Goal: Transaction & Acquisition: Book appointment/travel/reservation

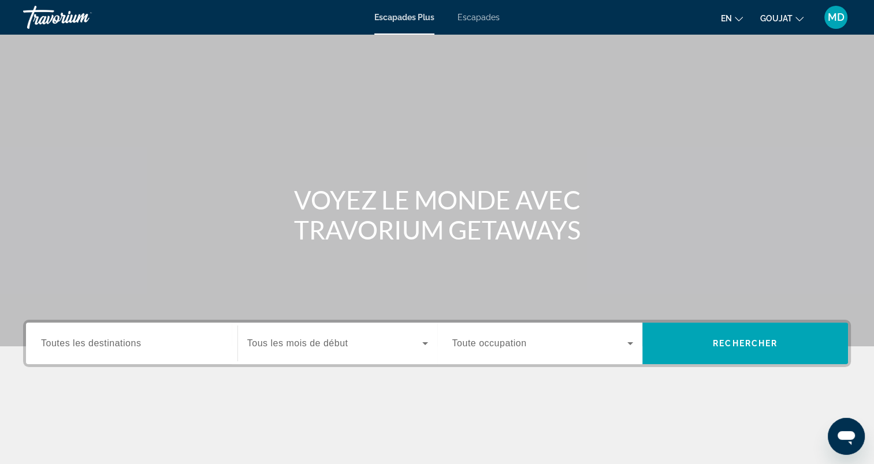
scroll to position [159, 0]
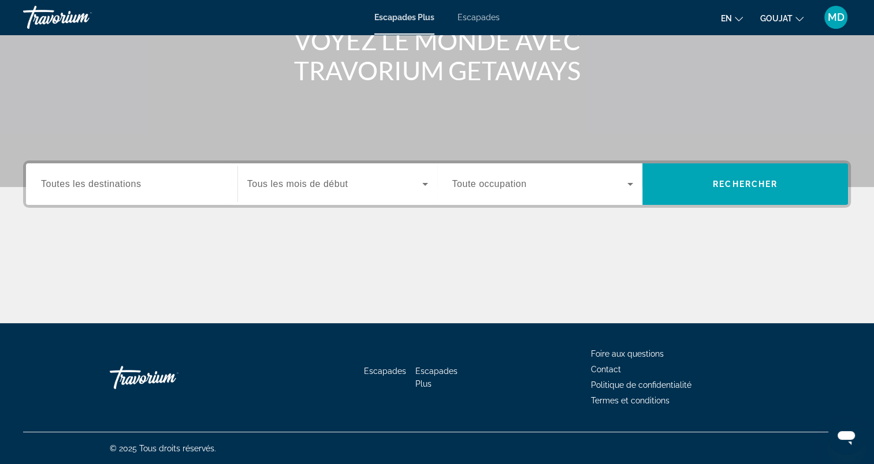
click at [150, 191] on div "Widget de recherche" at bounding box center [131, 184] width 181 height 33
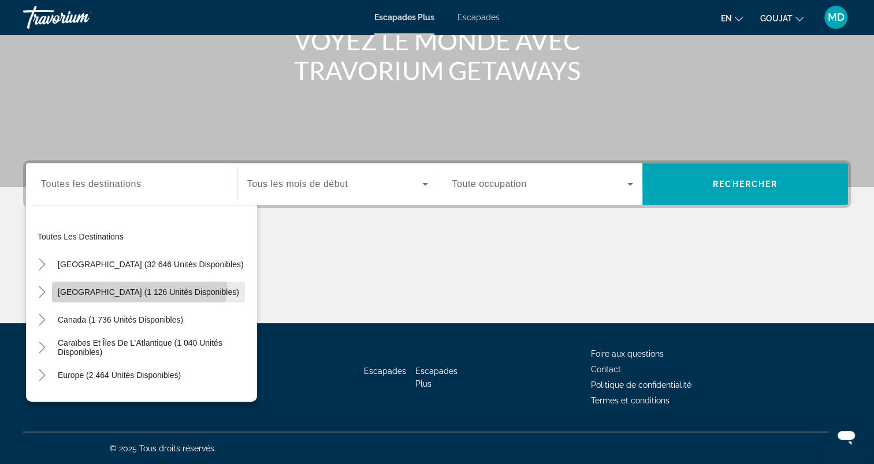
click at [139, 288] on span "Mexique (1 126 unités disponibles)" at bounding box center [148, 292] width 181 height 9
type input "**********"
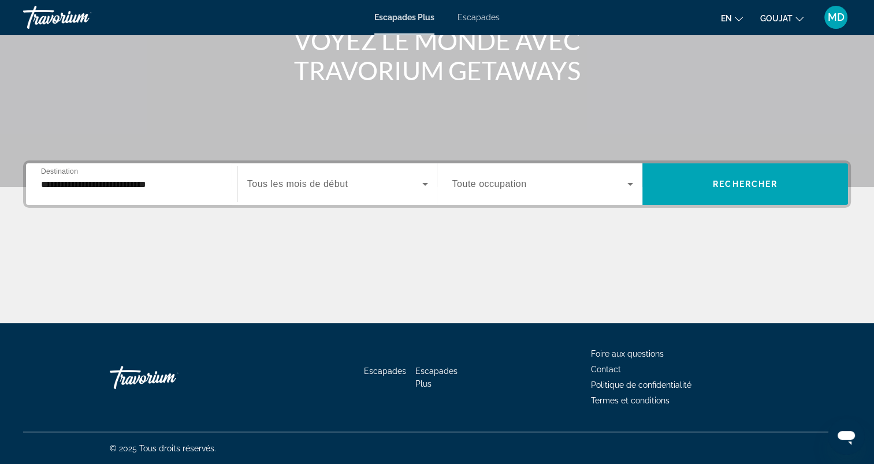
click at [332, 180] on span "Tous les mois de début" at bounding box center [297, 184] width 101 height 10
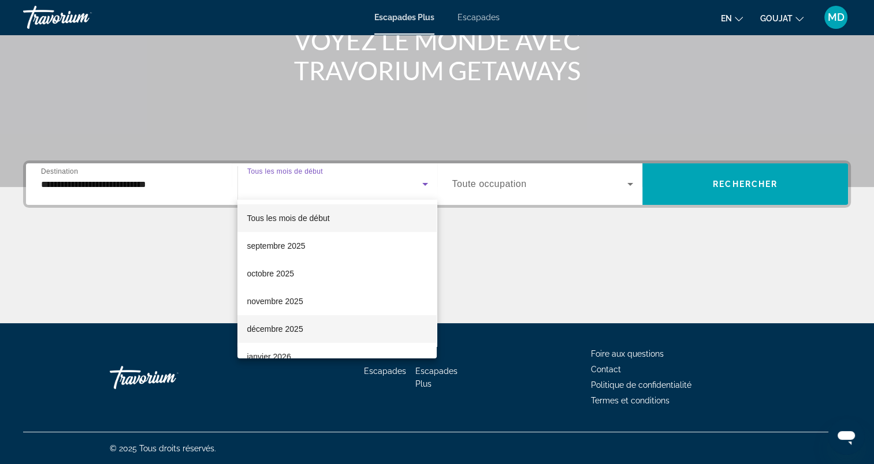
click at [289, 325] on font "décembre 2025" at bounding box center [275, 329] width 56 height 9
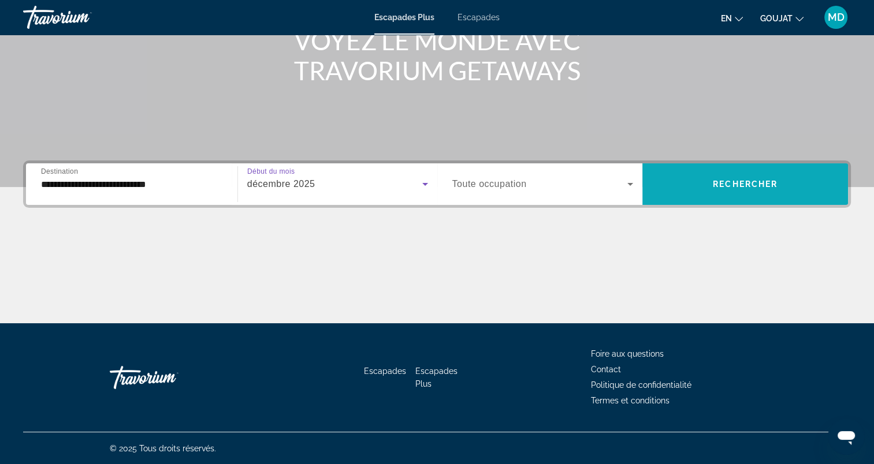
click at [755, 180] on span "Rechercher" at bounding box center [745, 184] width 65 height 9
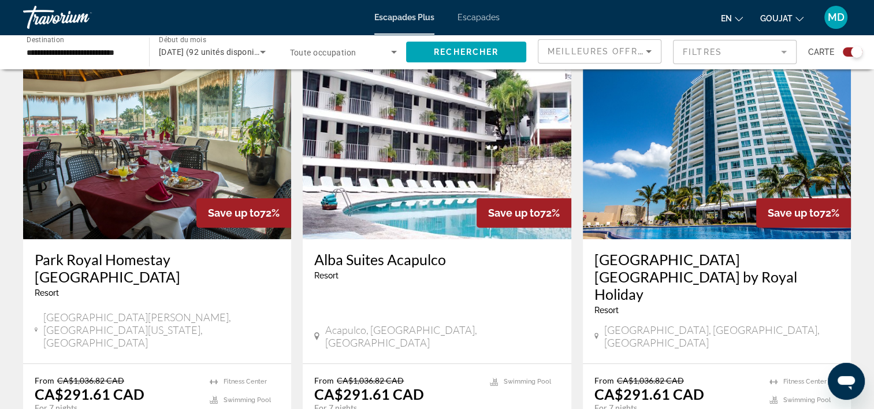
scroll to position [414, 0]
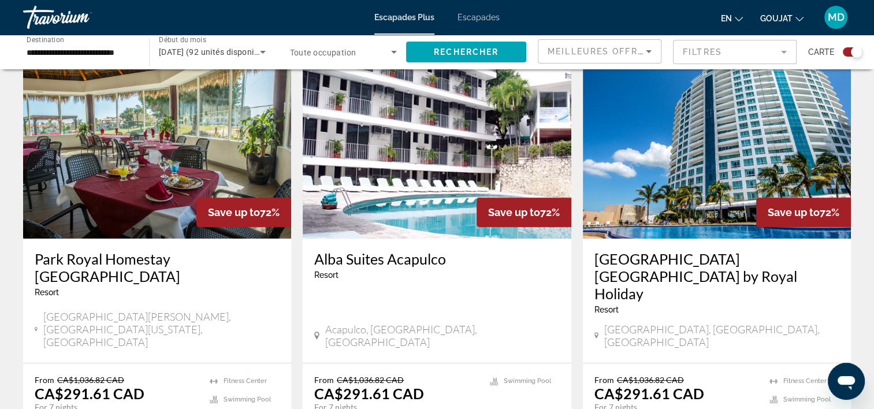
click at [651, 280] on h3 "Park Royal Beach Resort Mazatlán by Royal Holiday" at bounding box center [716, 276] width 245 height 52
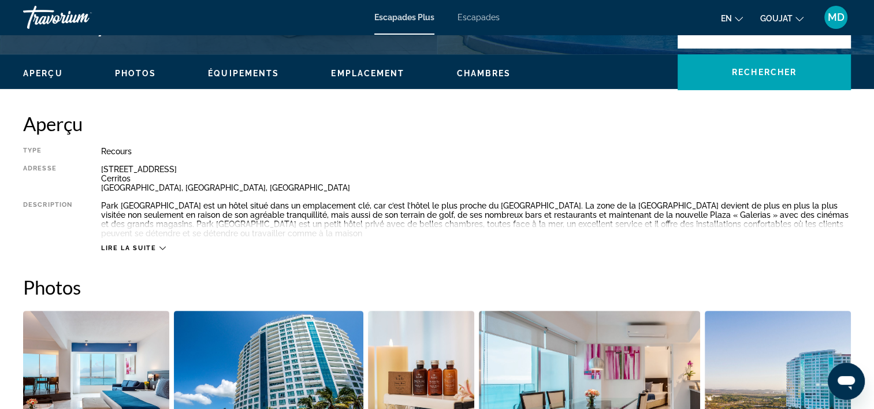
scroll to position [328, 0]
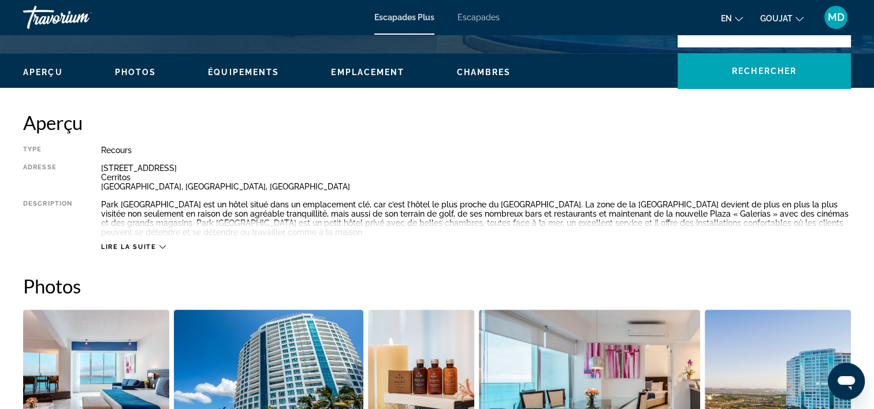
click at [146, 244] on span "Lire la suite" at bounding box center [128, 247] width 55 height 8
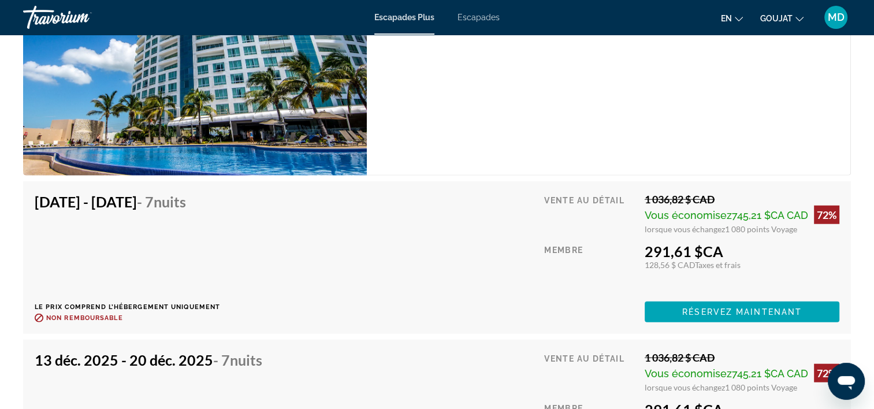
scroll to position [2747, 0]
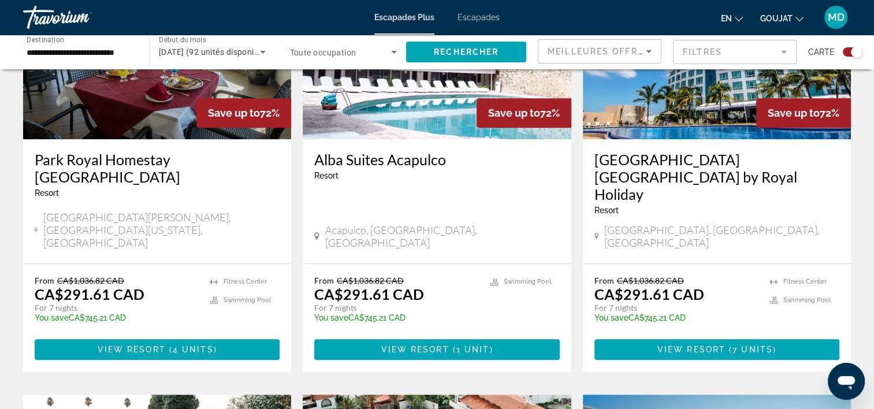
scroll to position [513, 0]
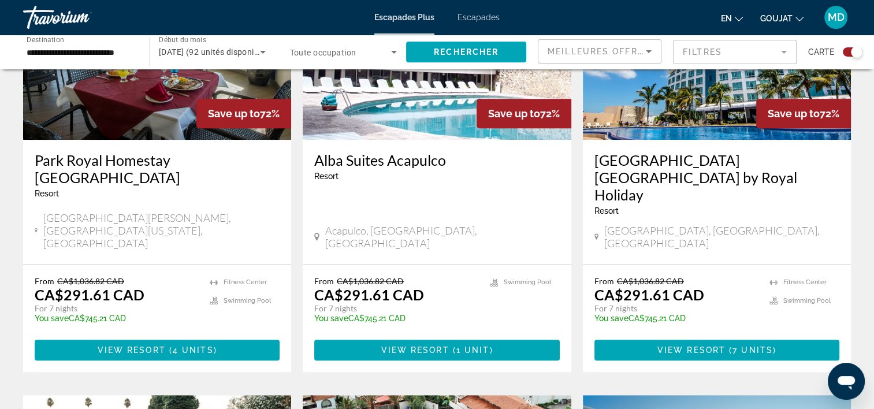
click at [429, 102] on img "Contenu principal" at bounding box center [437, 47] width 268 height 185
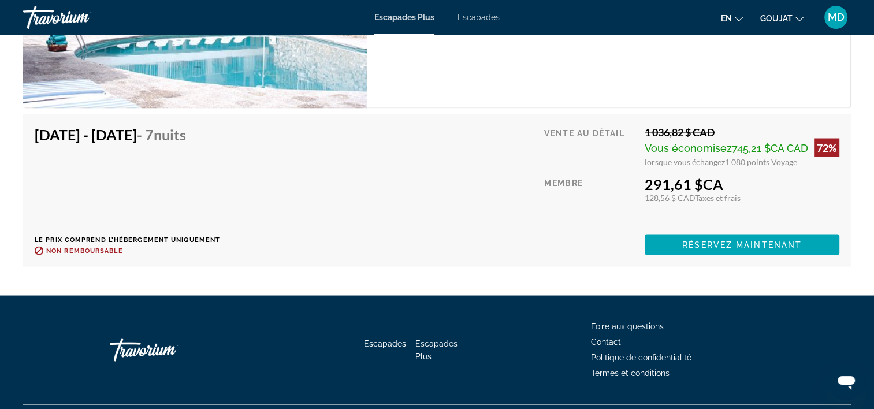
scroll to position [2170, 0]
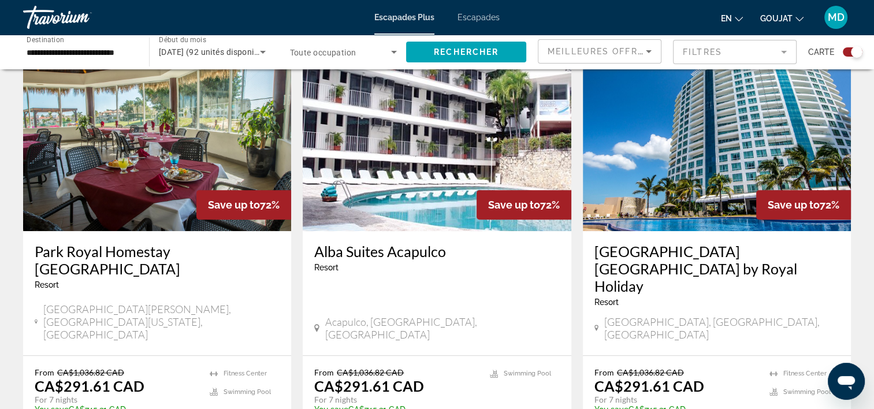
scroll to position [421, 0]
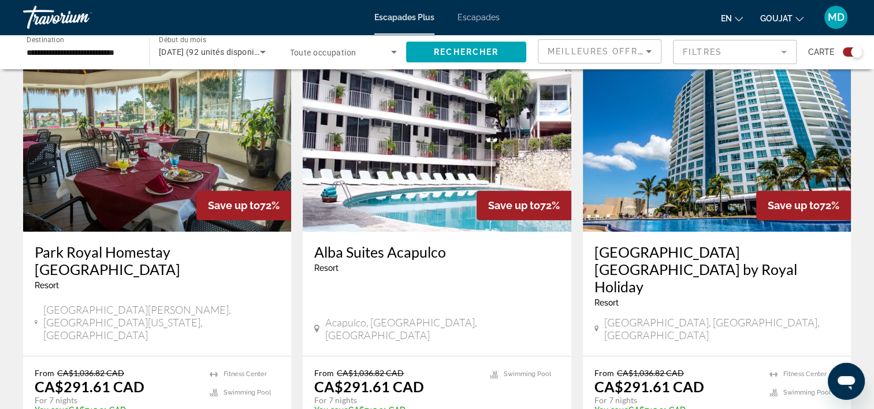
click at [206, 168] on img "Contenu principal" at bounding box center [157, 139] width 268 height 185
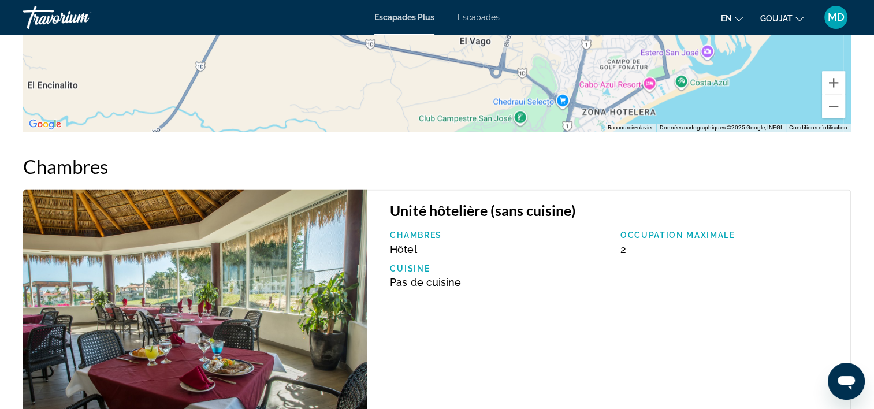
scroll to position [1853, 0]
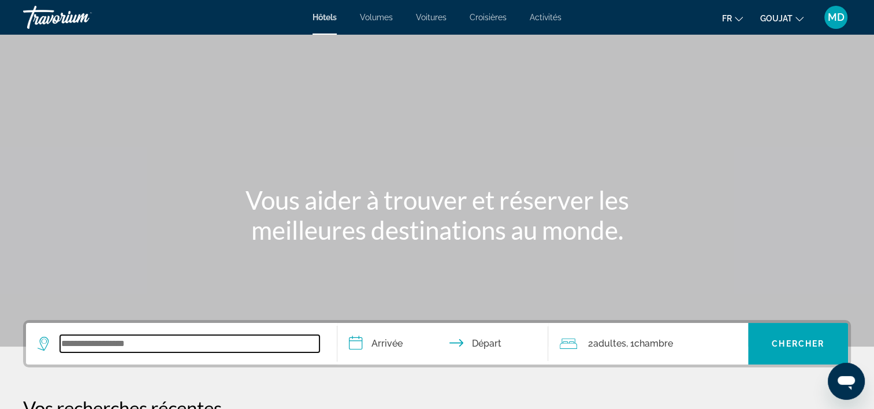
click at [134, 344] on input "Widget de recherche" at bounding box center [189, 343] width 259 height 17
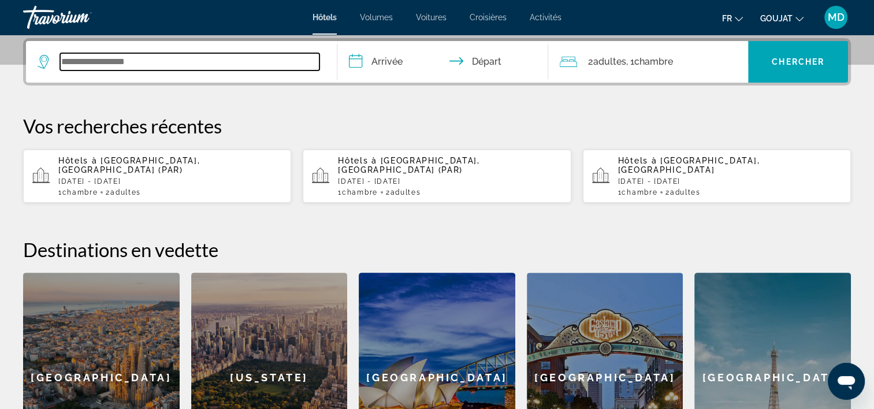
click at [198, 64] on input "Widget de recherche" at bounding box center [189, 61] width 259 height 17
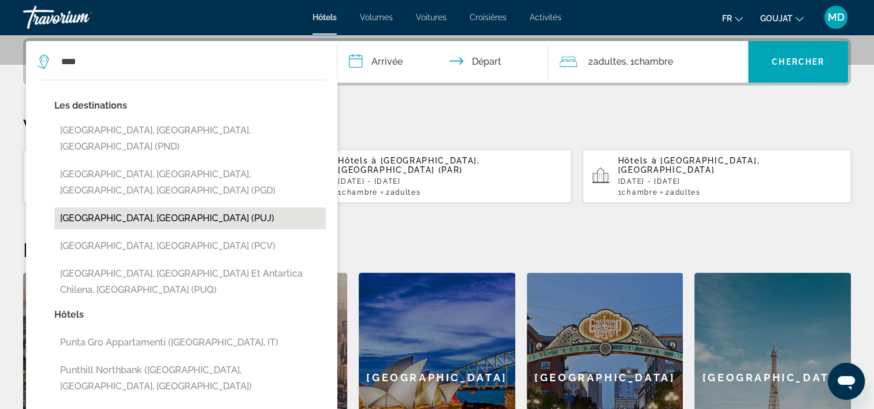
click at [167, 207] on button "[GEOGRAPHIC_DATA], [GEOGRAPHIC_DATA] (PUJ)" at bounding box center [189, 218] width 271 height 22
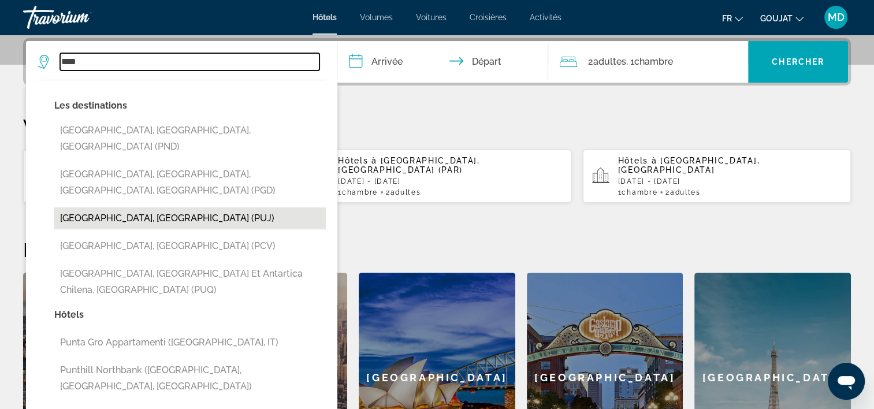
type input "**********"
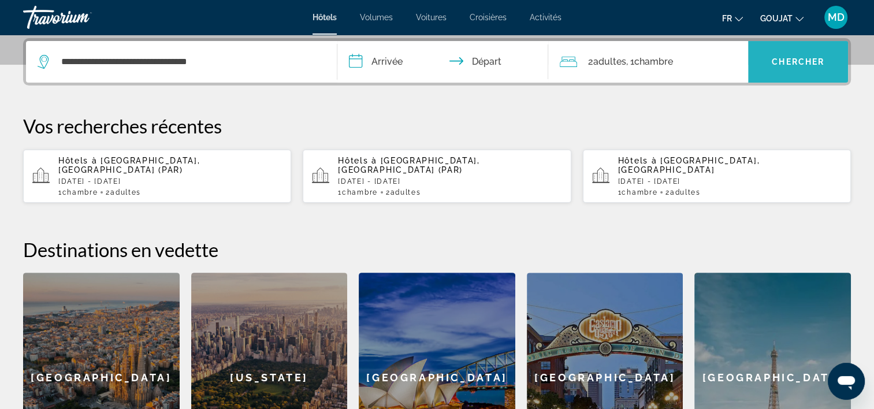
click at [768, 65] on span "Widget de recherche" at bounding box center [798, 62] width 100 height 28
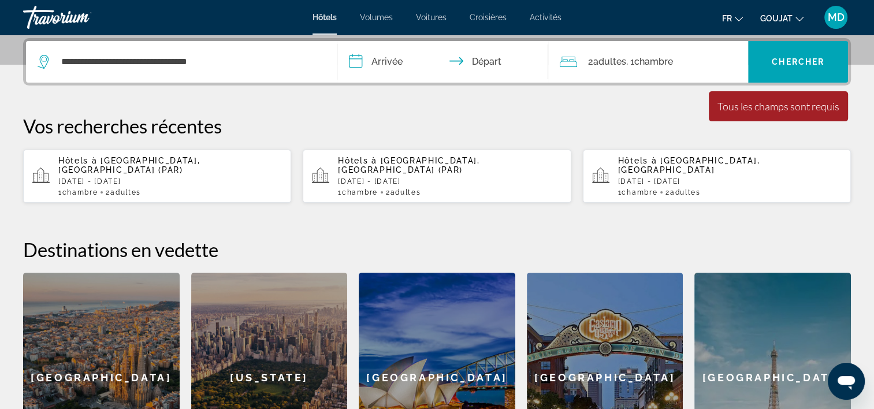
click at [390, 54] on input "**********" at bounding box center [445, 63] width 216 height 45
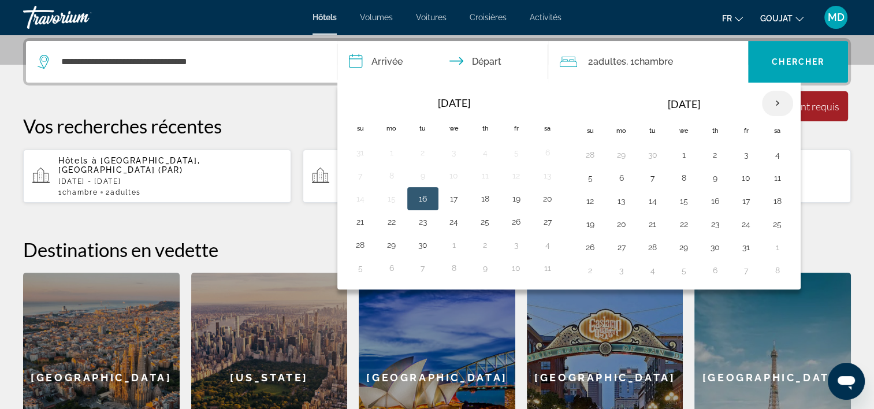
click at [769, 103] on th "Next month" at bounding box center [777, 103] width 31 height 25
click at [541, 203] on button "20" at bounding box center [547, 201] width 18 height 16
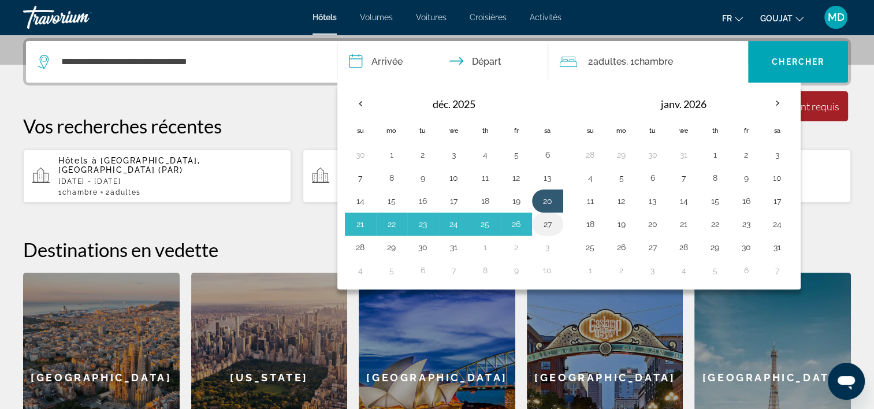
click at [545, 225] on button "27" at bounding box center [547, 224] width 18 height 16
type input "**********"
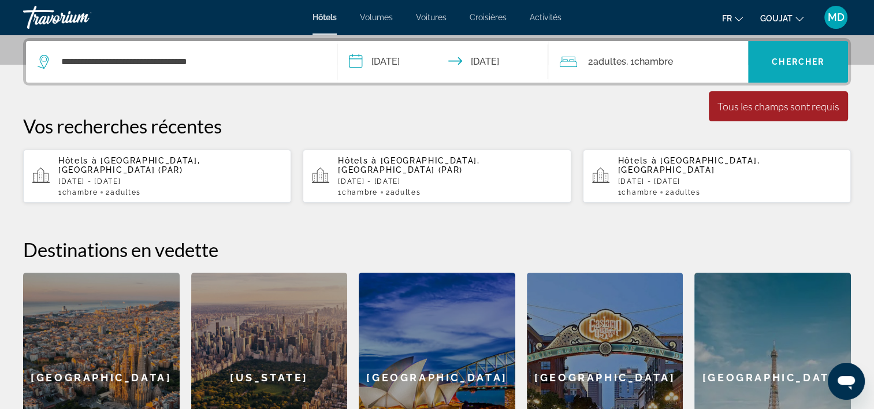
click at [781, 57] on span "Chercher" at bounding box center [798, 61] width 53 height 9
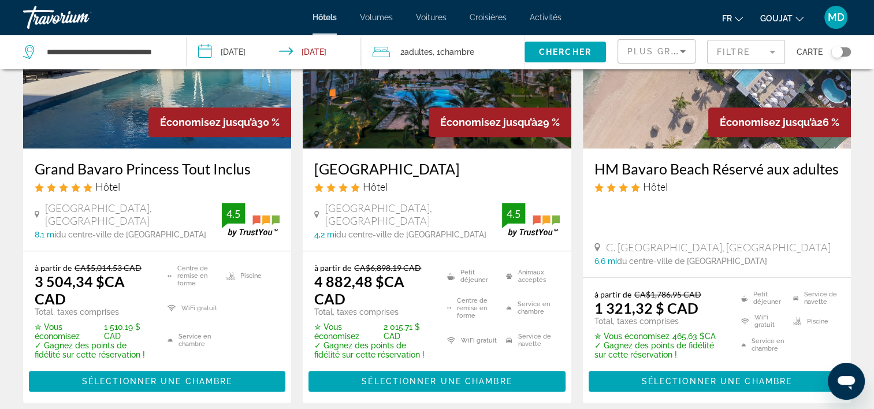
scroll to position [1114, 0]
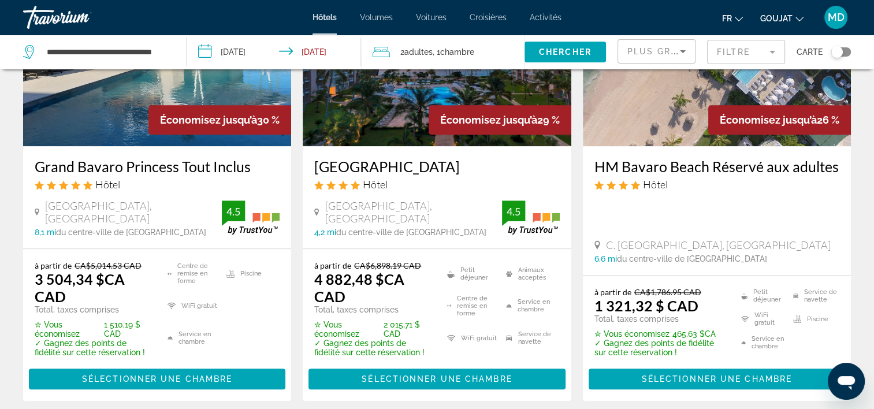
click at [781, 57] on mat-form-field "Filtre" at bounding box center [746, 52] width 78 height 24
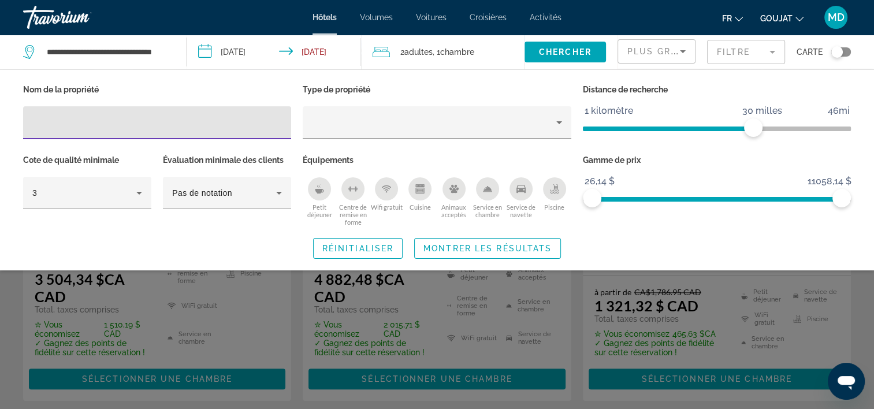
click at [683, 319] on div "Widget de recherche" at bounding box center [437, 291] width 874 height 236
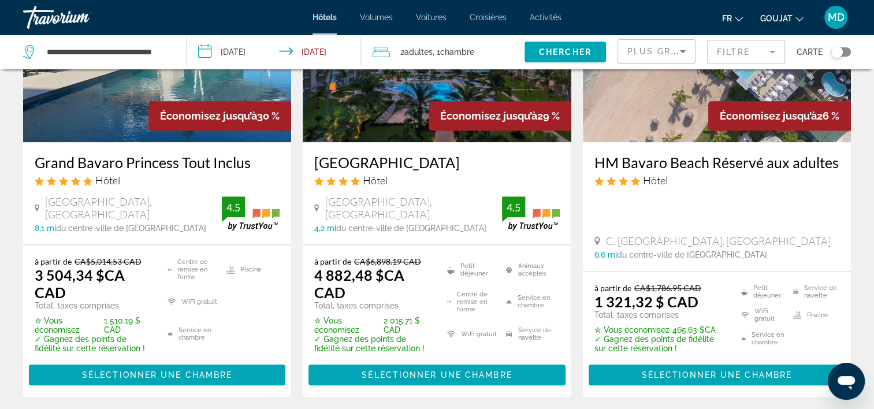
scroll to position [1119, 0]
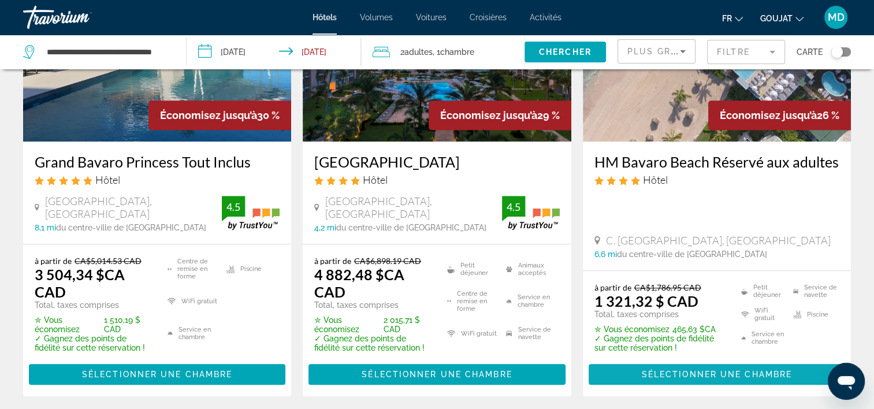
click at [633, 360] on span "Contenu principal" at bounding box center [716, 374] width 256 height 28
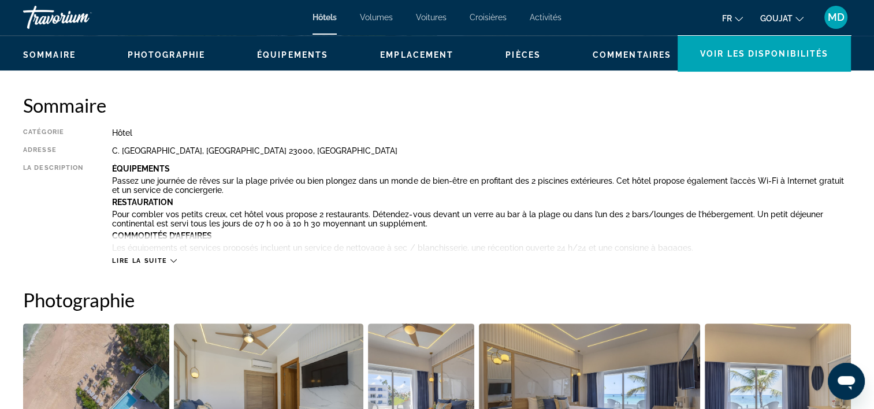
scroll to position [348, 0]
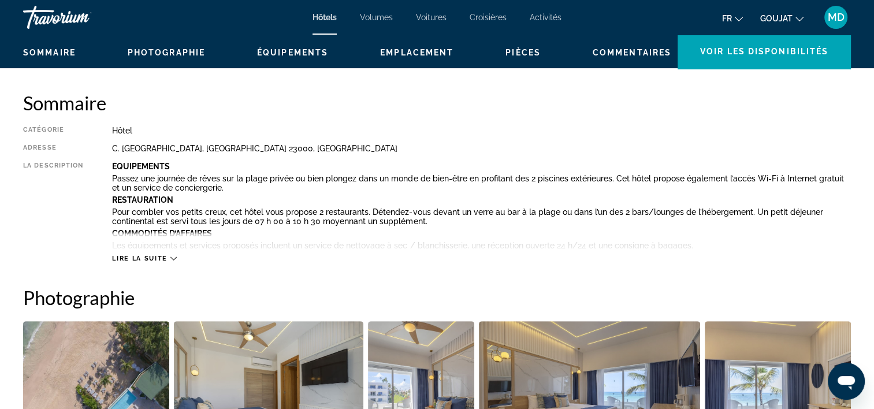
click at [165, 258] on span "Lire la suite" at bounding box center [139, 259] width 55 height 8
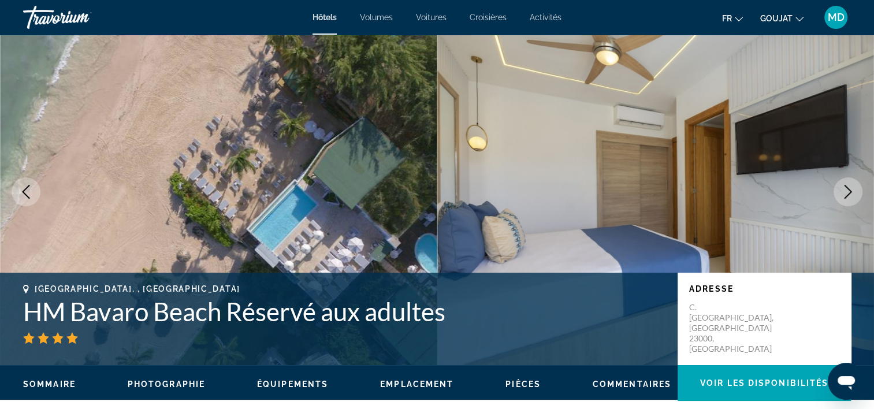
scroll to position [0, 0]
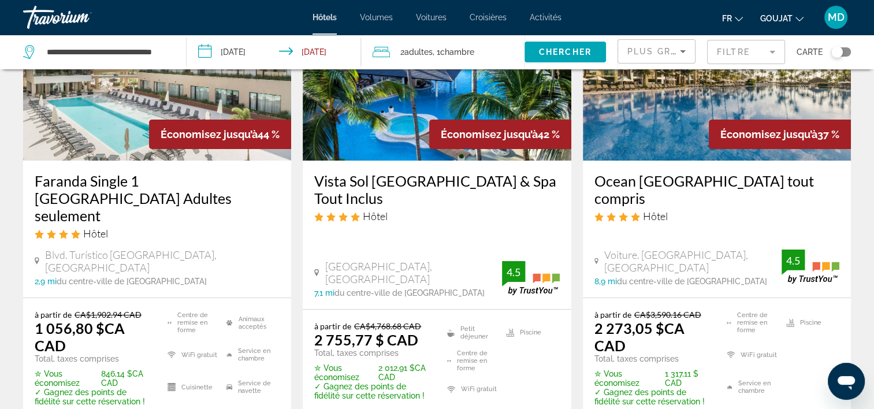
scroll to position [136, 0]
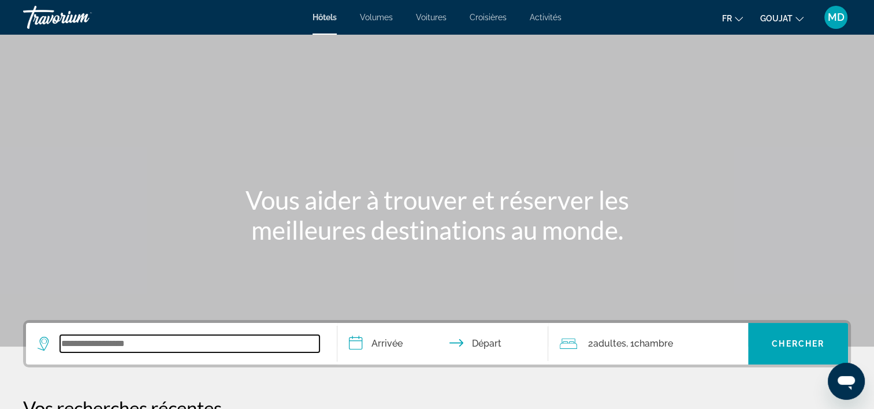
click at [136, 345] on input "Widget de recherche" at bounding box center [189, 343] width 259 height 17
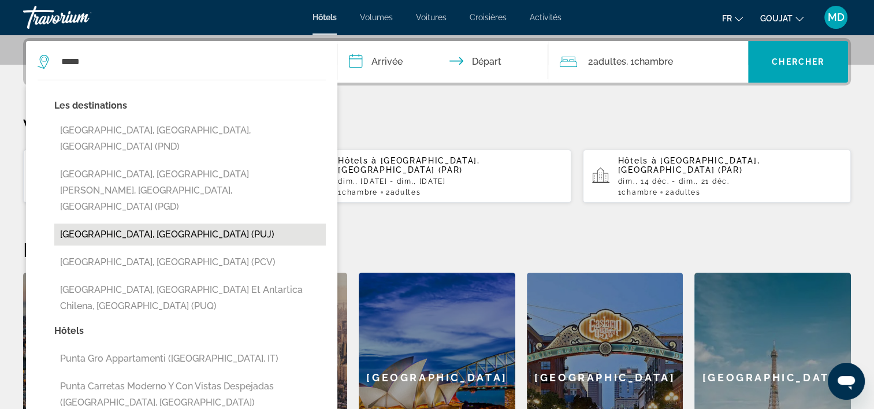
click at [90, 223] on button "[GEOGRAPHIC_DATA], [GEOGRAPHIC_DATA] (PUJ)" at bounding box center [189, 234] width 271 height 22
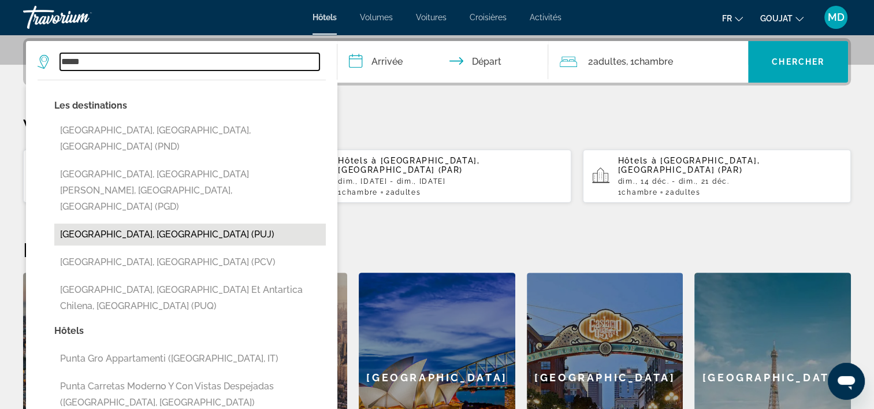
type input "**********"
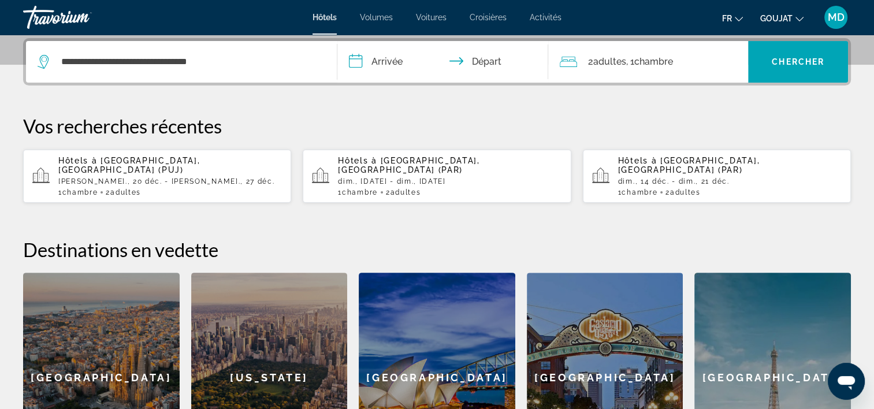
click at [392, 65] on input "**********" at bounding box center [445, 63] width 216 height 45
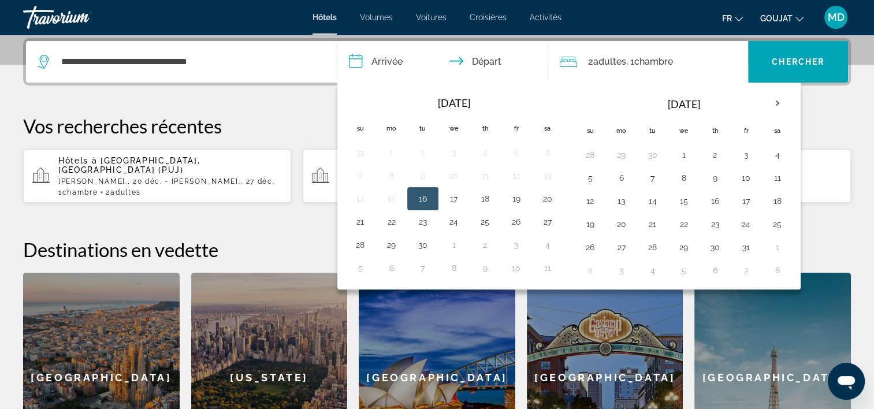
click at [428, 200] on button "16" at bounding box center [422, 199] width 18 height 16
click at [425, 223] on button "23" at bounding box center [422, 222] width 18 height 16
type input "**********"
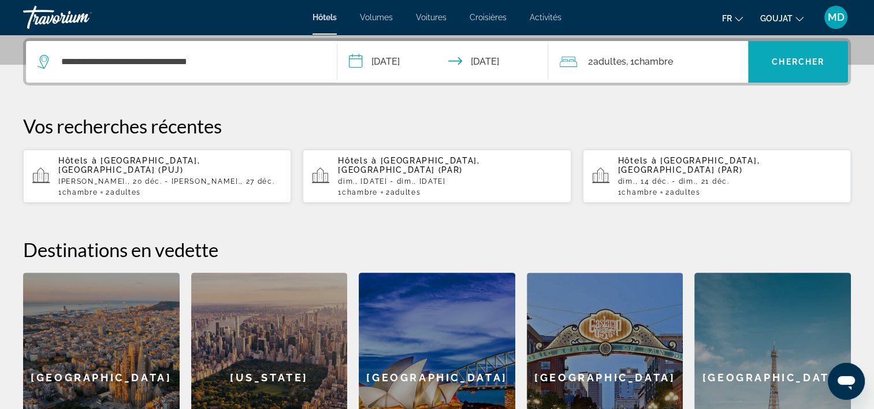
click at [810, 59] on span "Chercher" at bounding box center [798, 61] width 53 height 9
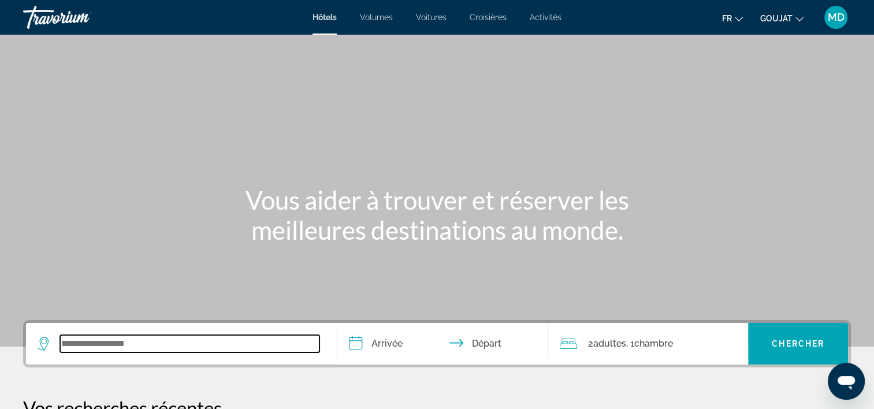
click at [187, 345] on input "Widget de recherche" at bounding box center [189, 343] width 259 height 17
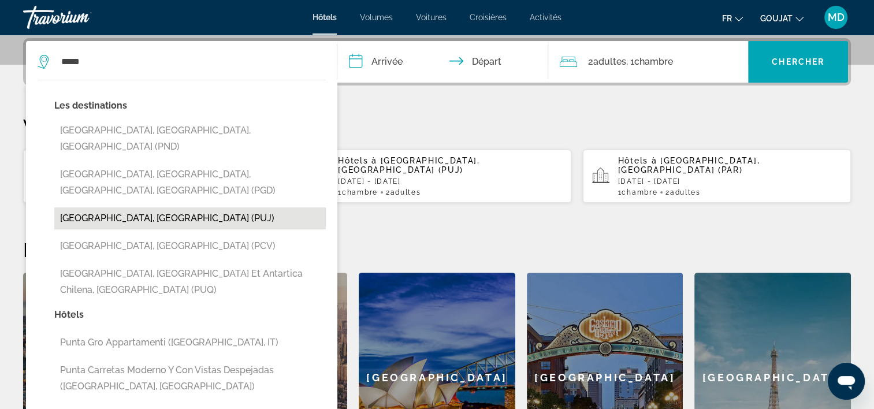
click at [112, 207] on button "[GEOGRAPHIC_DATA], [GEOGRAPHIC_DATA] (PUJ)" at bounding box center [189, 218] width 271 height 22
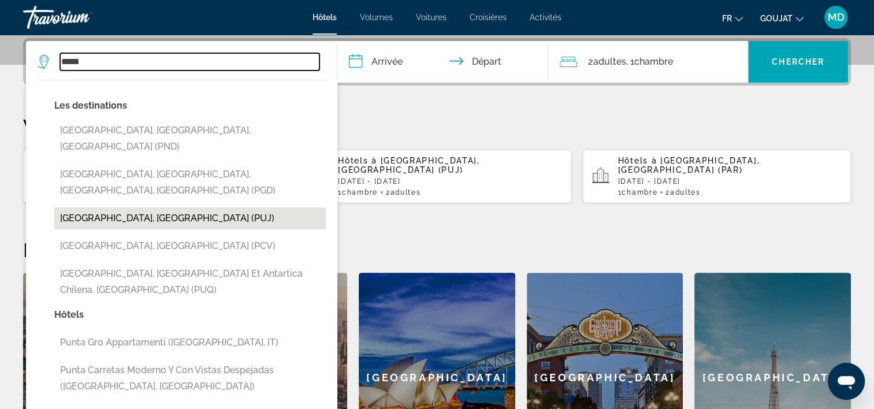
type input "**********"
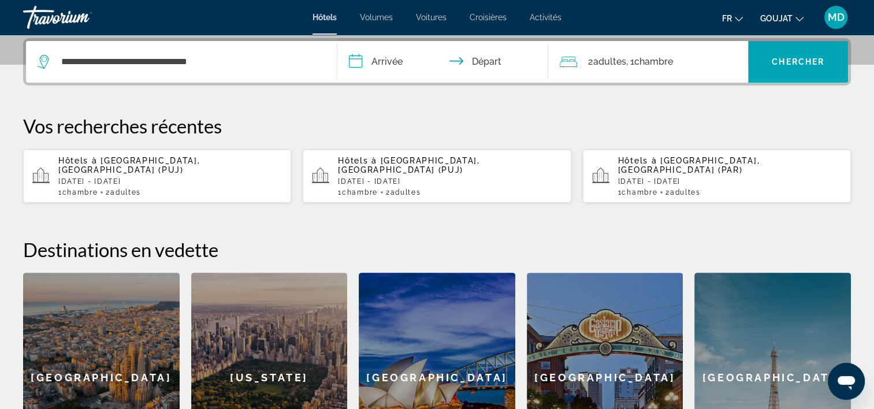
click at [389, 70] on input "**********" at bounding box center [445, 63] width 216 height 45
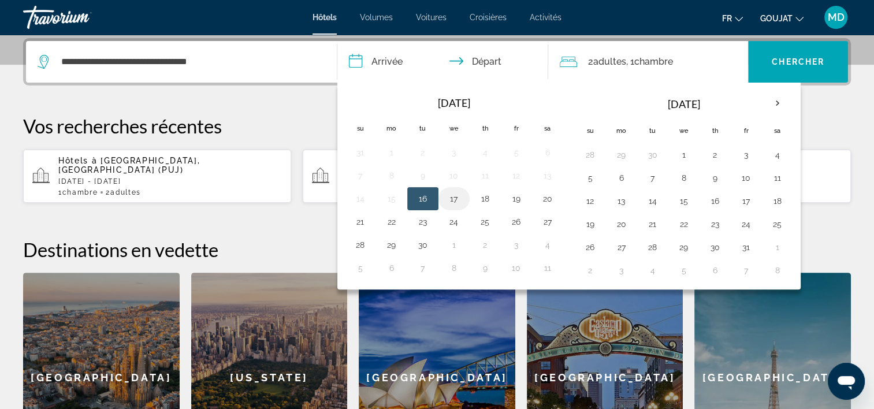
click at [454, 198] on button "17" at bounding box center [454, 199] width 18 height 16
click at [452, 228] on button "24" at bounding box center [454, 222] width 18 height 16
type input "**********"
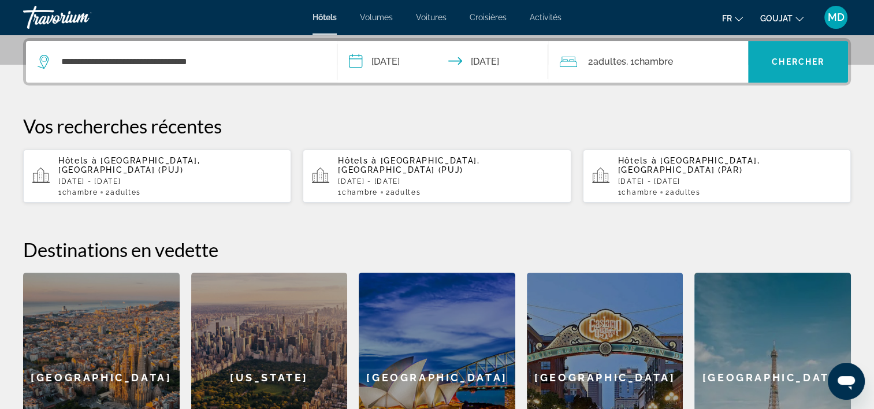
click at [802, 64] on span "Chercher" at bounding box center [798, 61] width 53 height 9
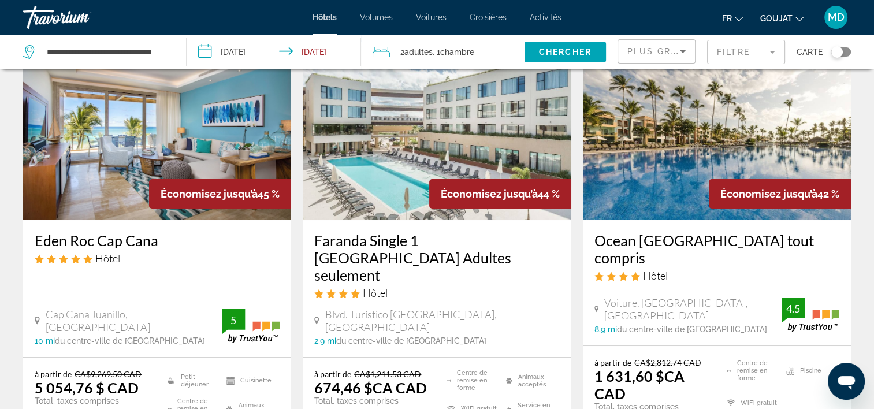
scroll to position [74, 0]
click at [439, 48] on font ", 1" at bounding box center [437, 51] width 8 height 9
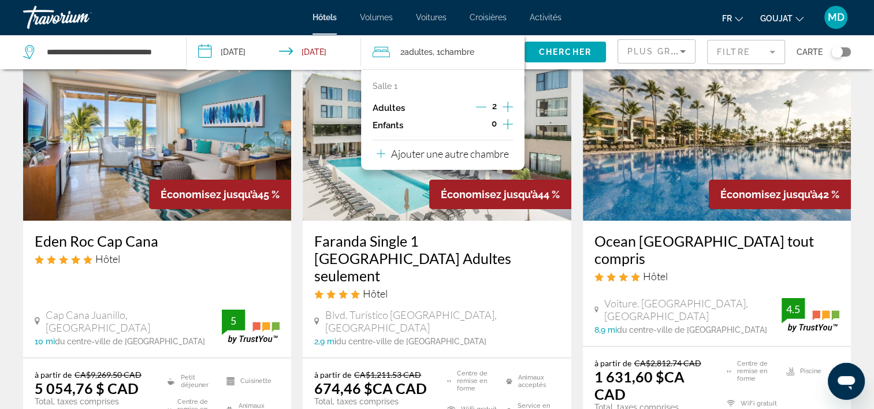
click at [482, 109] on icon "Décrément des adultes" at bounding box center [481, 107] width 10 height 10
click at [575, 49] on span "Chercher" at bounding box center [565, 51] width 53 height 9
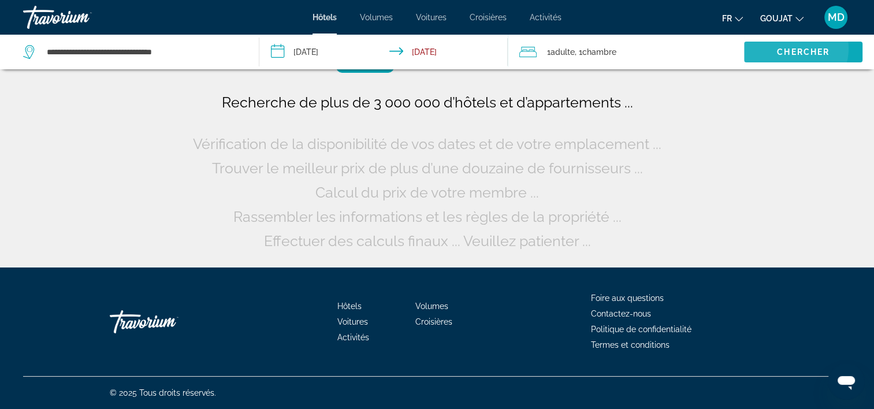
scroll to position [0, 0]
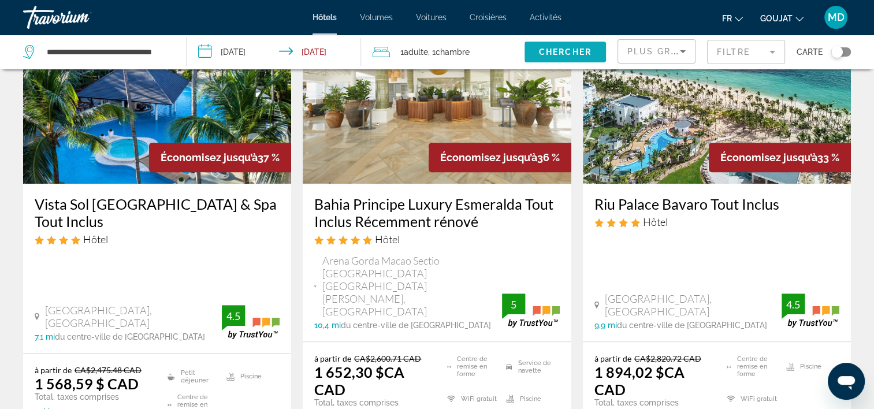
scroll to position [1077, 0]
click at [423, 51] on span "Adulte" at bounding box center [416, 51] width 24 height 9
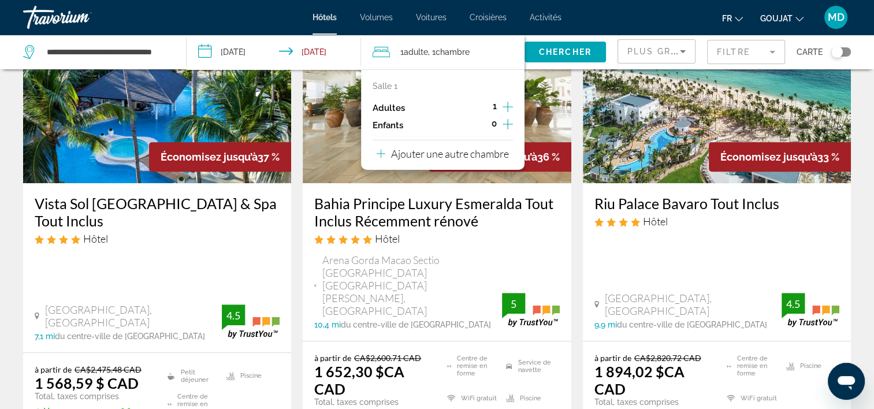
click at [505, 109] on icon "Augmenter les adultes" at bounding box center [507, 107] width 10 height 14
click at [545, 92] on img "Contenu principal" at bounding box center [437, 90] width 268 height 185
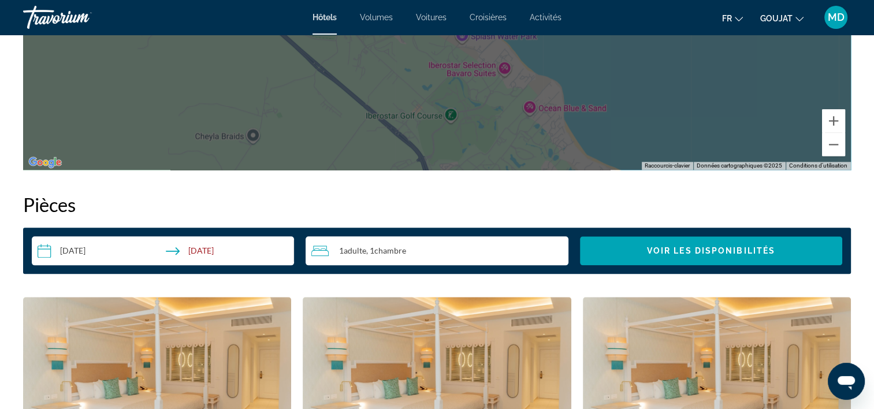
scroll to position [1366, 0]
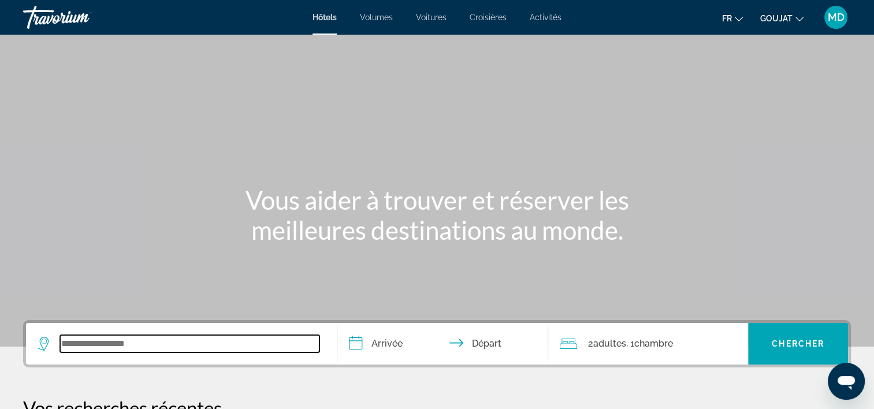
click at [79, 345] on input "Widget de recherche" at bounding box center [189, 343] width 259 height 17
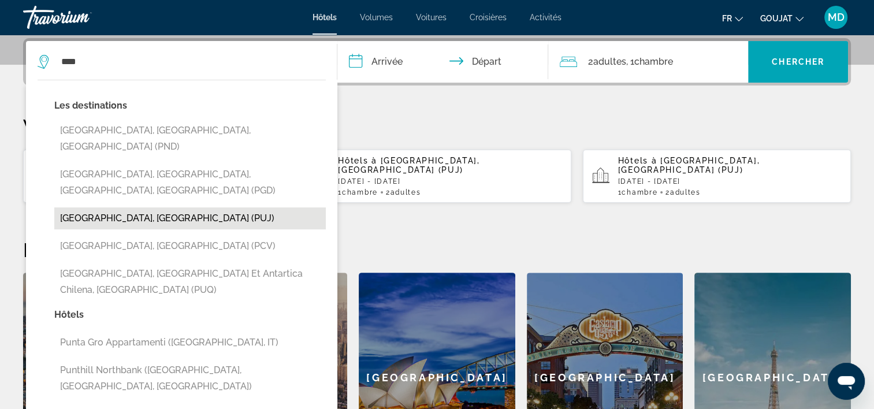
click at [129, 207] on button "[GEOGRAPHIC_DATA], [GEOGRAPHIC_DATA] (PUJ)" at bounding box center [189, 218] width 271 height 22
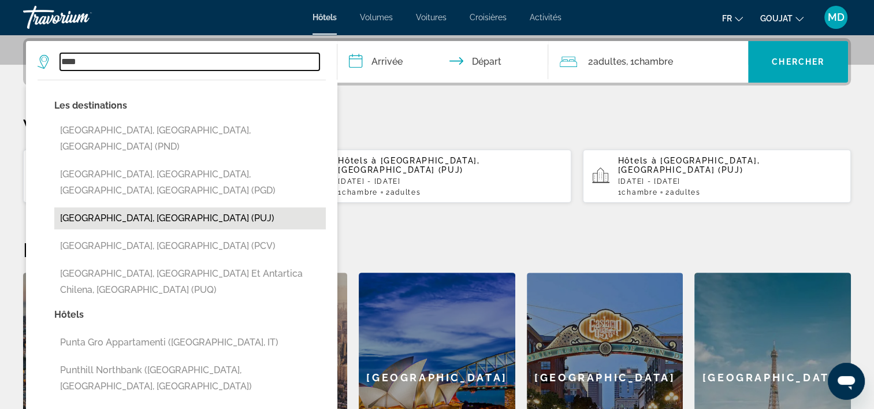
type input "**********"
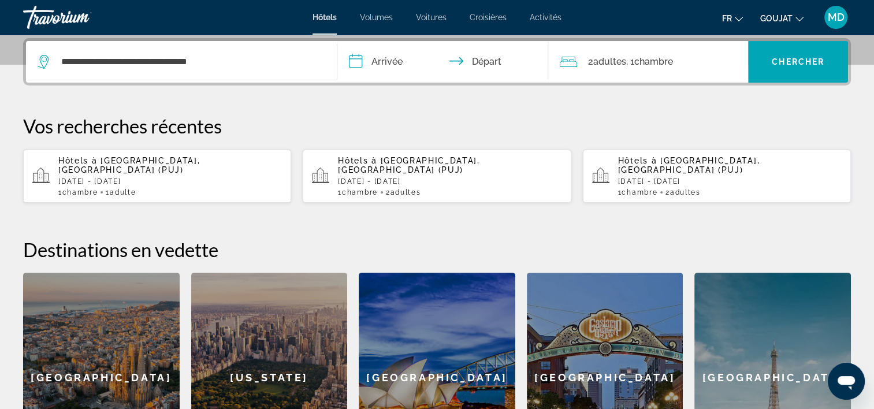
click at [378, 58] on input "**********" at bounding box center [445, 63] width 216 height 45
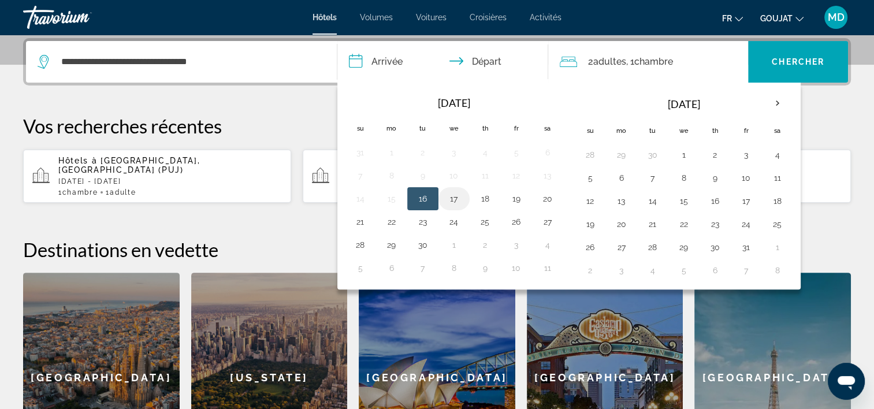
click at [450, 193] on button "17" at bounding box center [454, 199] width 18 height 16
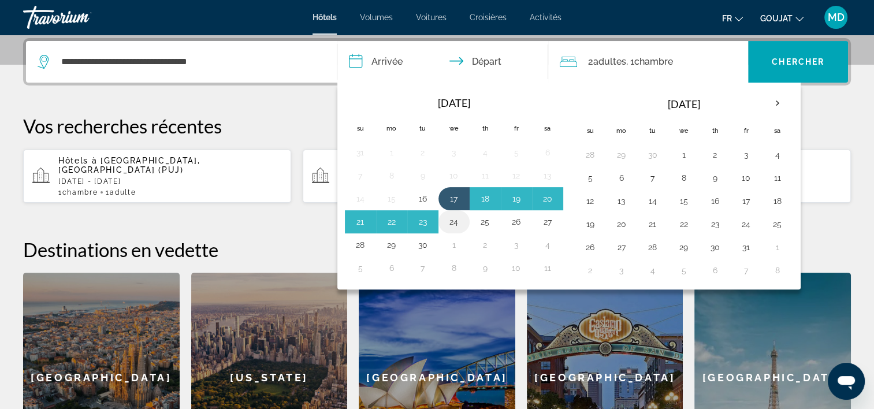
click at [453, 219] on button "24" at bounding box center [454, 222] width 18 height 16
type input "**********"
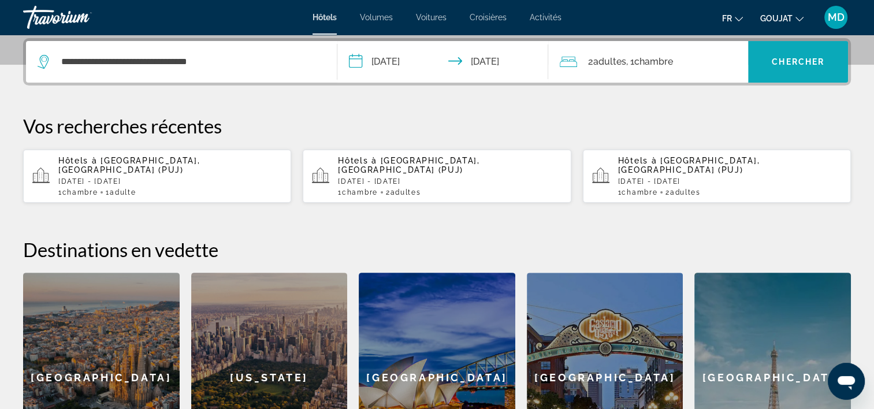
click at [799, 58] on span "Chercher" at bounding box center [798, 61] width 53 height 9
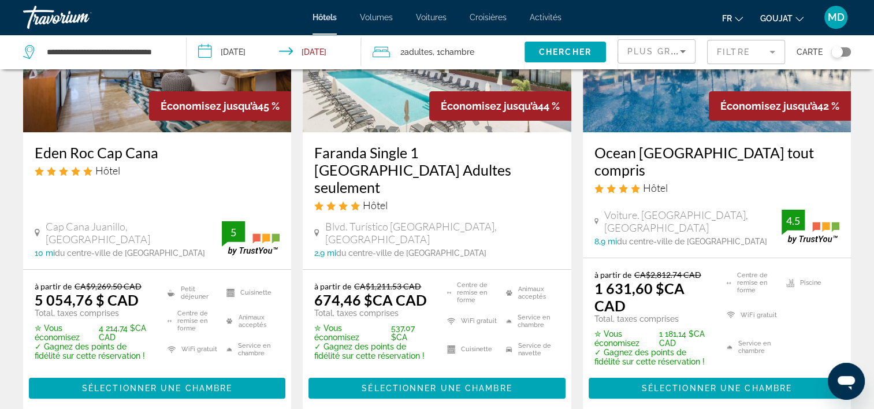
scroll to position [163, 0]
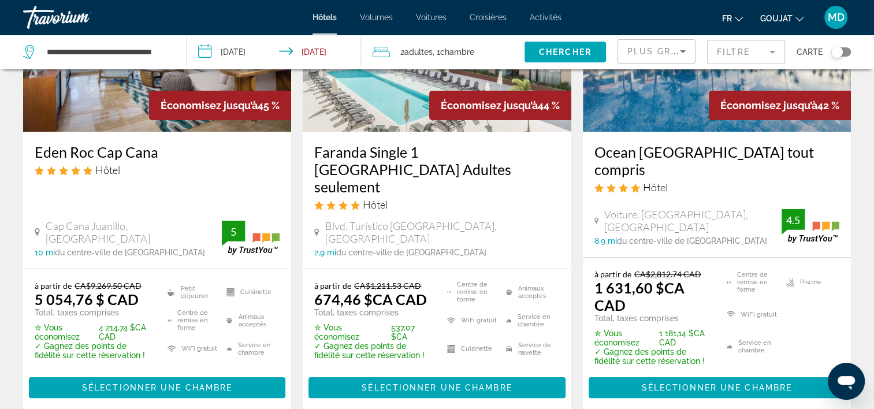
click at [784, 307] on ul "Centre de remise en forme WiFi gratuit Service en chambre Piscine" at bounding box center [775, 317] width 127 height 96
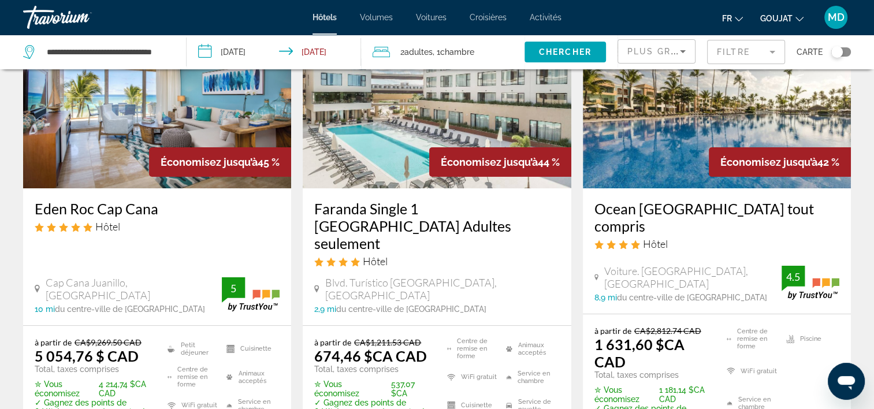
scroll to position [0, 0]
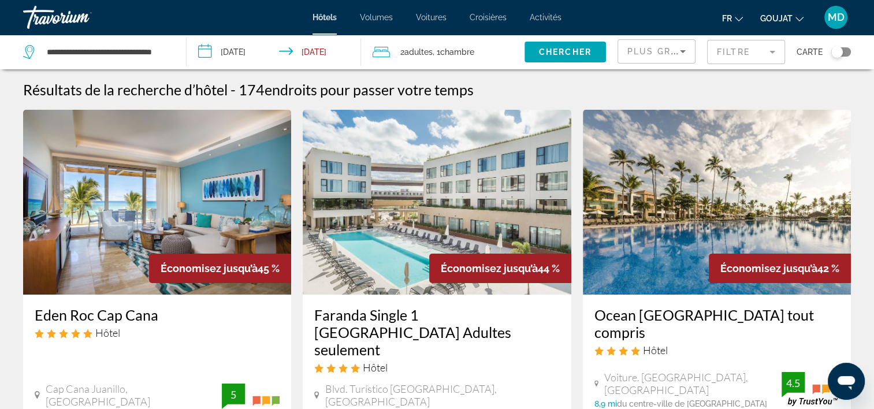
click at [258, 51] on input "**********" at bounding box center [277, 54] width 180 height 38
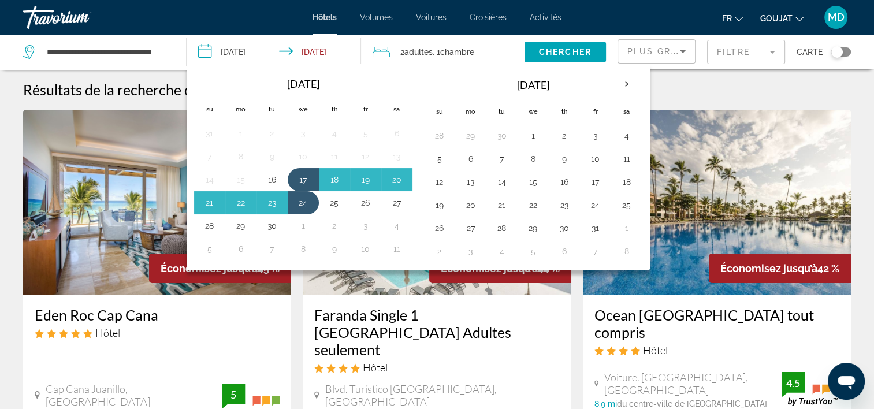
click at [622, 89] on th "Next month" at bounding box center [626, 84] width 31 height 25
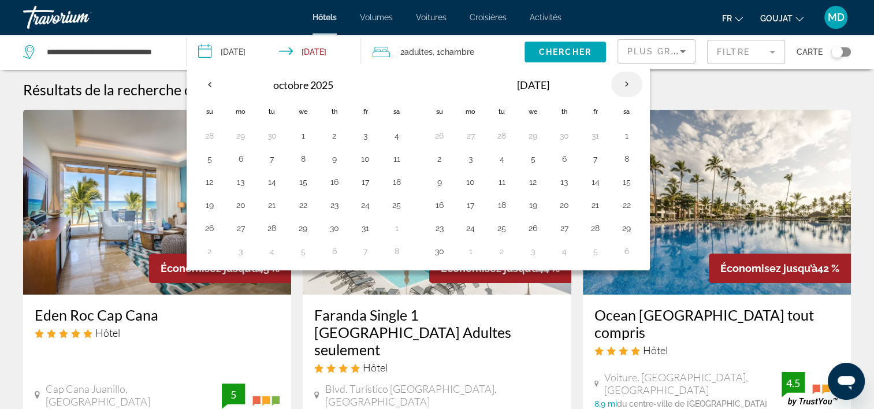
click at [619, 93] on th "Next month" at bounding box center [626, 84] width 31 height 25
click at [625, 184] on button "20" at bounding box center [626, 182] width 18 height 16
click at [627, 211] on button "27" at bounding box center [626, 205] width 18 height 16
type input "**********"
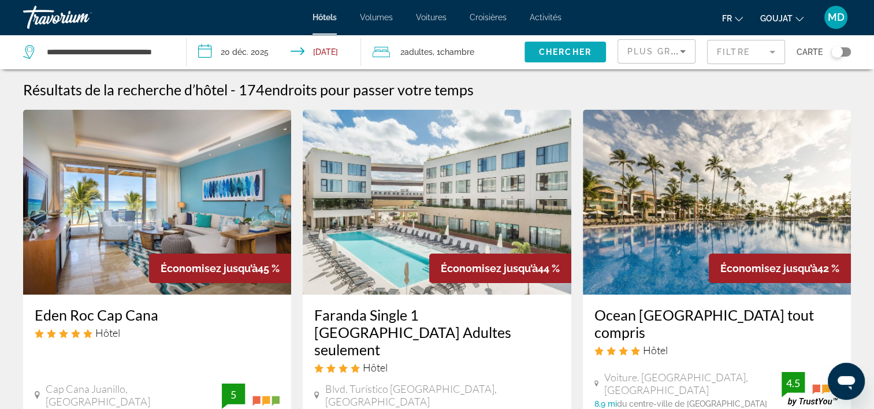
click at [560, 61] on span "Widget de recherche" at bounding box center [564, 52] width 81 height 28
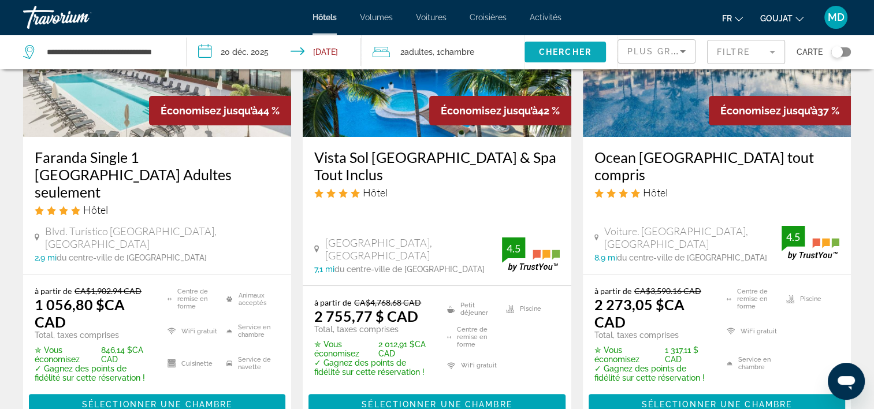
scroll to position [158, 0]
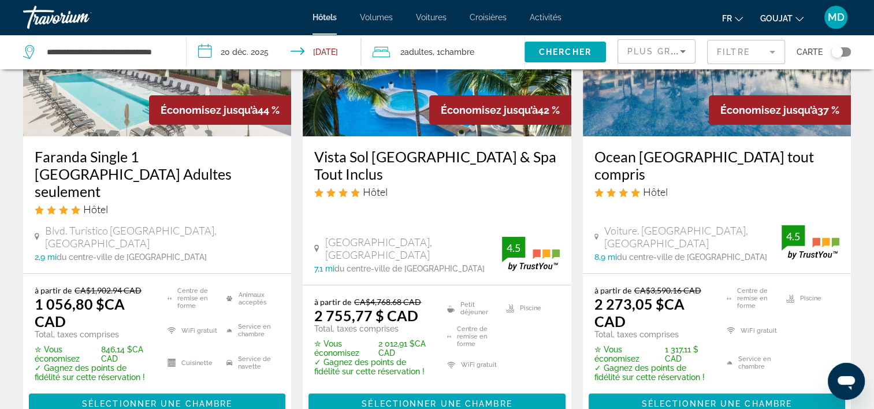
click at [691, 224] on div "Voiture. Arena Gorda, Punta Cana 8,9 mi du centre-ville de Punta Cana de l'hôte…" at bounding box center [716, 243] width 245 height 38
click at [754, 392] on span "Contenu principal" at bounding box center [716, 404] width 256 height 28
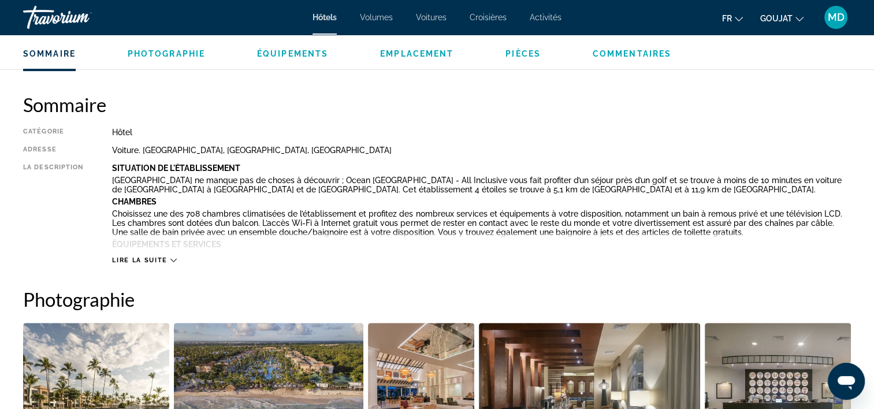
scroll to position [342, 0]
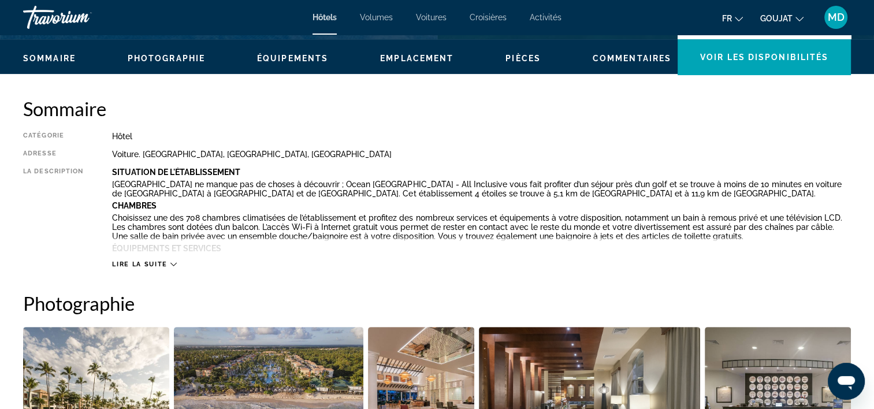
click at [133, 268] on button "Lire la suite" at bounding box center [144, 264] width 64 height 9
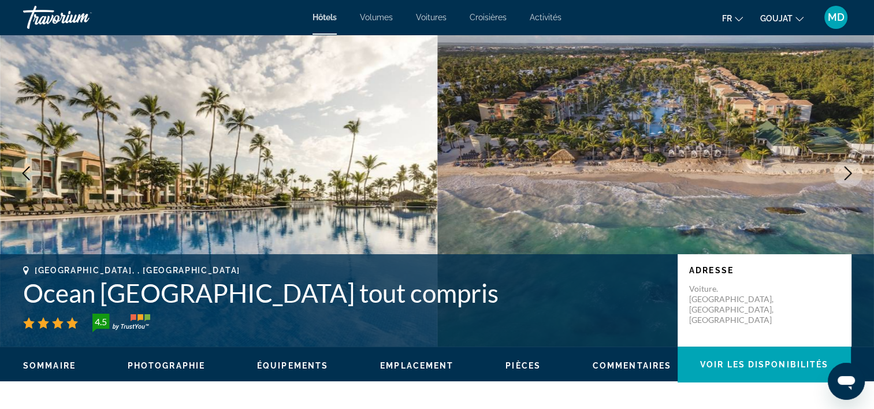
scroll to position [0, 0]
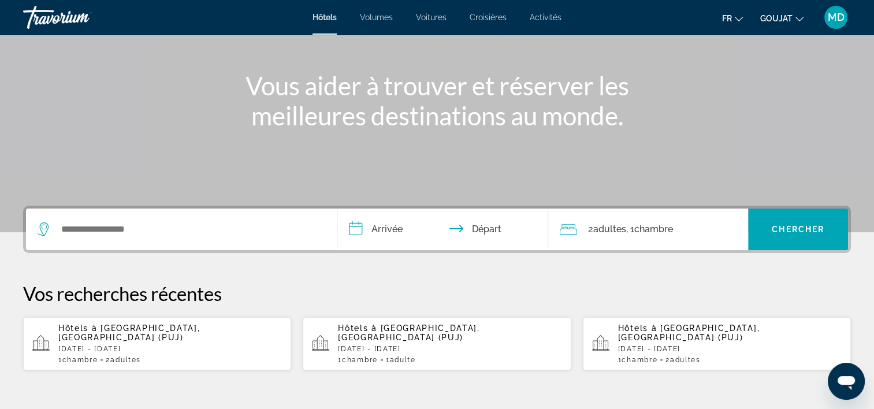
scroll to position [127, 0]
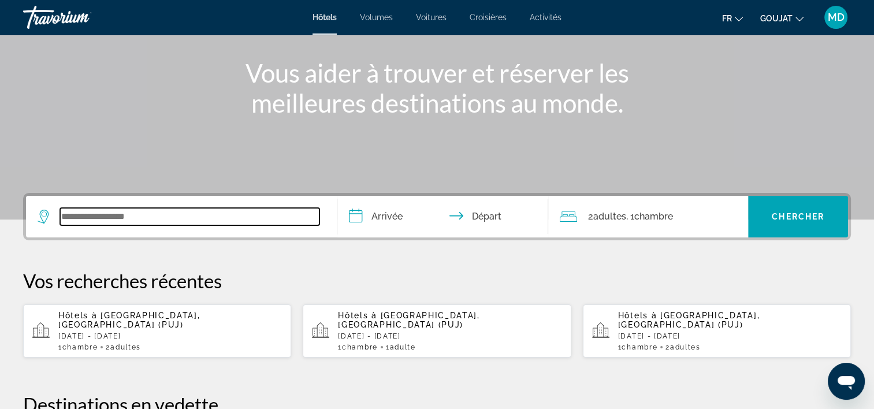
click at [169, 214] on input "Widget de recherche" at bounding box center [189, 216] width 259 height 17
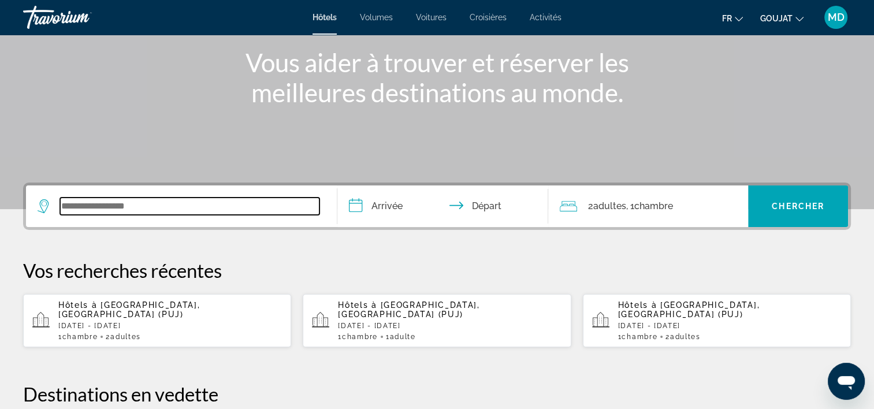
scroll to position [114, 0]
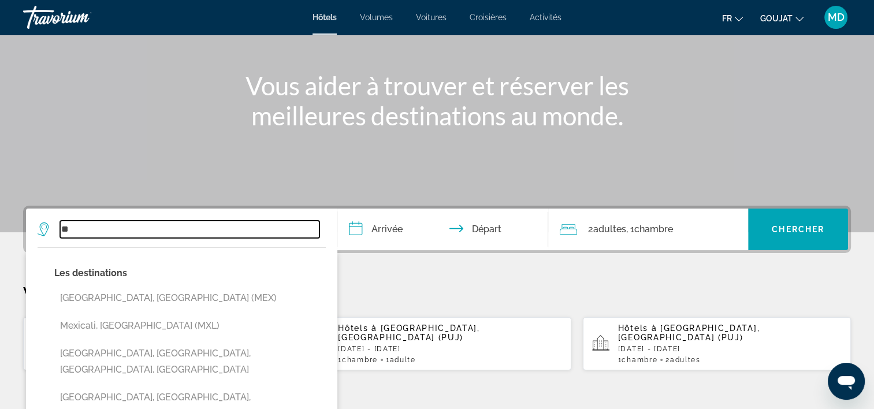
type input "*"
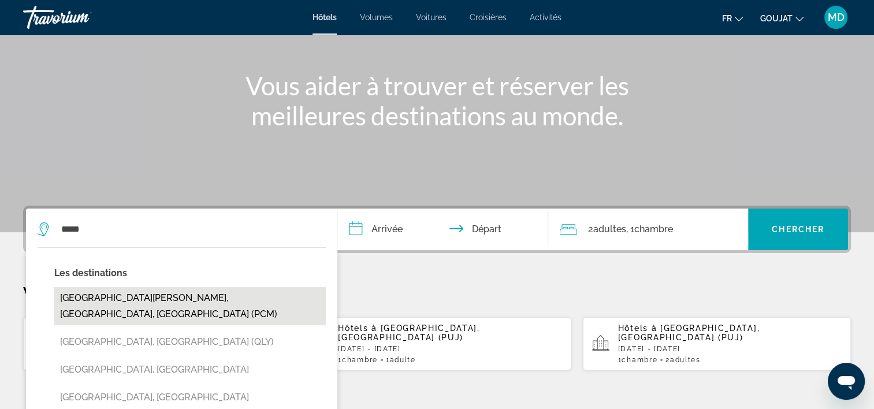
click at [249, 296] on button "[GEOGRAPHIC_DATA][PERSON_NAME], [GEOGRAPHIC_DATA], [GEOGRAPHIC_DATA] (PCM)" at bounding box center [189, 306] width 271 height 38
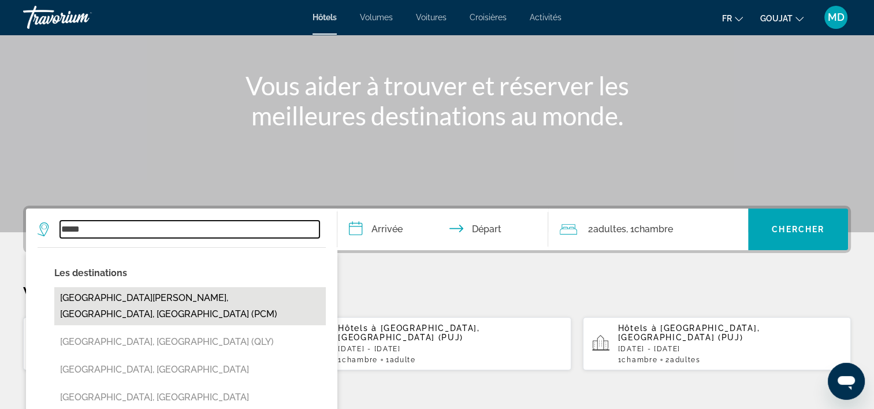
type input "**********"
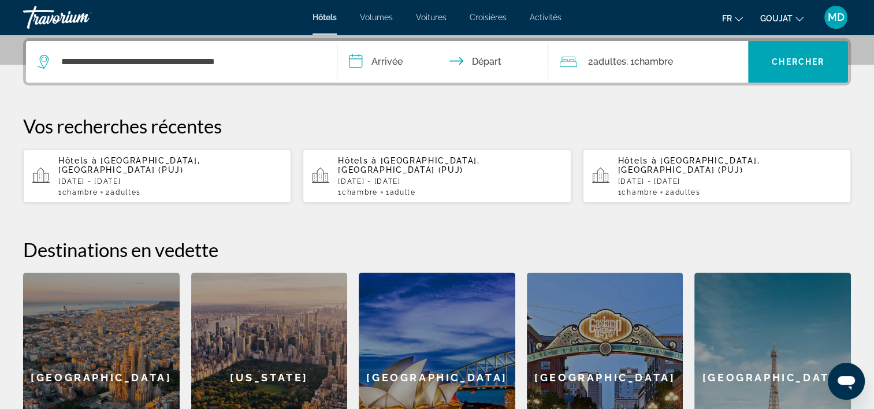
click at [372, 66] on input "**********" at bounding box center [445, 63] width 216 height 45
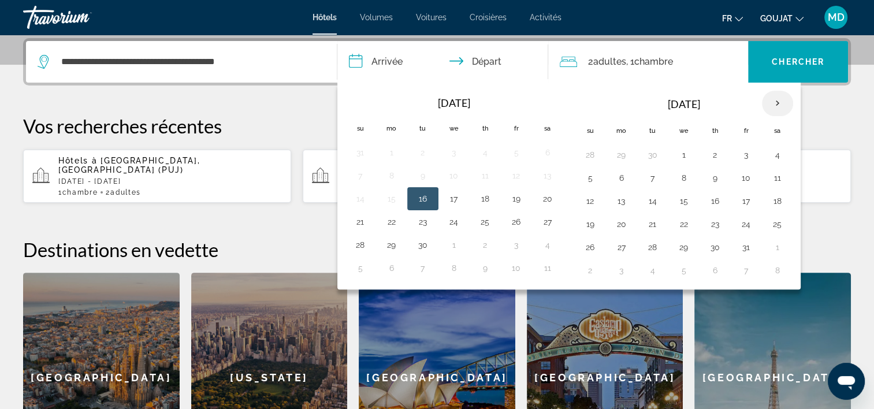
click at [765, 101] on th "Next month" at bounding box center [777, 103] width 31 height 25
click at [774, 200] on button "20" at bounding box center [777, 201] width 18 height 16
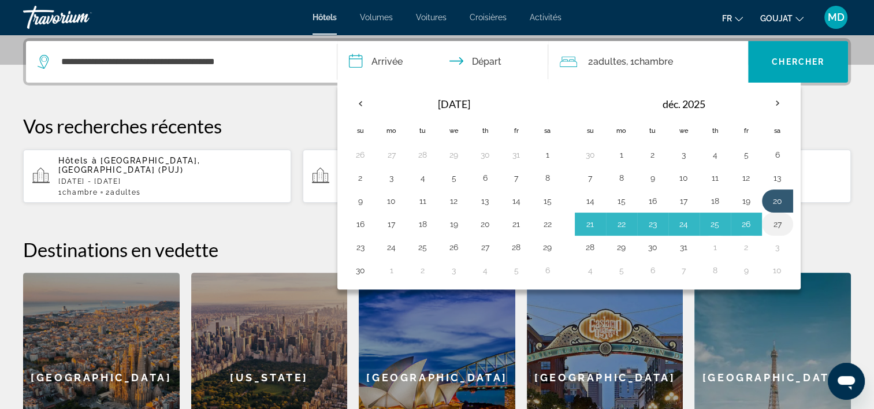
click at [776, 219] on button "27" at bounding box center [777, 224] width 18 height 16
type input "**********"
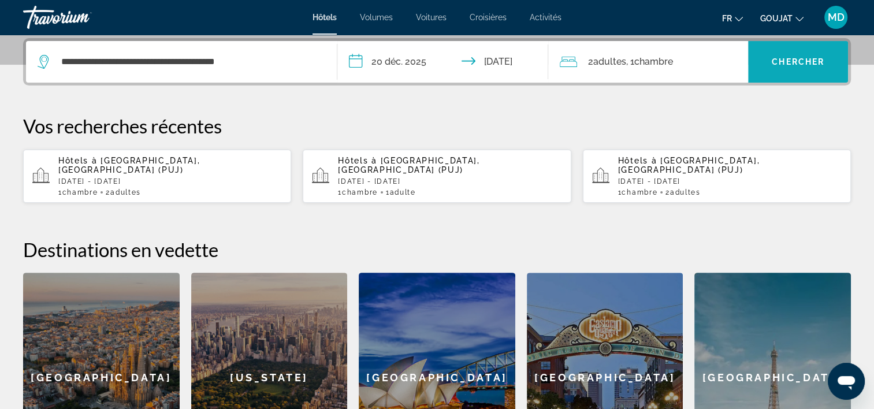
click at [781, 62] on span "Chercher" at bounding box center [798, 61] width 53 height 9
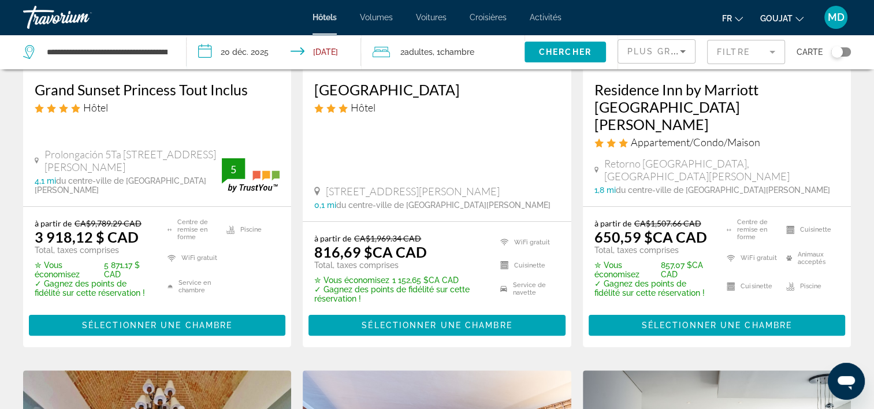
scroll to position [233, 0]
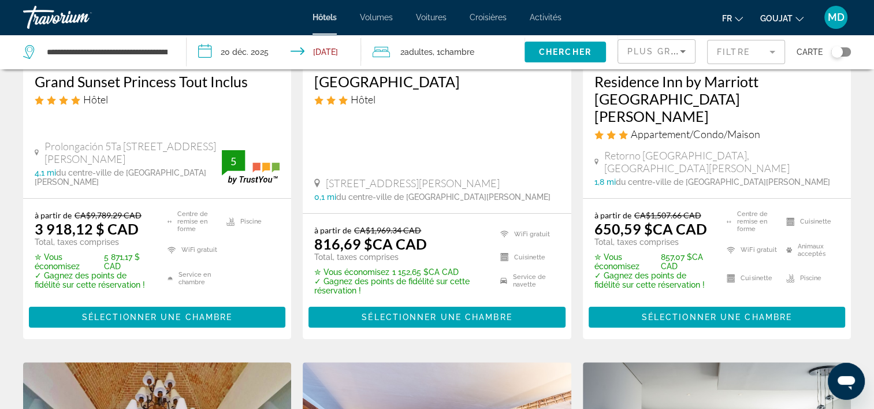
click at [422, 53] on span "Adultes" at bounding box center [418, 51] width 28 height 9
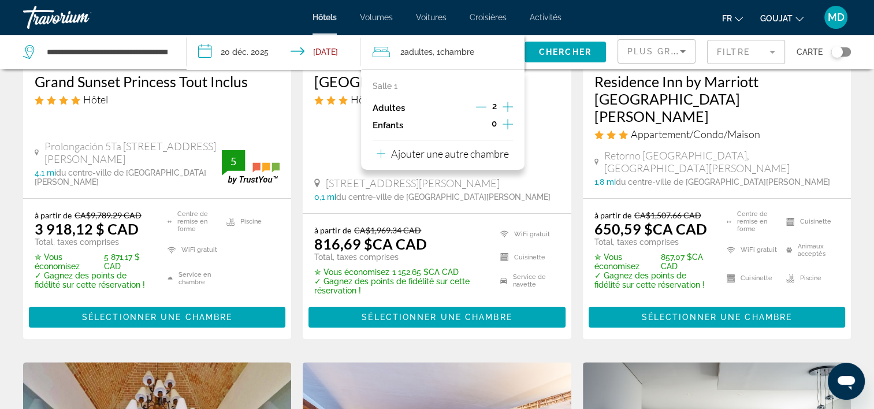
click at [506, 106] on icon "Augmenter les adultes" at bounding box center [507, 107] width 10 height 10
click at [561, 51] on span "Chercher" at bounding box center [565, 51] width 53 height 9
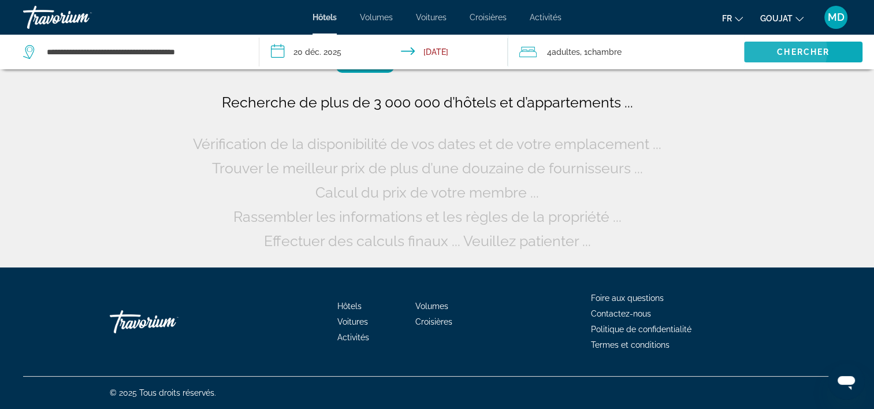
scroll to position [0, 0]
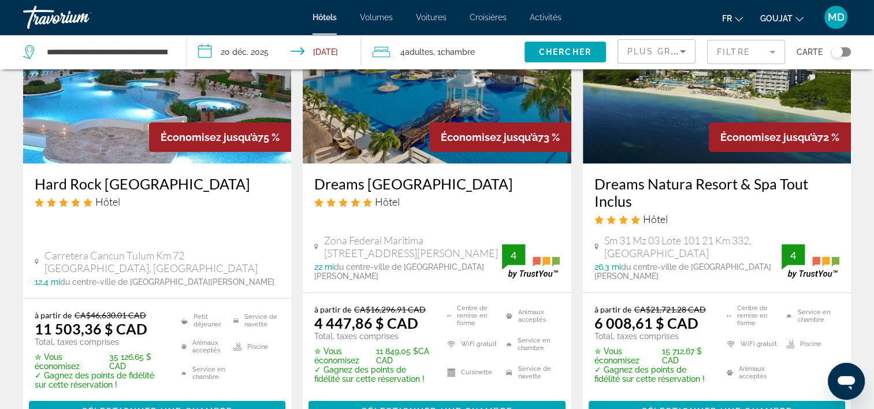
scroll to position [133, 0]
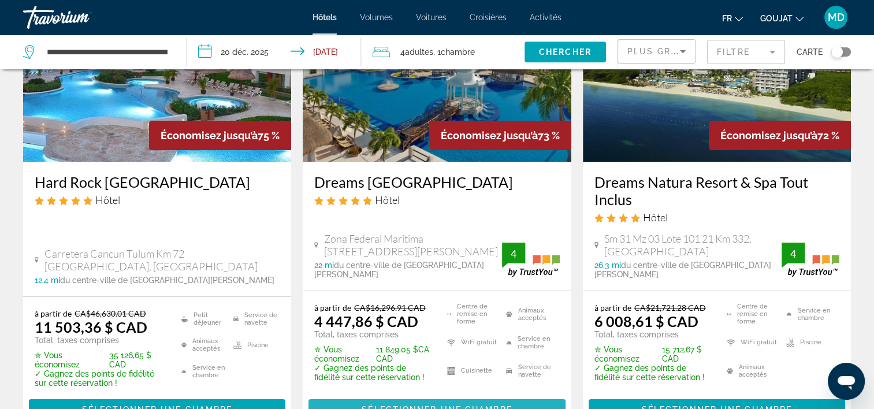
click at [460, 404] on span "Contenu principal" at bounding box center [436, 410] width 256 height 28
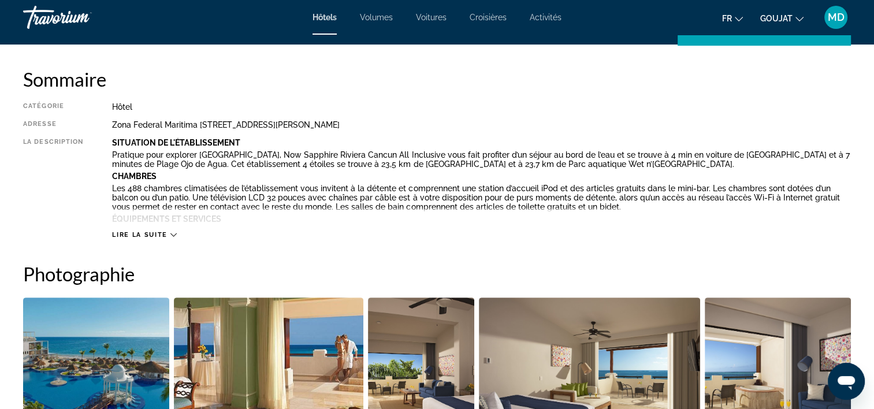
scroll to position [372, 0]
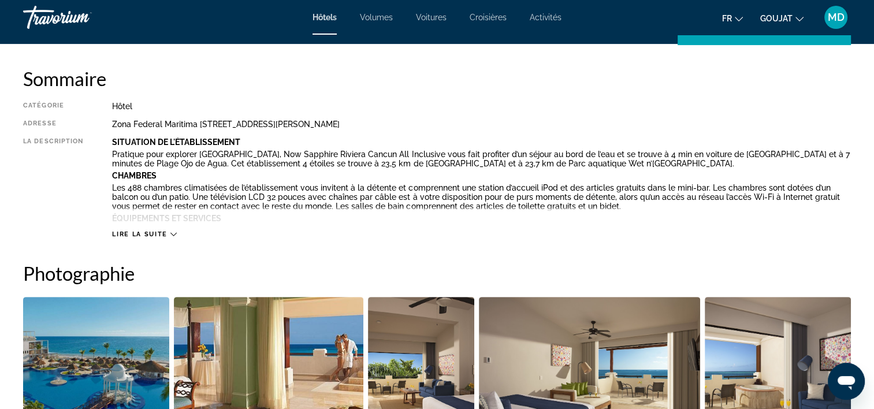
click at [125, 217] on div "Lire la suite" at bounding box center [481, 223] width 739 height 32
click at [124, 233] on span "Lire la suite" at bounding box center [139, 234] width 55 height 8
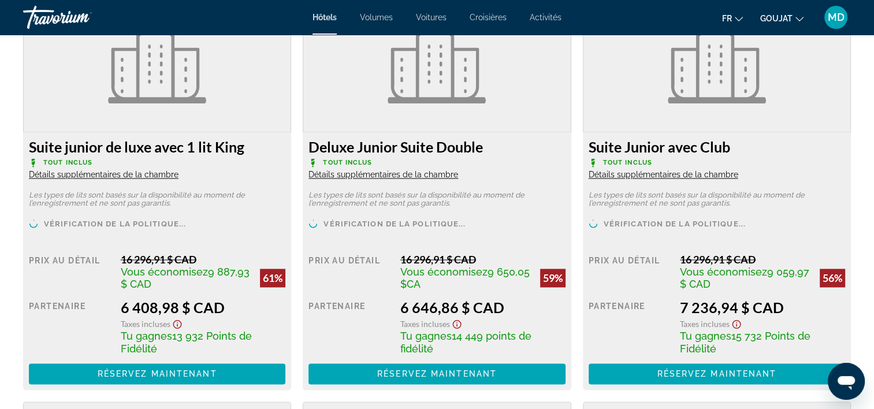
scroll to position [1785, 0]
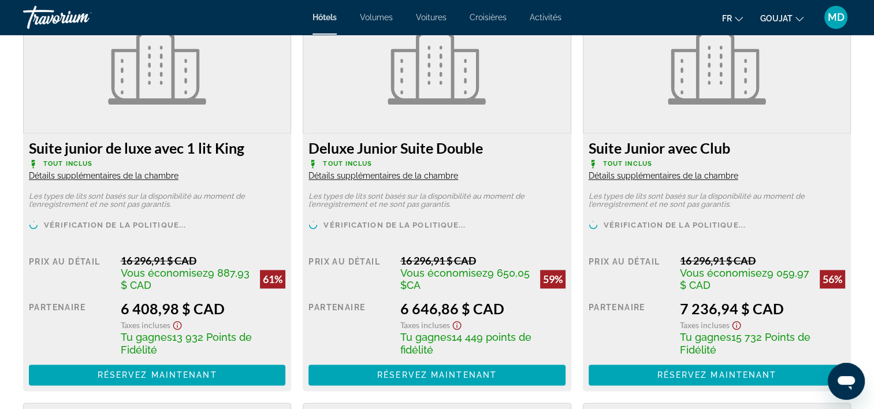
click at [51, 189] on div "Suite junior de luxe avec 1 lit King Tout inclus Détails supplémentaires de la …" at bounding box center [157, 262] width 268 height 258
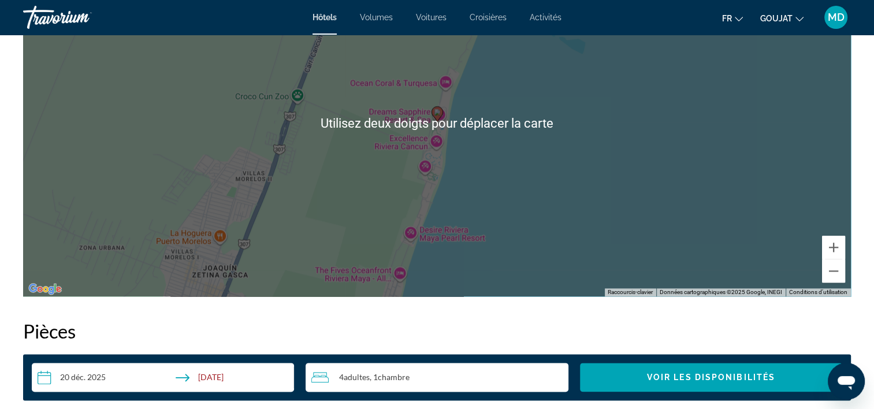
scroll to position [1352, 0]
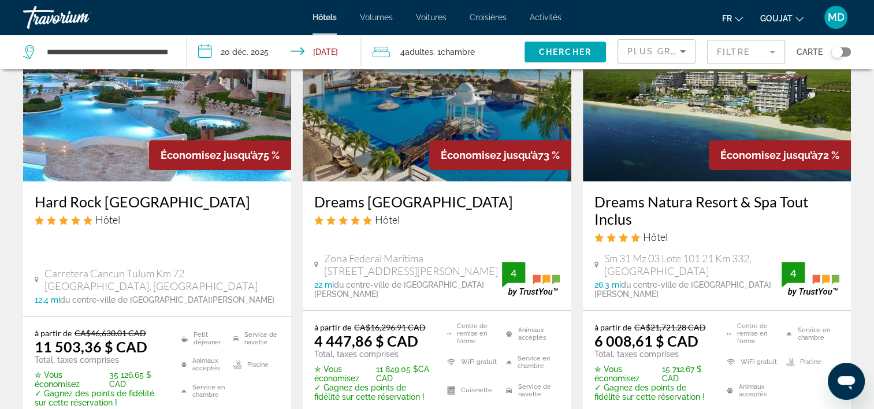
scroll to position [117, 0]
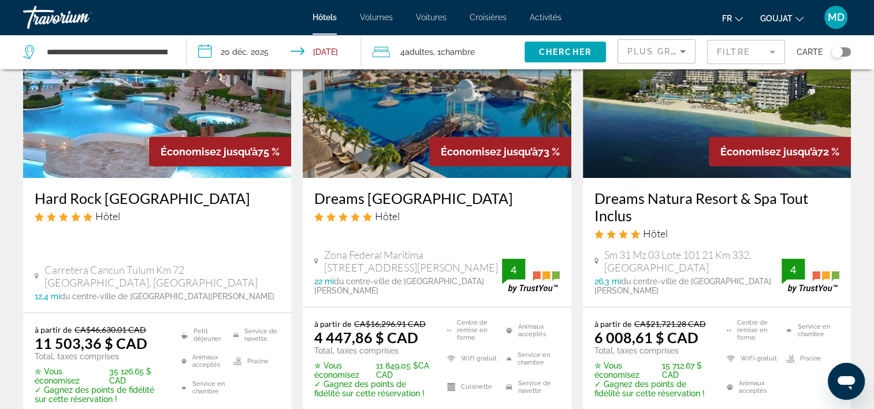
click at [646, 135] on img "Contenu principal" at bounding box center [717, 85] width 268 height 185
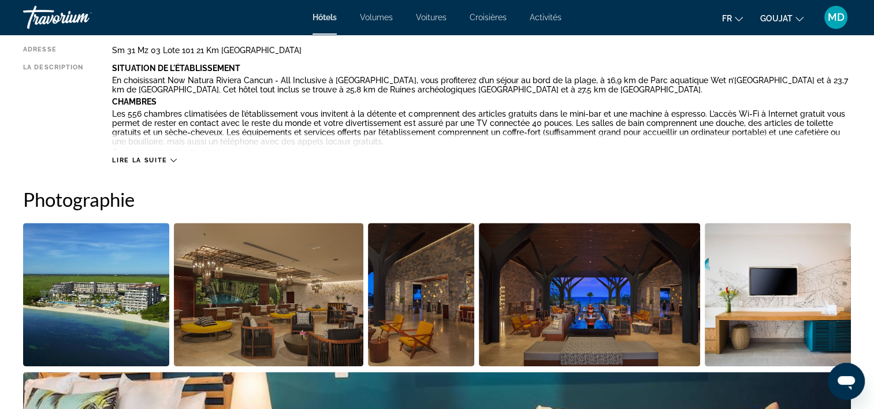
scroll to position [445, 0]
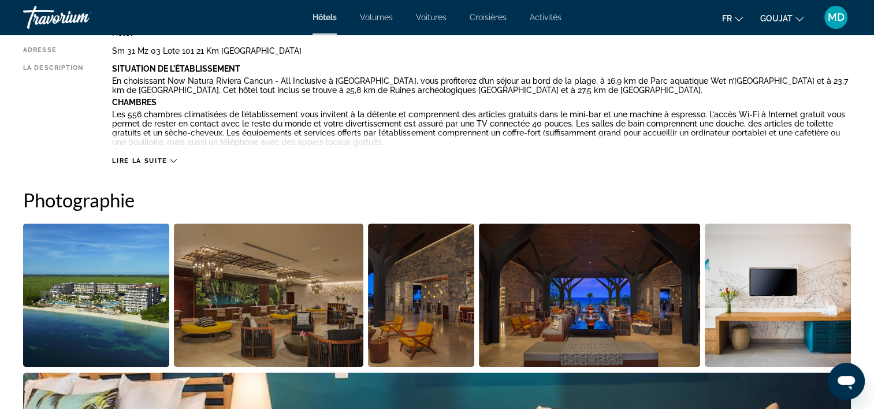
click at [123, 161] on span "Lire la suite" at bounding box center [139, 161] width 55 height 8
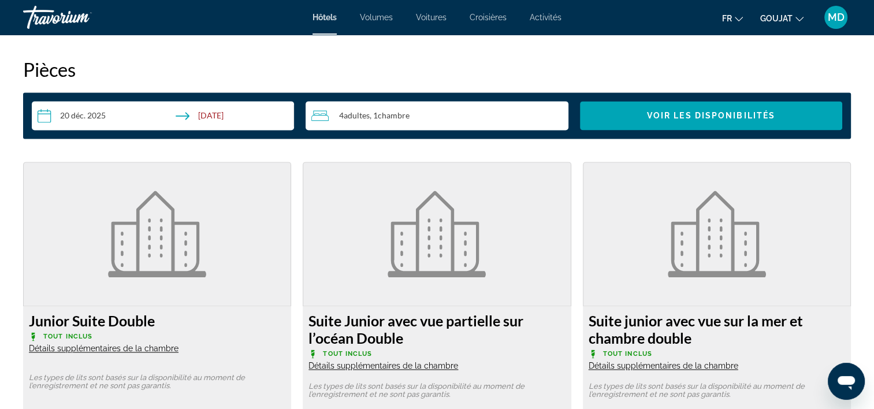
scroll to position [1614, 0]
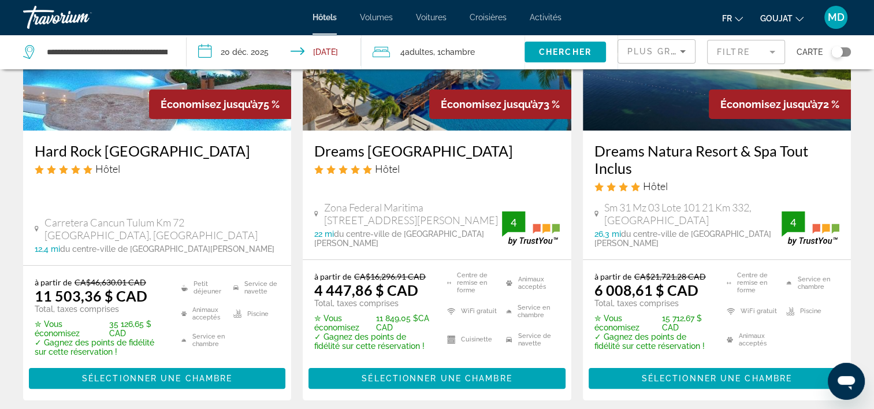
scroll to position [164, 0]
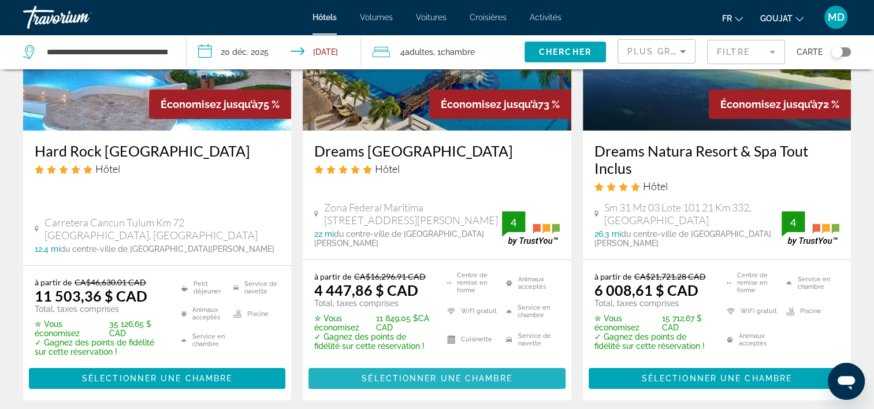
click at [398, 374] on span "Sélectionner une chambre" at bounding box center [437, 378] width 150 height 9
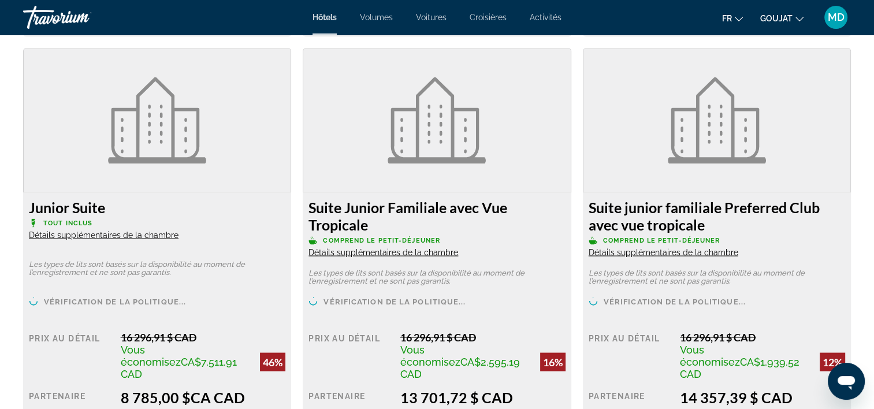
scroll to position [2011, 0]
click at [404, 248] on span "Détails supplémentaires de la chambre" at bounding box center [383, 252] width 150 height 9
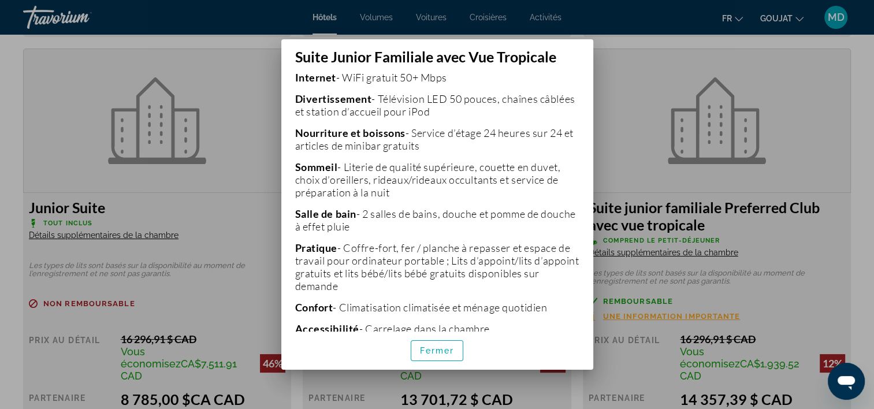
scroll to position [402, 0]
click at [680, 120] on div at bounding box center [437, 204] width 874 height 409
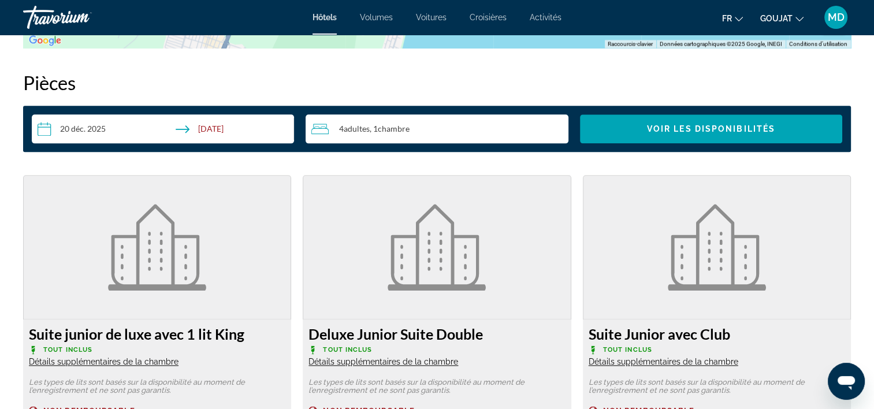
scroll to position [1462, 0]
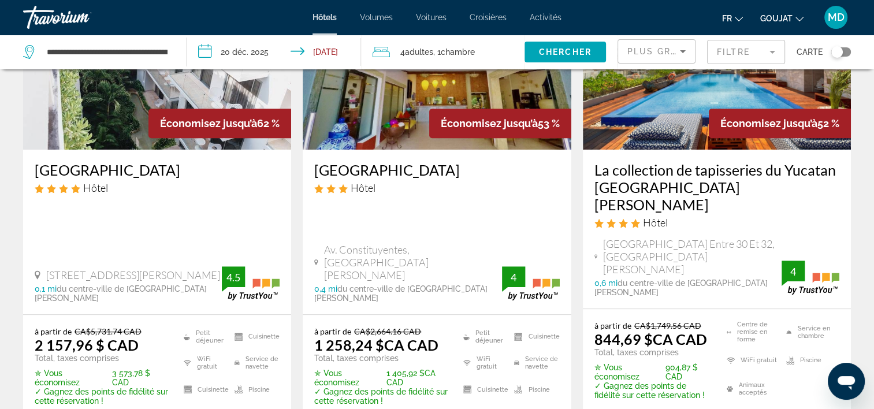
scroll to position [624, 0]
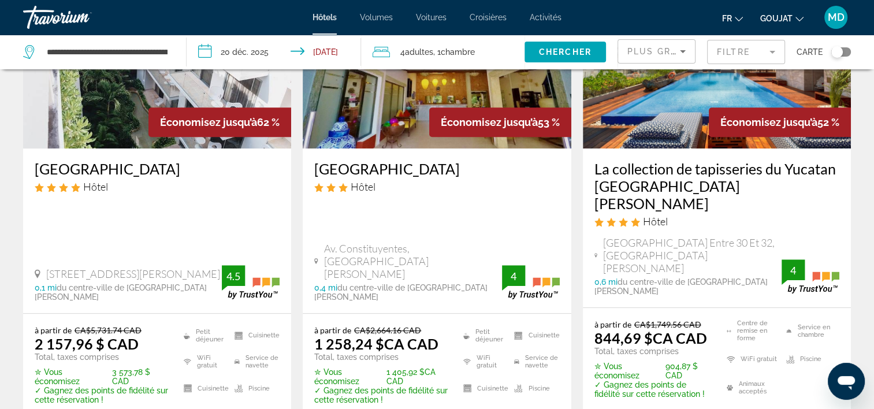
click at [75, 109] on img "Contenu principal" at bounding box center [157, 56] width 268 height 185
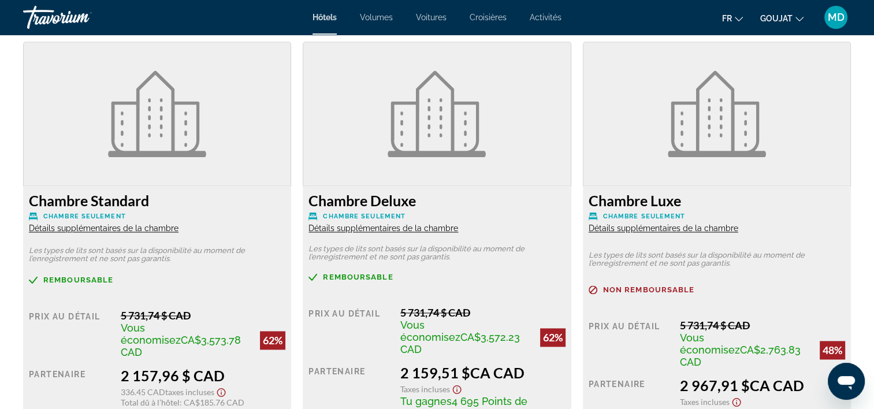
scroll to position [1595, 0]
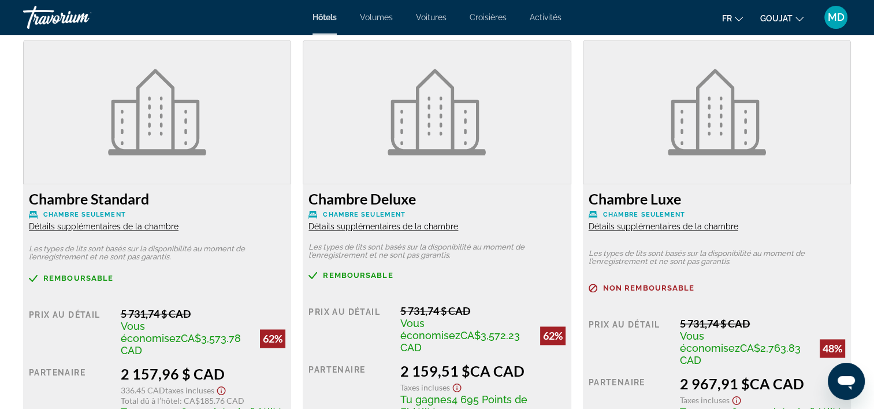
click at [127, 227] on span "Détails supplémentaires de la chambre" at bounding box center [104, 226] width 150 height 9
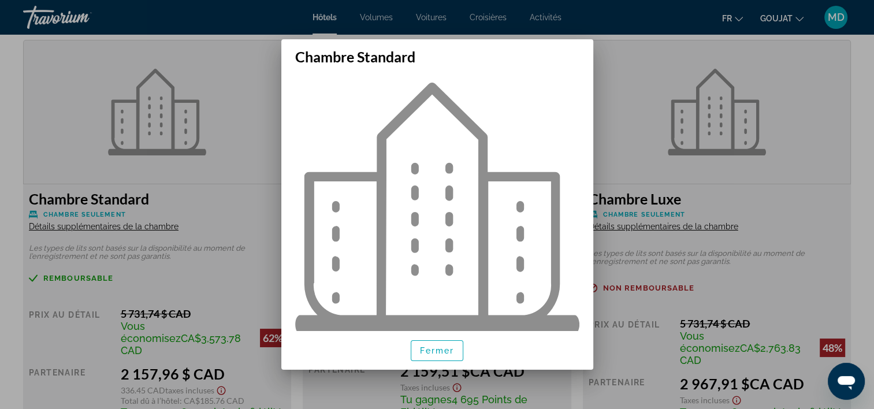
scroll to position [34, 0]
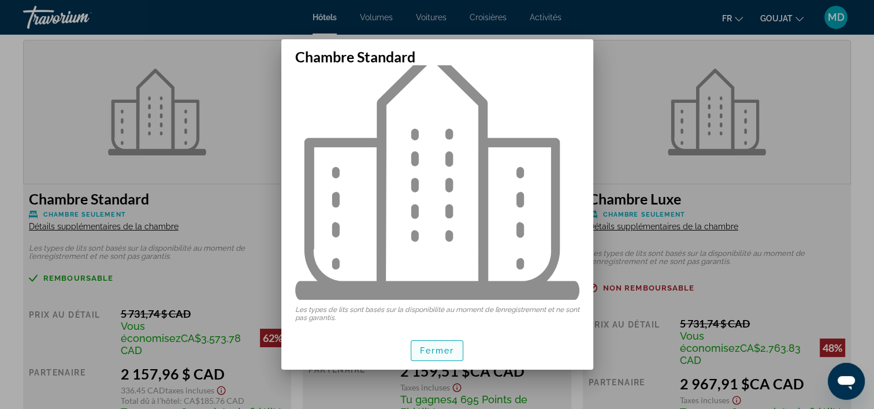
click at [431, 358] on span "button" at bounding box center [437, 351] width 52 height 28
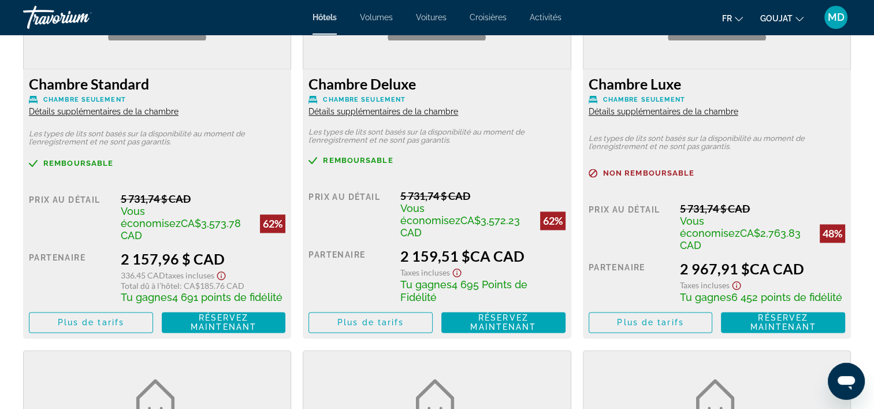
scroll to position [1709, 0]
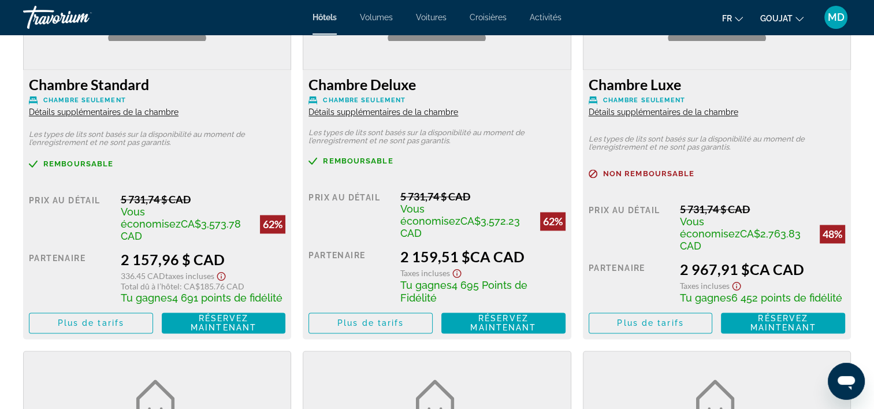
click at [161, 111] on span "Détails supplémentaires de la chambre" at bounding box center [104, 111] width 150 height 9
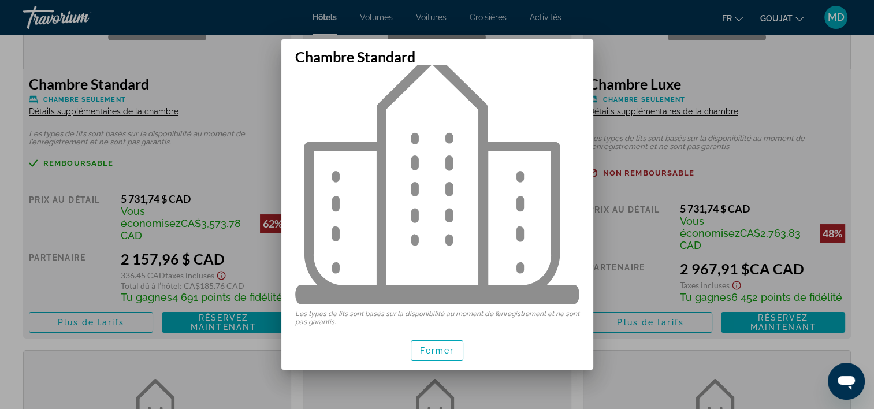
scroll to position [31, 0]
click at [422, 348] on span "Fermer" at bounding box center [437, 350] width 35 height 9
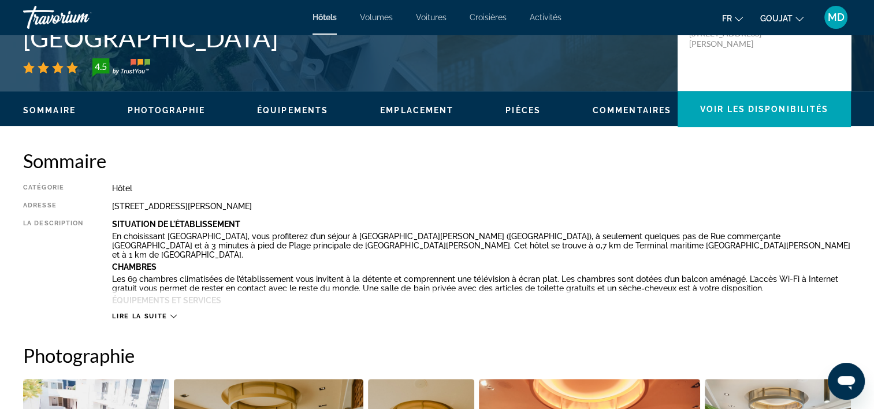
scroll to position [288, 0]
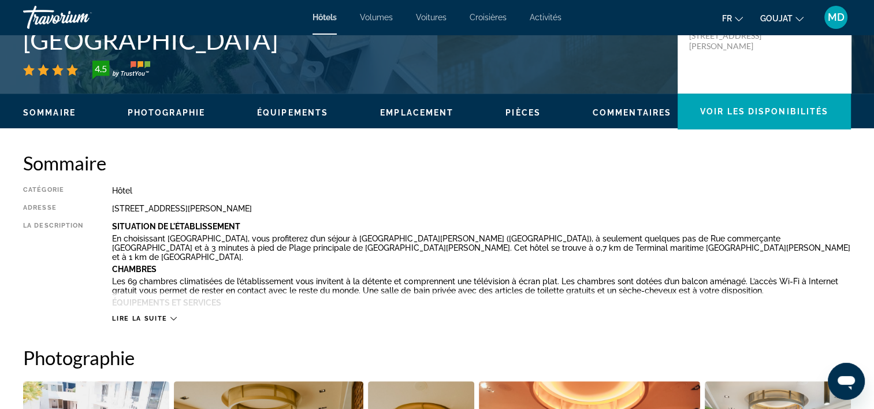
click at [123, 316] on span "Lire la suite" at bounding box center [139, 319] width 55 height 8
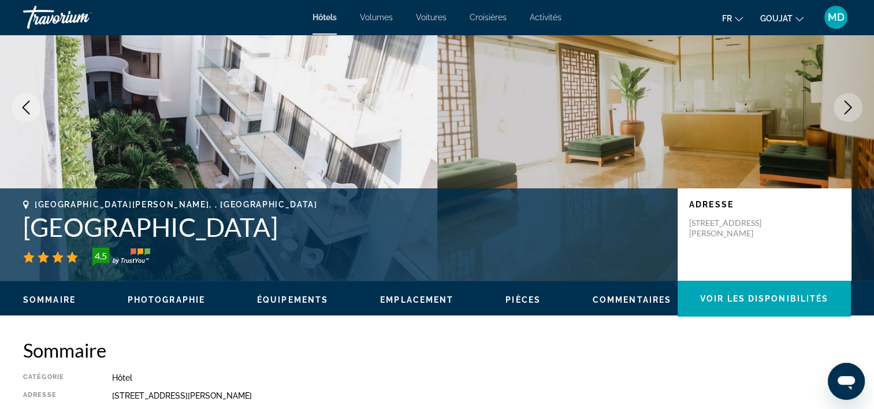
scroll to position [99, 0]
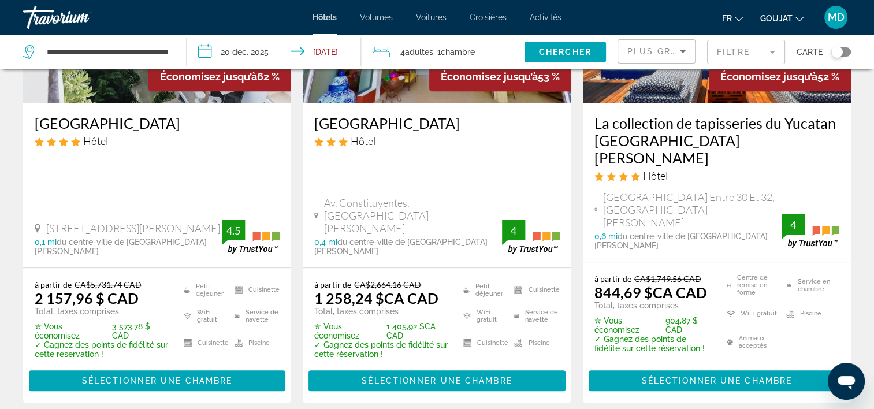
scroll to position [673, 0]
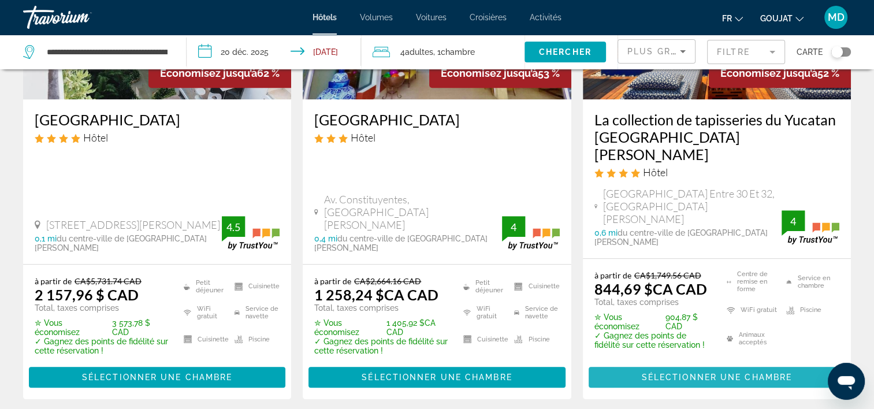
click at [656, 372] on span "Sélectionner une chambre" at bounding box center [717, 376] width 150 height 9
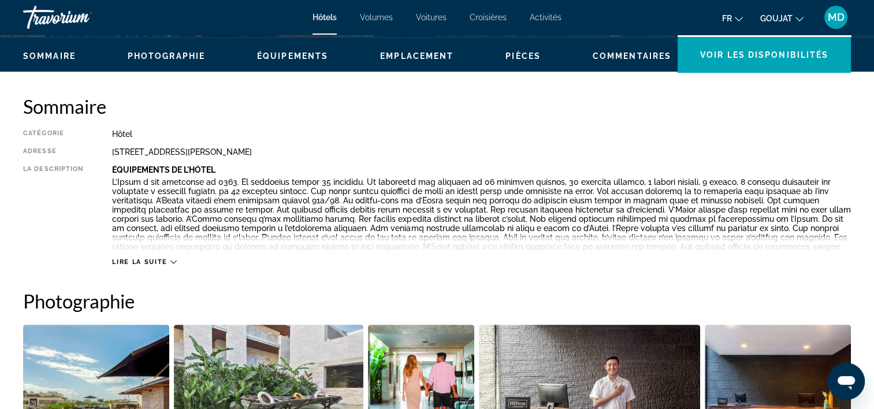
scroll to position [344, 0]
click at [141, 258] on button "Lire la suite" at bounding box center [144, 262] width 64 height 9
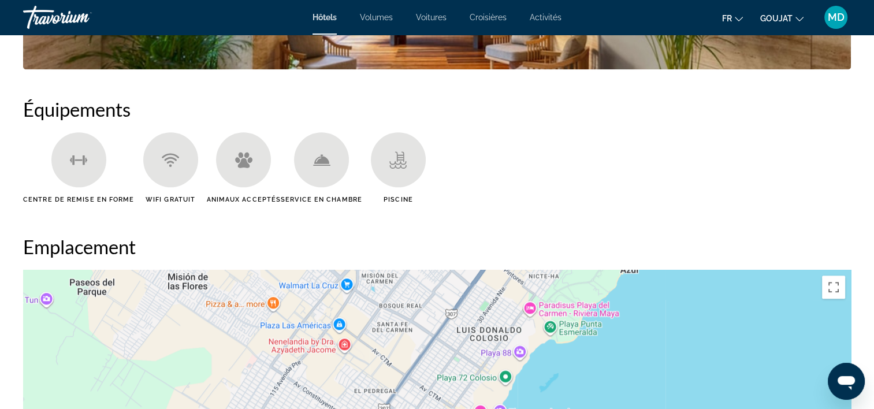
scroll to position [910, 0]
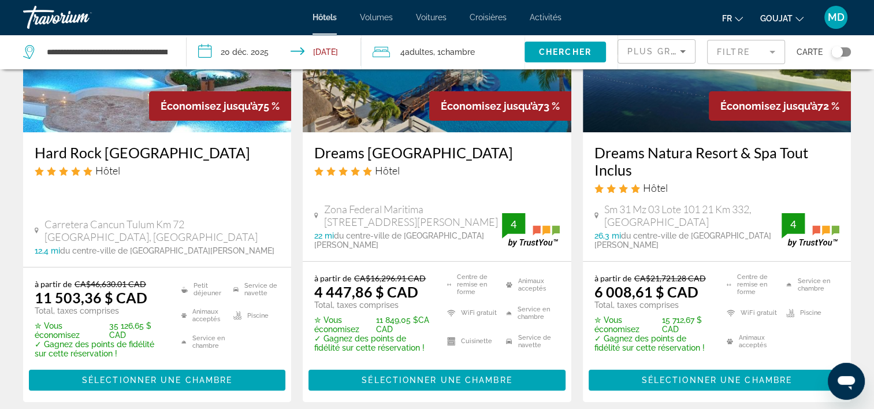
scroll to position [161, 0]
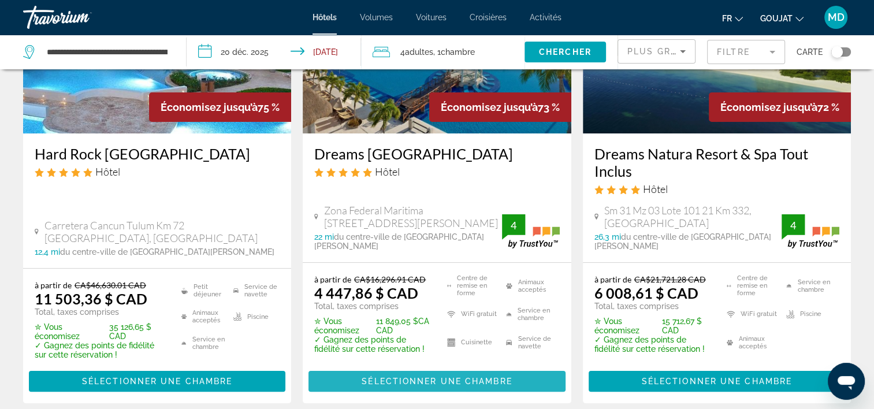
click at [369, 367] on span "Contenu principal" at bounding box center [436, 381] width 256 height 28
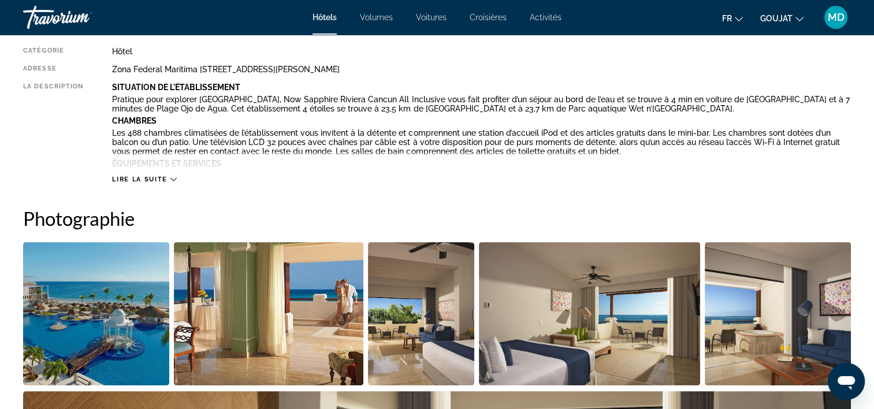
scroll to position [428, 0]
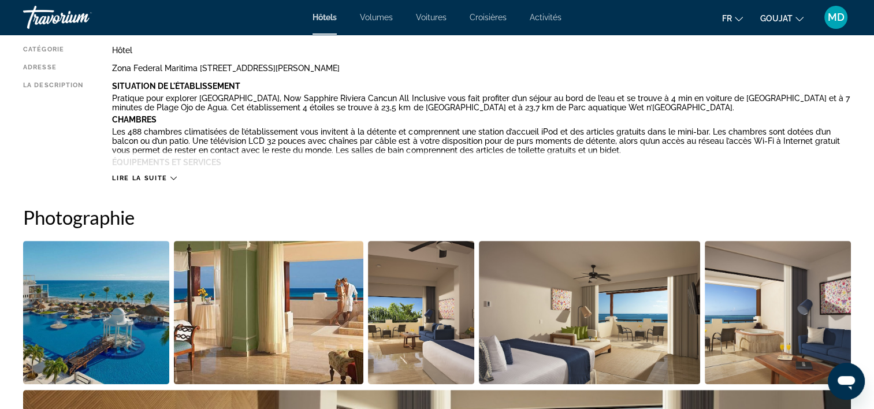
click at [136, 178] on span "Lire la suite" at bounding box center [139, 178] width 55 height 8
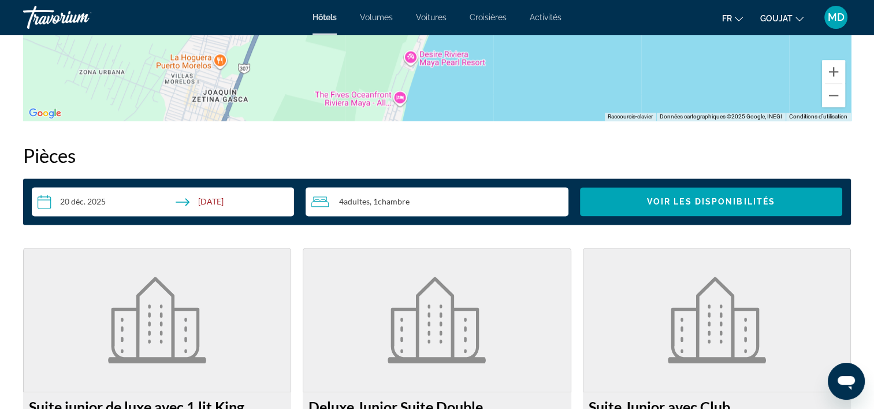
scroll to position [1520, 0]
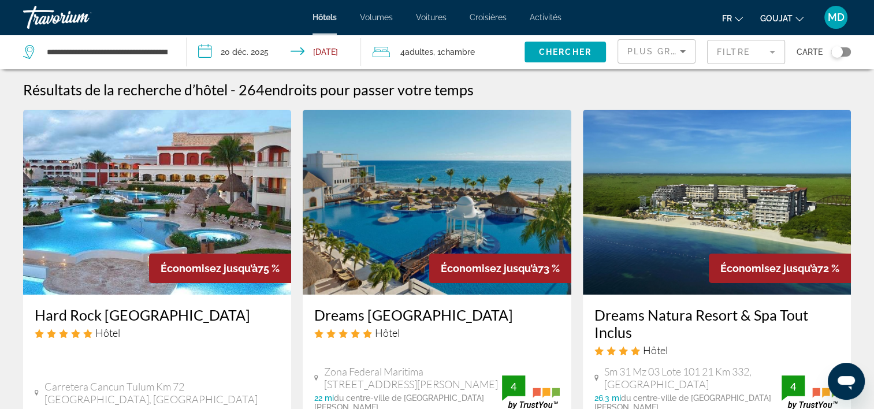
click at [226, 49] on input "**********" at bounding box center [277, 54] width 180 height 38
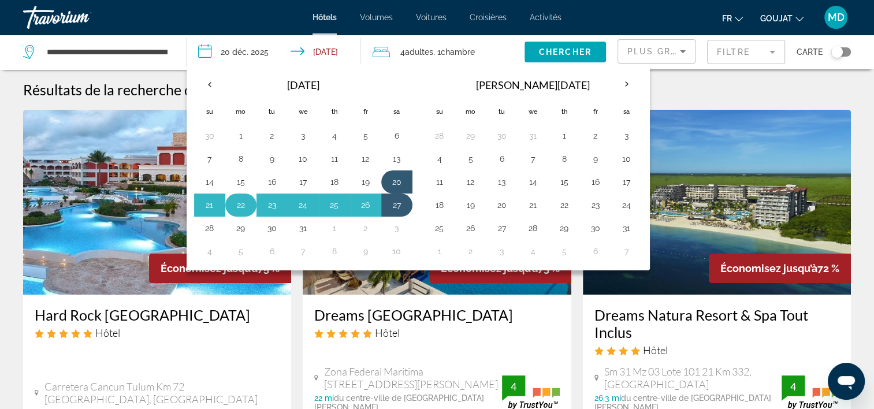
click at [234, 203] on button "22" at bounding box center [241, 205] width 18 height 16
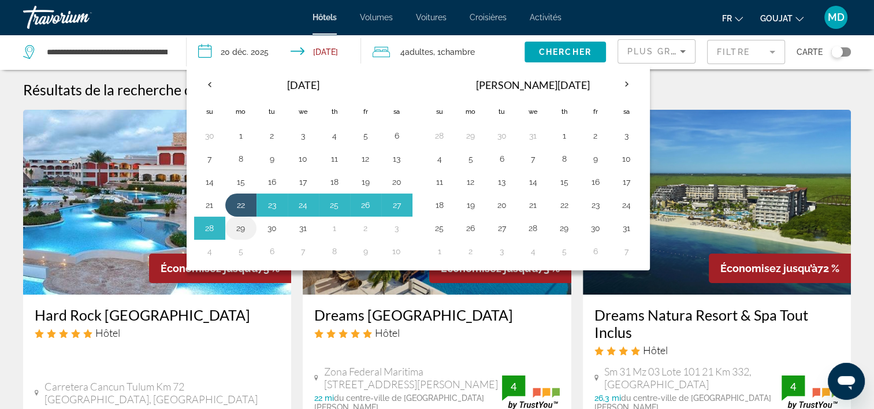
click at [238, 232] on button "29" at bounding box center [241, 228] width 18 height 16
type input "**********"
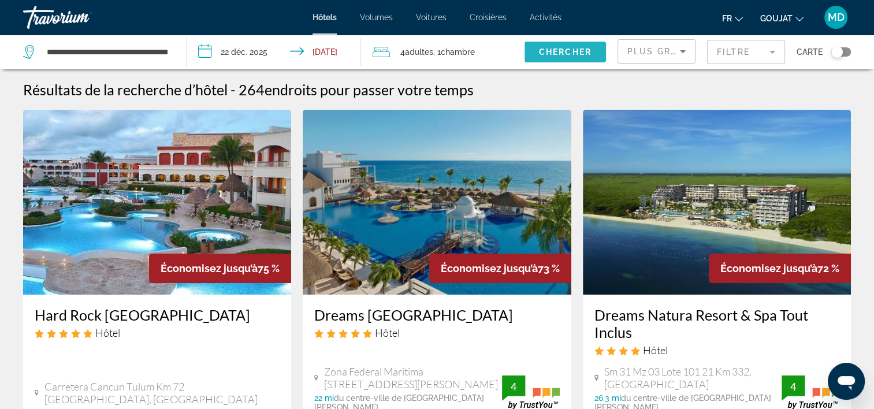
click at [558, 49] on span "Chercher" at bounding box center [565, 51] width 53 height 9
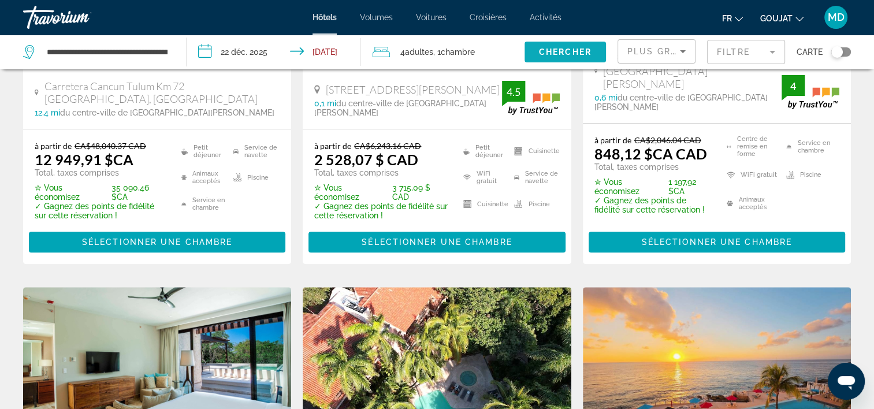
scroll to position [336, 0]
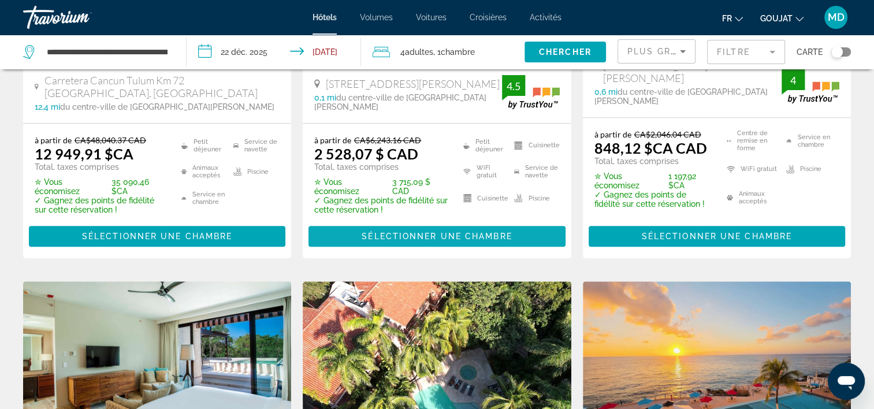
click at [508, 222] on span "Contenu principal" at bounding box center [436, 236] width 256 height 28
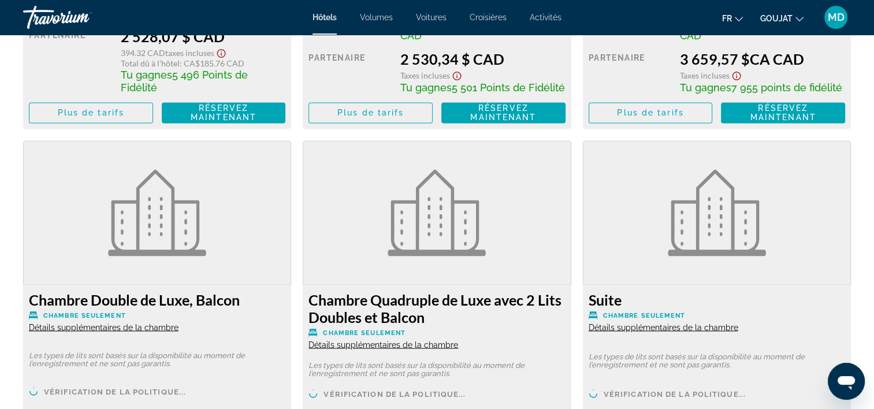
scroll to position [1929, 0]
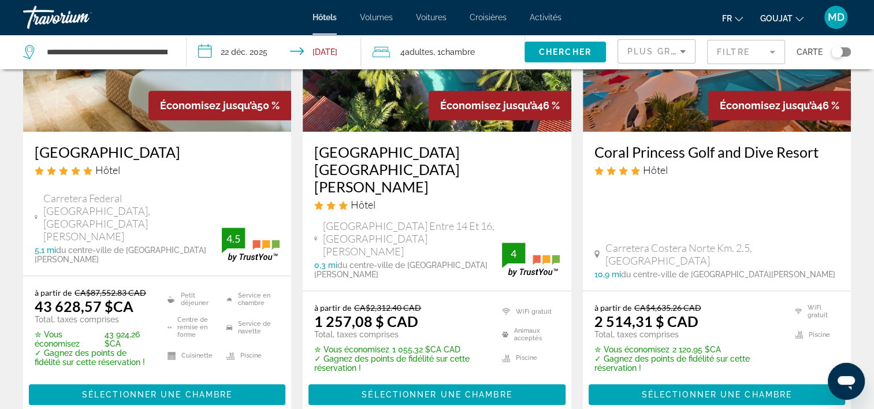
scroll to position [671, 0]
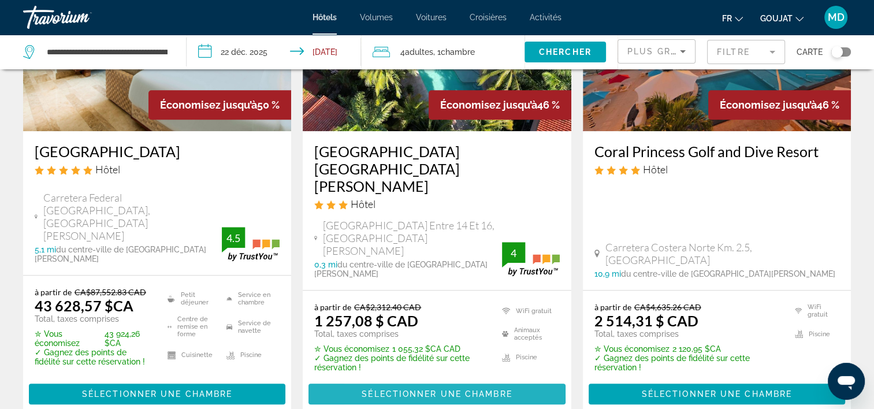
click at [381, 389] on span "Sélectionner une chambre" at bounding box center [437, 393] width 150 height 9
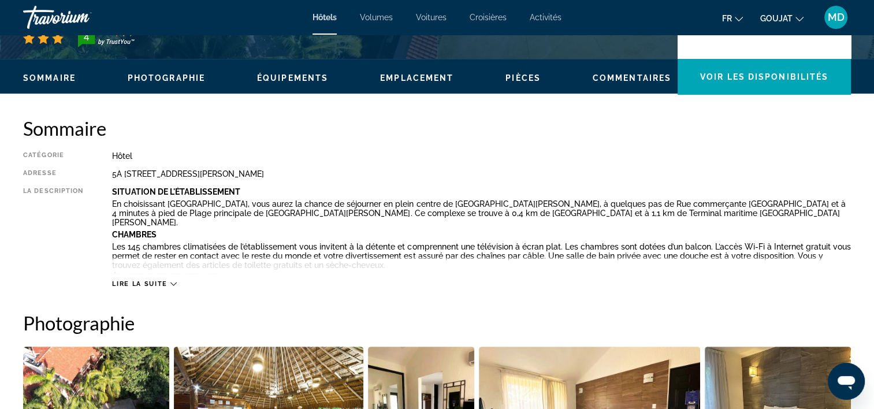
scroll to position [324, 0]
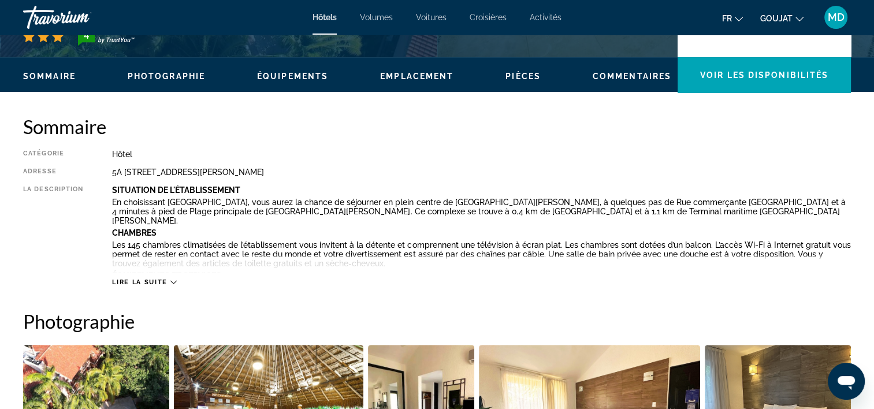
click at [124, 279] on span "Lire la suite" at bounding box center [139, 282] width 55 height 8
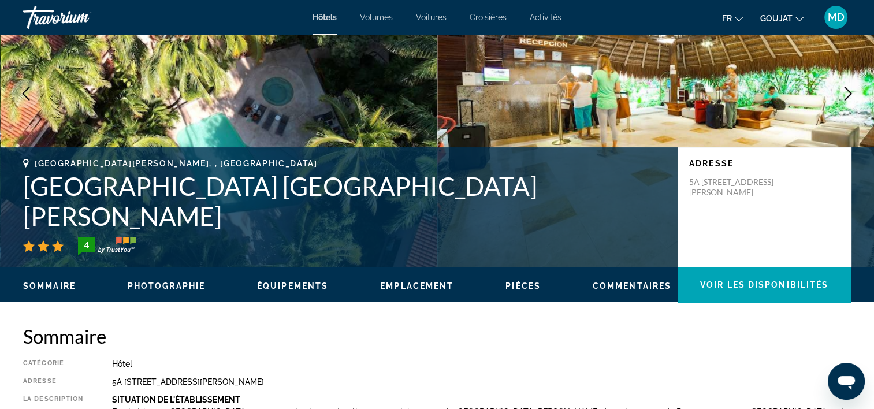
scroll to position [0, 0]
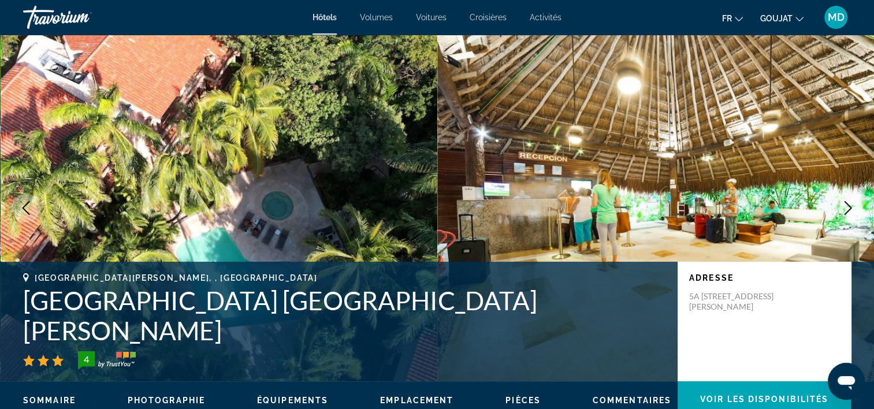
click at [327, 14] on span "Hôtels" at bounding box center [324, 17] width 24 height 9
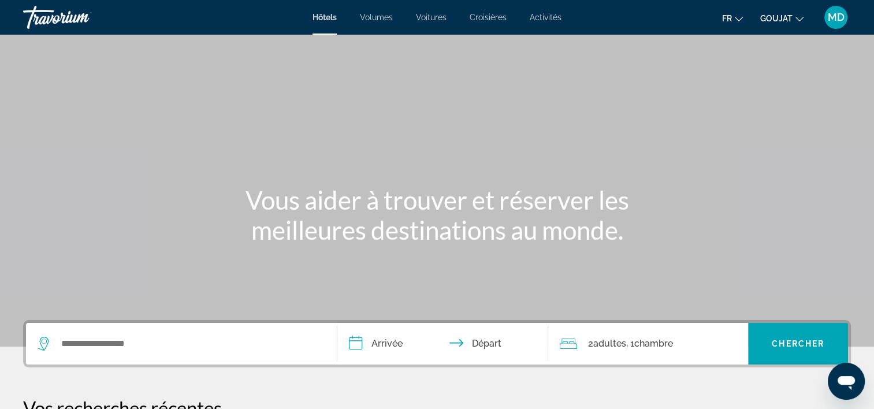
click at [189, 360] on div "Widget de recherche" at bounding box center [182, 344] width 288 height 42
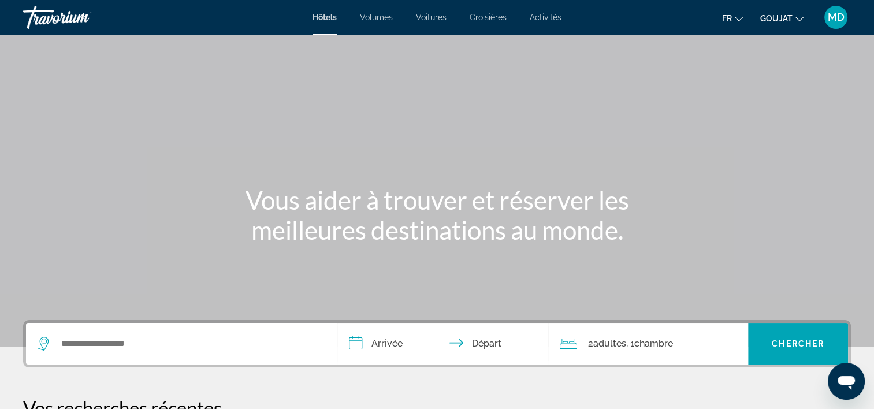
scroll to position [282, 0]
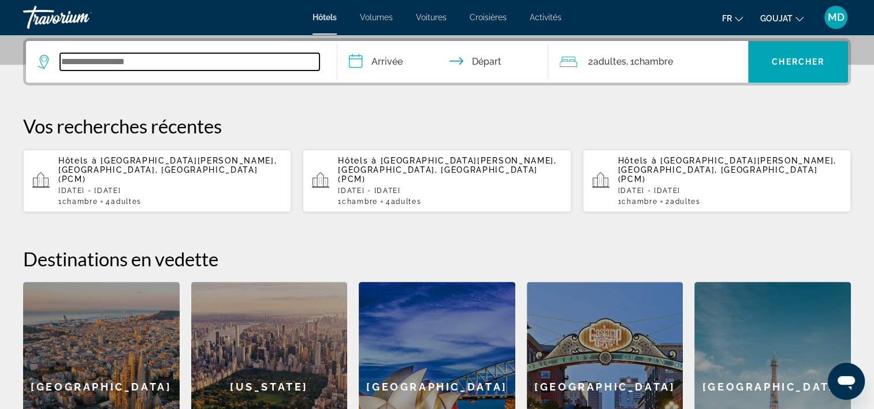
click at [202, 65] on input "Widget de recherche" at bounding box center [189, 61] width 259 height 17
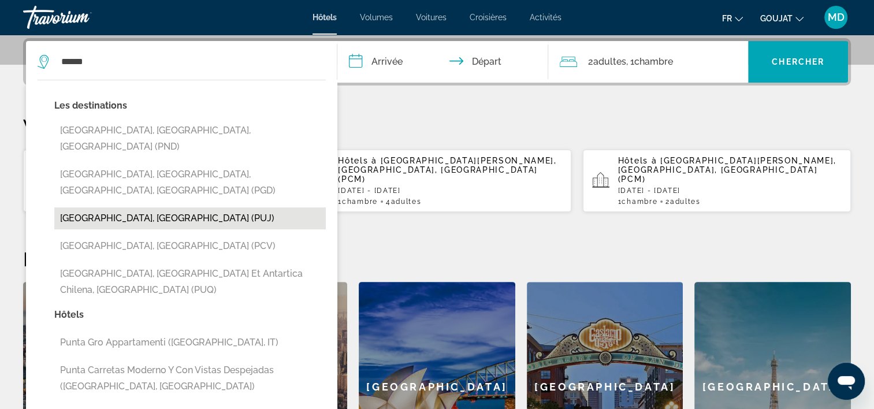
click at [178, 207] on button "[GEOGRAPHIC_DATA], [GEOGRAPHIC_DATA] (PUJ)" at bounding box center [189, 218] width 271 height 22
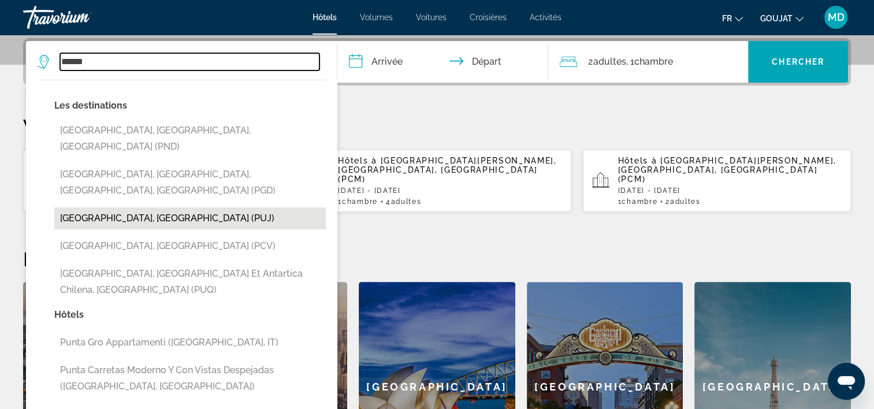
type input "**********"
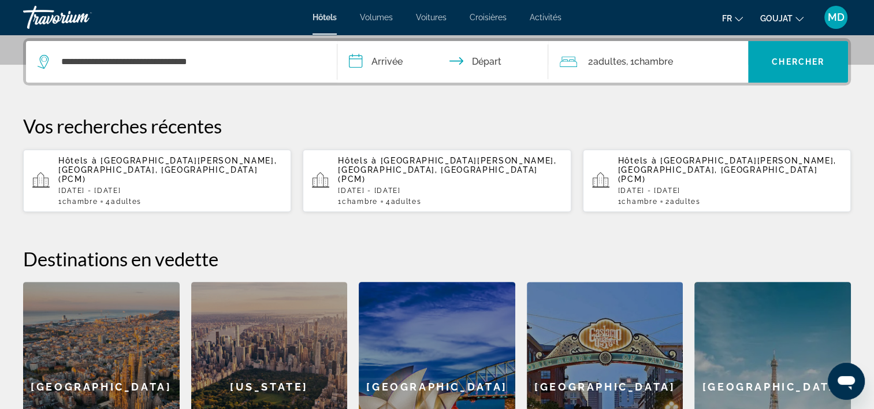
click at [370, 61] on input "**********" at bounding box center [445, 63] width 216 height 45
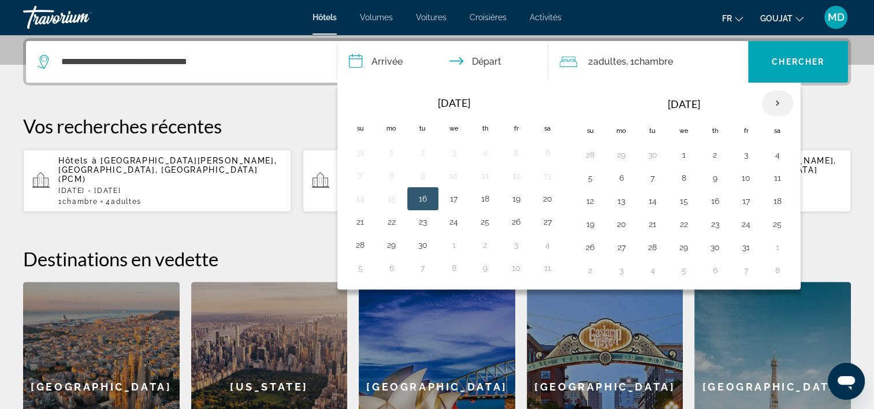
click at [769, 102] on th "Next month" at bounding box center [777, 103] width 31 height 25
click at [618, 224] on button "22" at bounding box center [621, 224] width 18 height 16
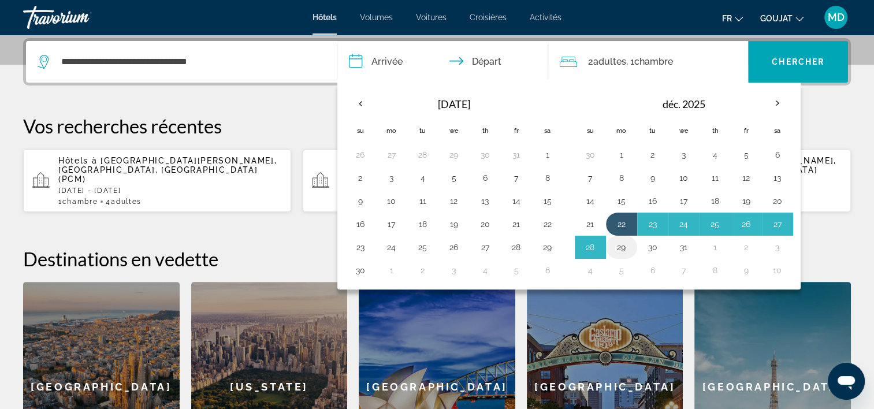
click at [619, 256] on td "29" at bounding box center [621, 247] width 31 height 23
click at [617, 247] on button "29" at bounding box center [621, 247] width 18 height 16
type input "**********"
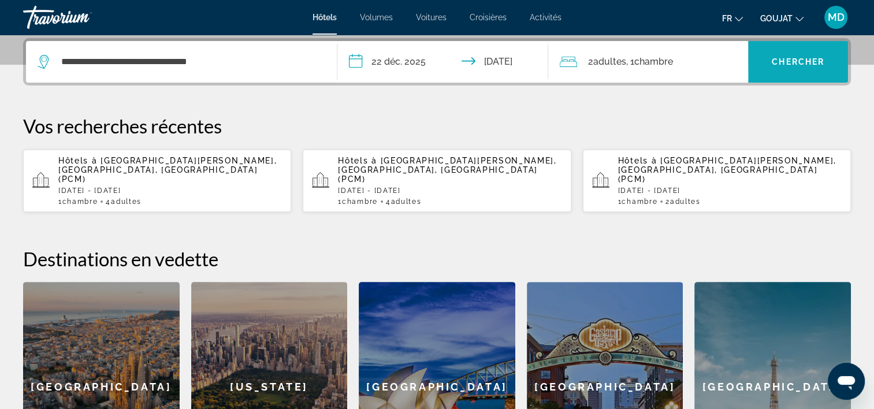
click at [794, 60] on span "Chercher" at bounding box center [798, 61] width 53 height 9
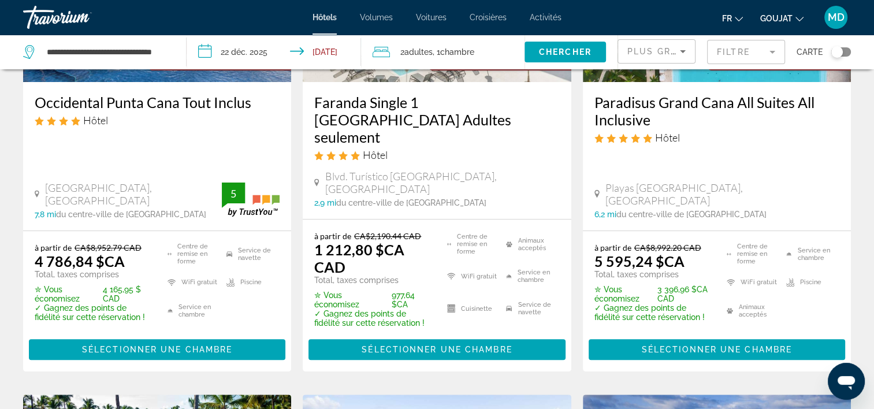
scroll to position [213, 0]
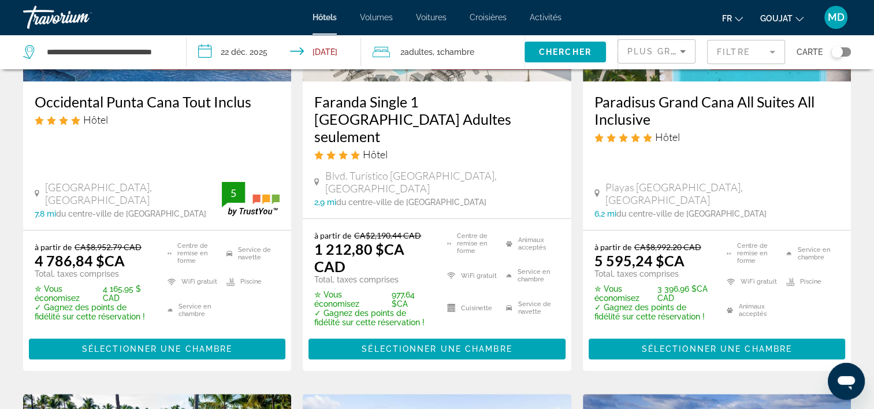
click at [478, 51] on div "2 Adulte Adultes , 1 Chambre pièces" at bounding box center [448, 52] width 152 height 16
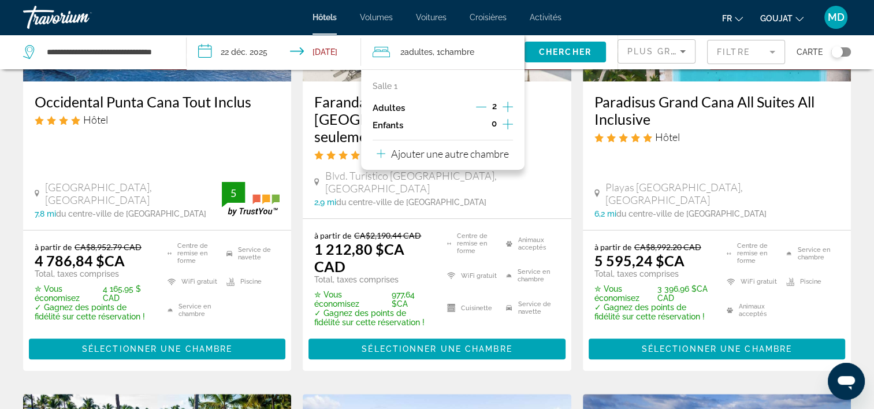
click at [506, 106] on icon "Augmenter les adultes" at bounding box center [507, 107] width 10 height 14
click at [557, 48] on span "Chercher" at bounding box center [565, 51] width 53 height 9
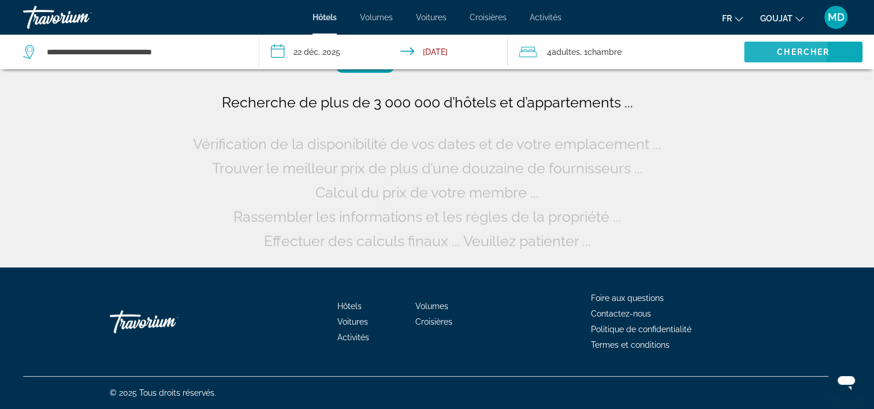
scroll to position [0, 0]
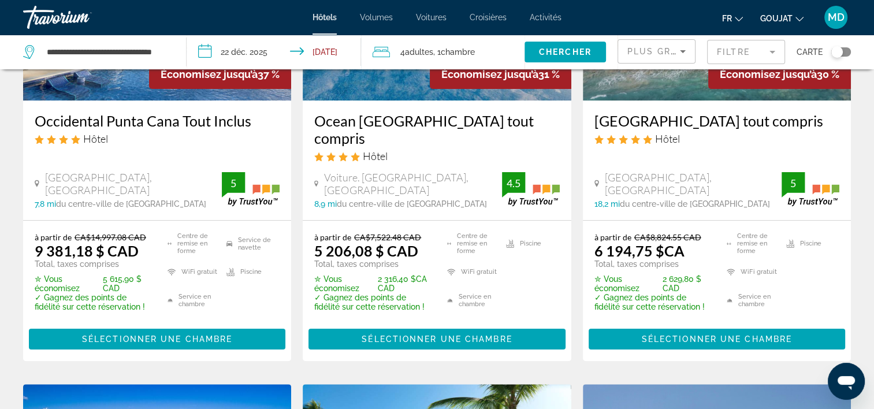
scroll to position [195, 0]
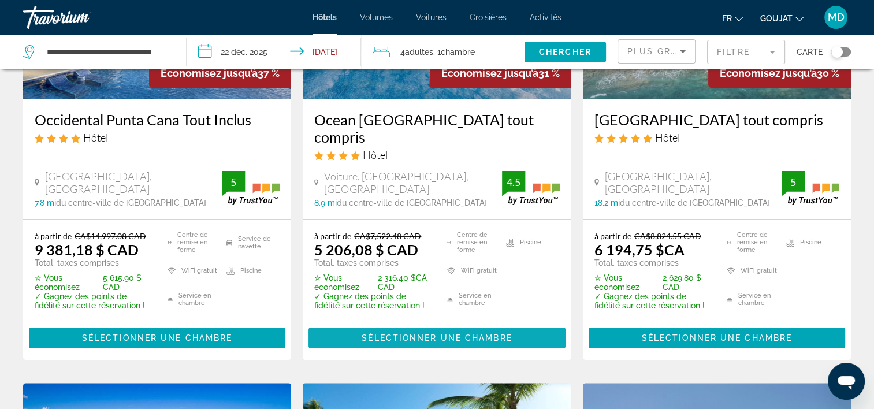
click at [421, 335] on span "Sélectionner une chambre" at bounding box center [437, 337] width 150 height 9
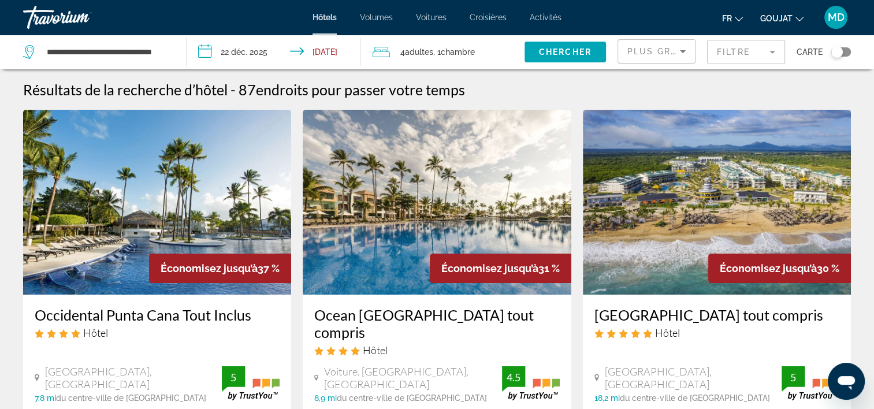
click at [411, 54] on span "Adultes" at bounding box center [419, 51] width 28 height 9
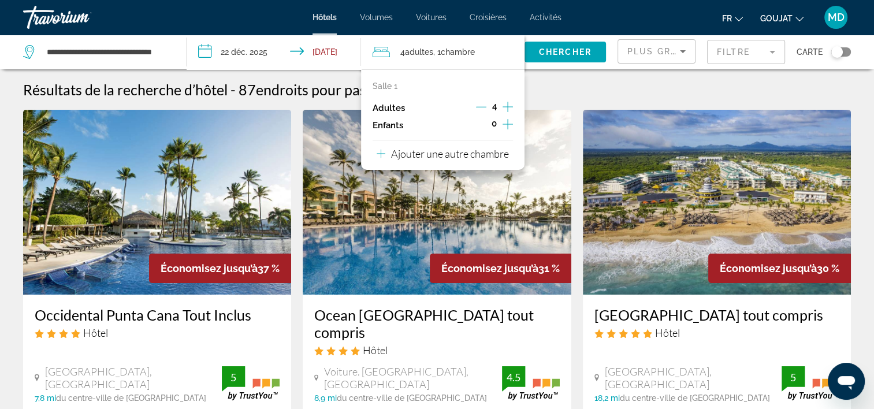
click at [480, 107] on icon "Décrément des adultes" at bounding box center [481, 107] width 10 height 1
click at [480, 107] on icon "Décrément des adultes" at bounding box center [481, 107] width 10 height 10
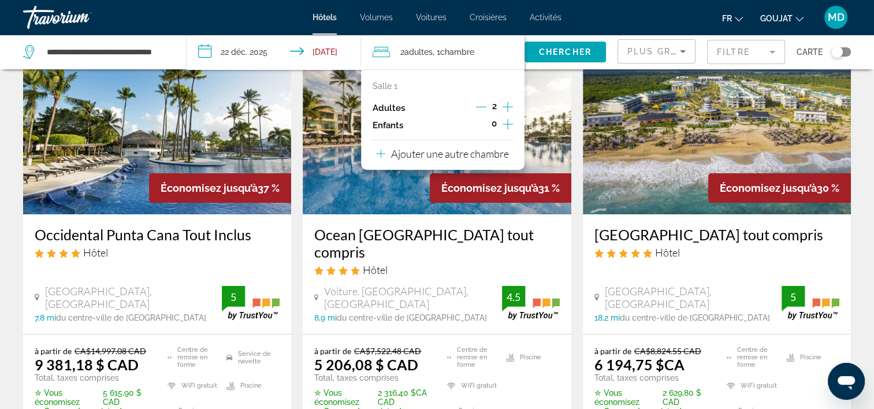
scroll to position [84, 0]
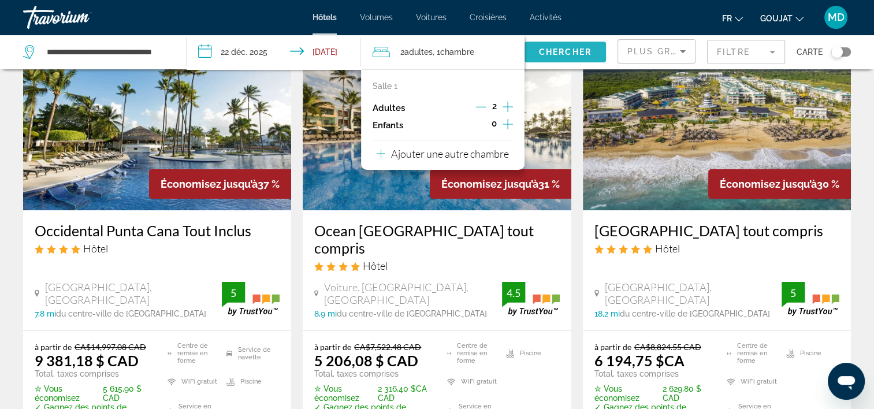
drag, startPoint x: 578, startPoint y: 54, endPoint x: 571, endPoint y: 44, distance: 12.0
click at [571, 44] on span "Widget de recherche" at bounding box center [564, 52] width 81 height 28
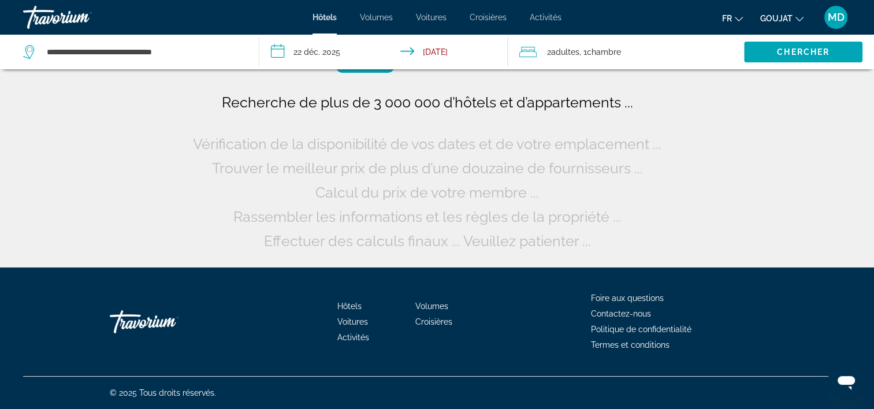
scroll to position [0, 0]
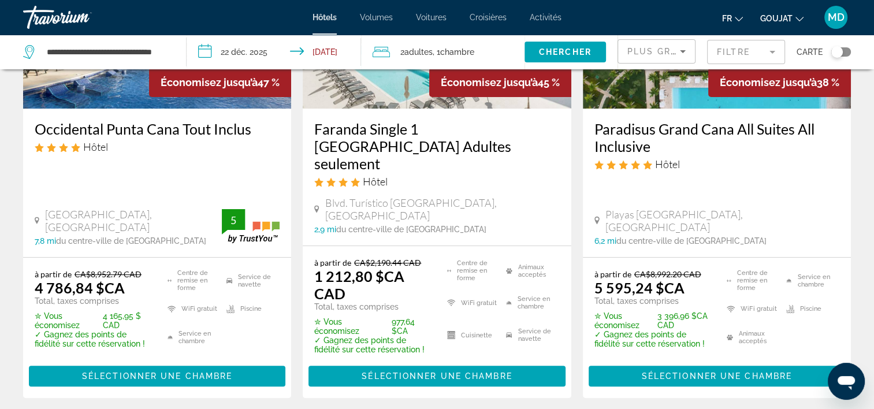
scroll to position [187, 0]
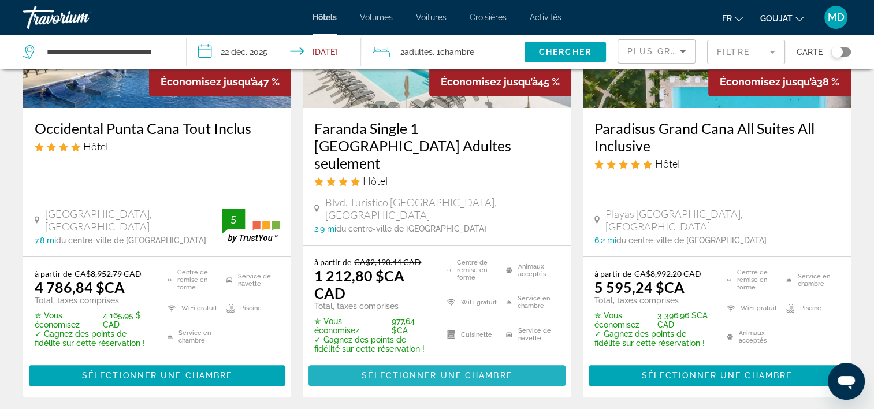
click at [423, 371] on span "Sélectionner une chambre" at bounding box center [437, 375] width 150 height 9
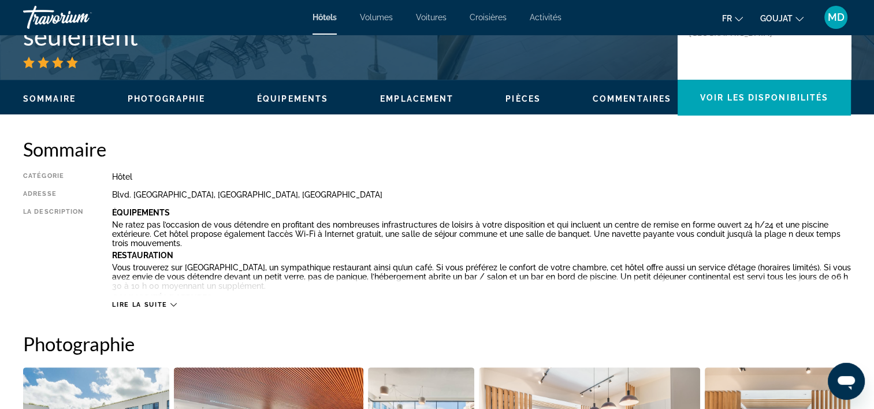
scroll to position [302, 0]
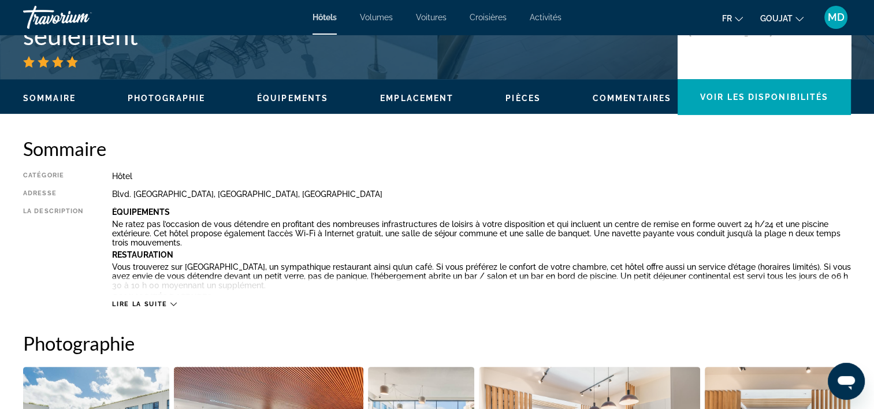
click at [143, 301] on span "Lire la suite" at bounding box center [139, 304] width 55 height 8
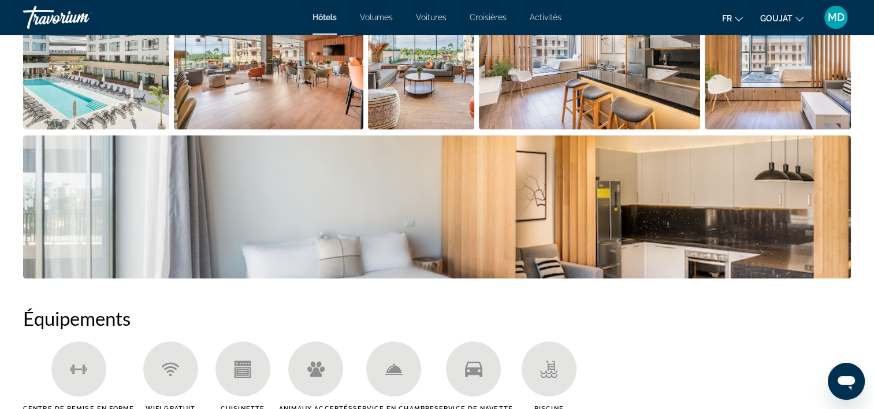
scroll to position [1054, 0]
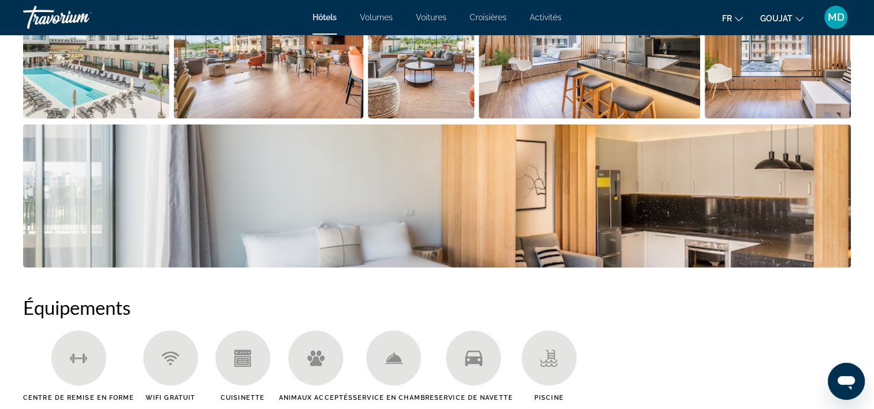
click at [423, 349] on div "Service en chambre" at bounding box center [393, 365] width 81 height 71
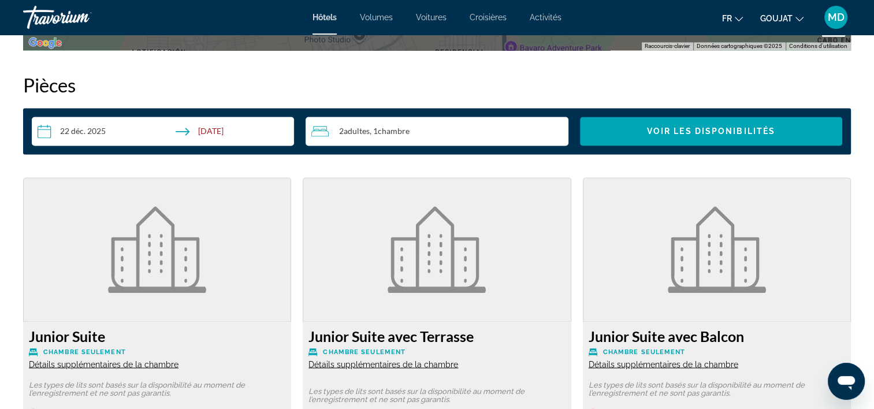
scroll to position [1821, 0]
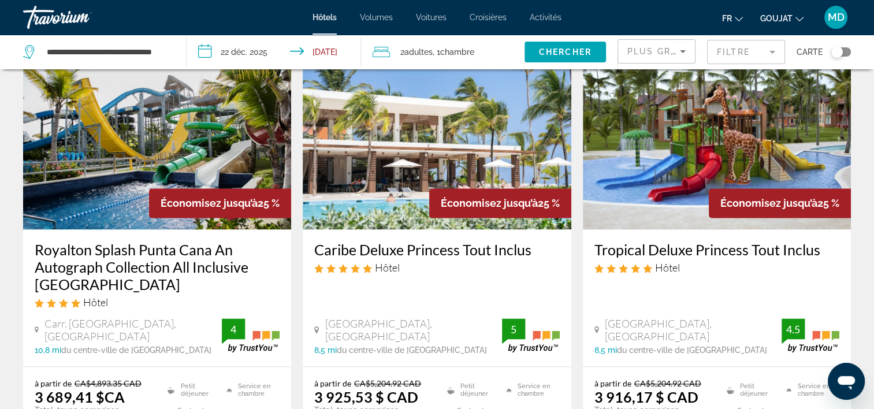
scroll to position [1520, 0]
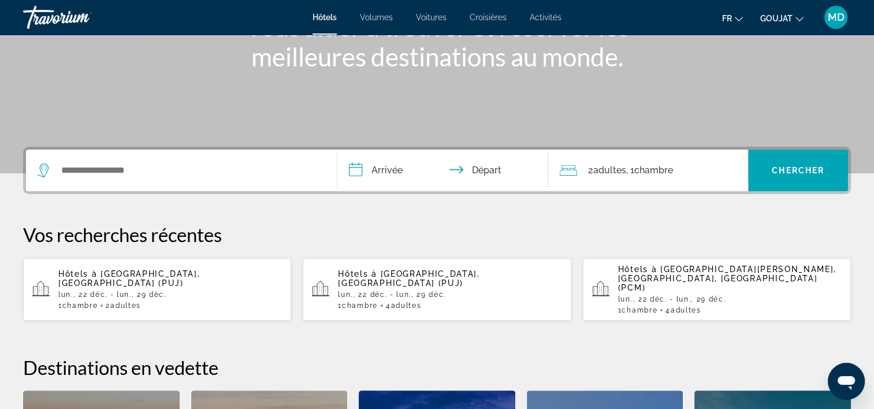
scroll to position [231, 0]
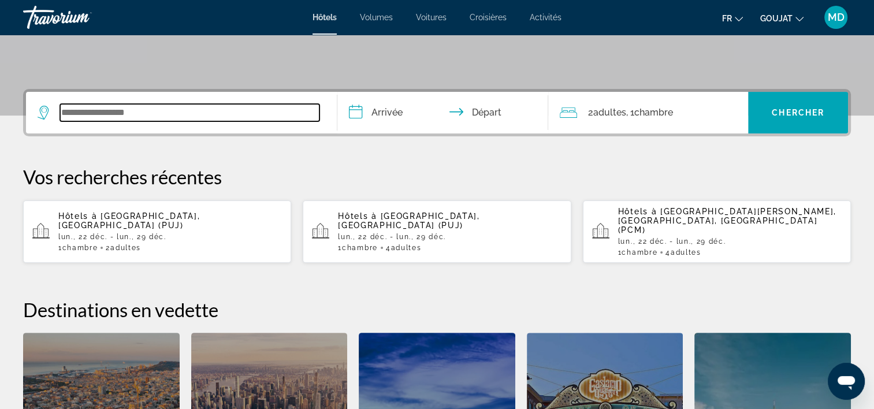
click at [129, 118] on input "Widget de recherche" at bounding box center [189, 112] width 259 height 17
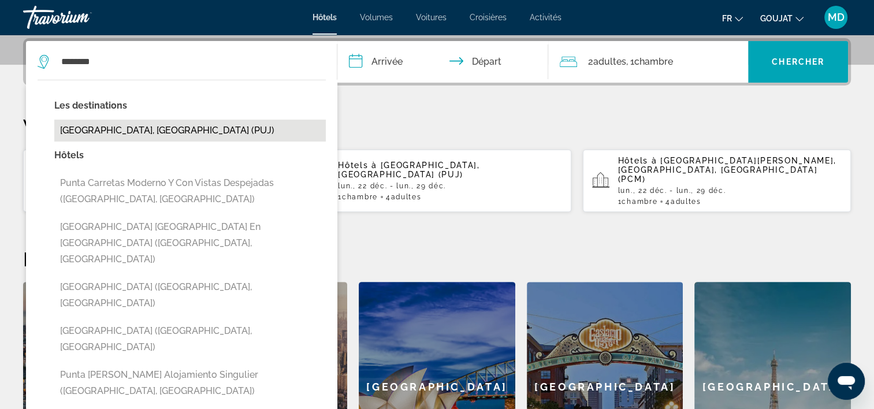
click at [128, 128] on button "[GEOGRAPHIC_DATA], [GEOGRAPHIC_DATA] (PUJ)" at bounding box center [189, 131] width 271 height 22
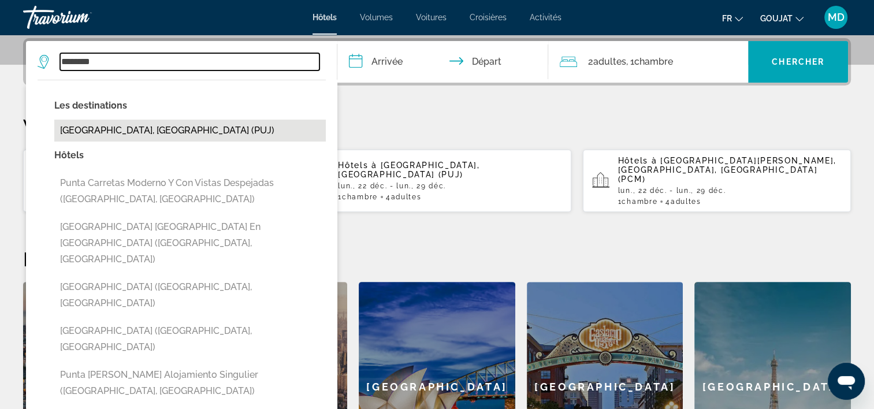
type input "**********"
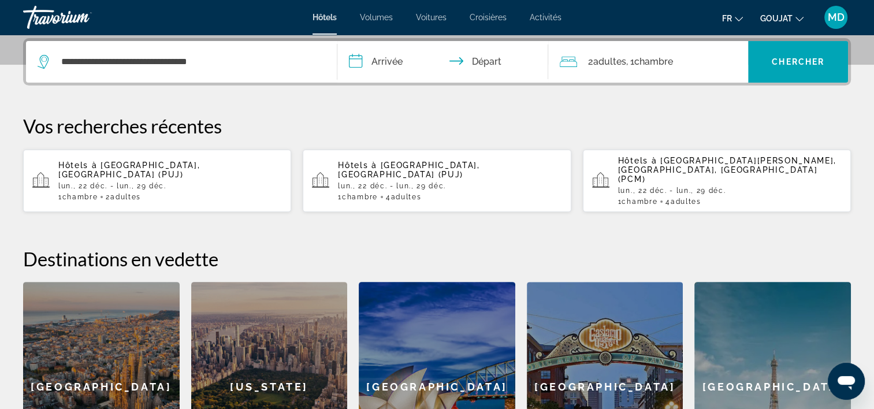
click at [392, 65] on input "**********" at bounding box center [445, 63] width 216 height 45
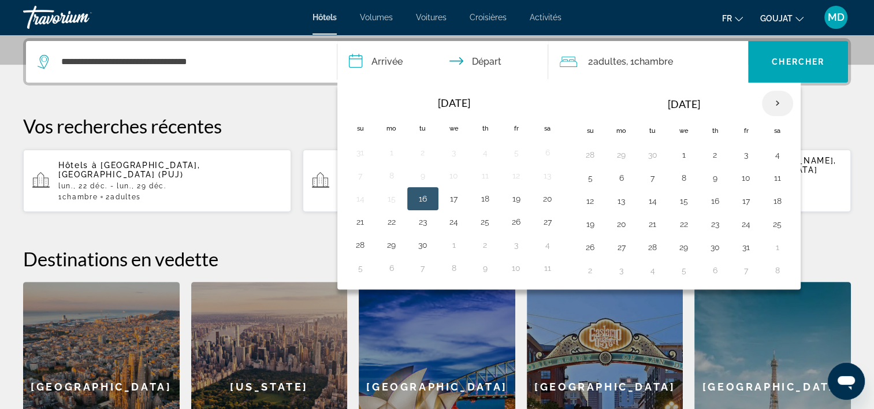
click at [772, 107] on th "Next month" at bounding box center [777, 103] width 31 height 25
click at [620, 228] on button "22" at bounding box center [621, 224] width 18 height 16
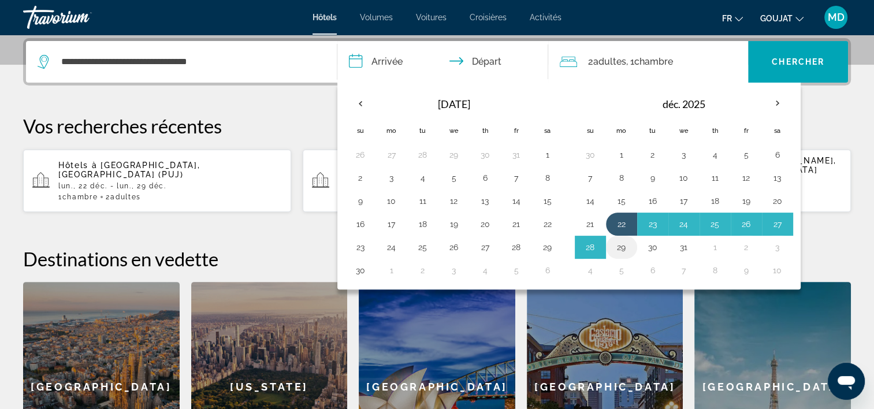
click at [619, 239] on button "29" at bounding box center [621, 247] width 18 height 16
type input "**********"
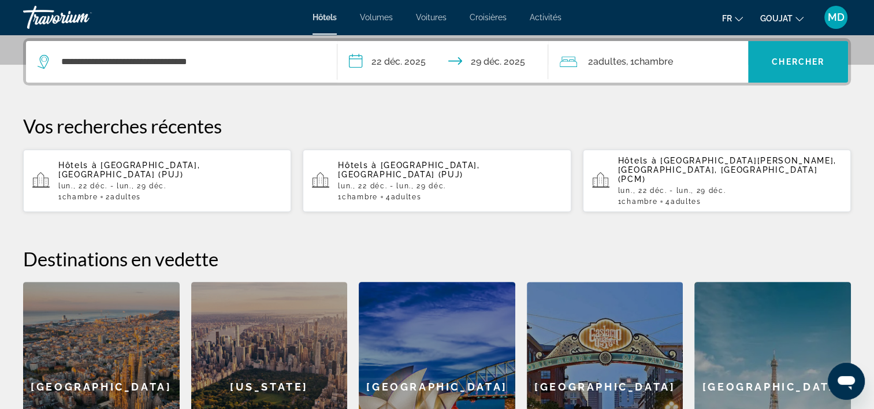
click at [792, 58] on span "Chercher" at bounding box center [798, 61] width 53 height 9
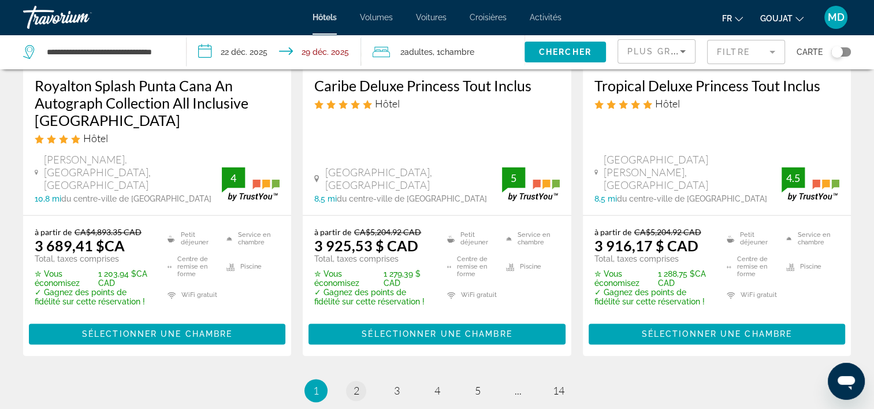
scroll to position [1733, 0]
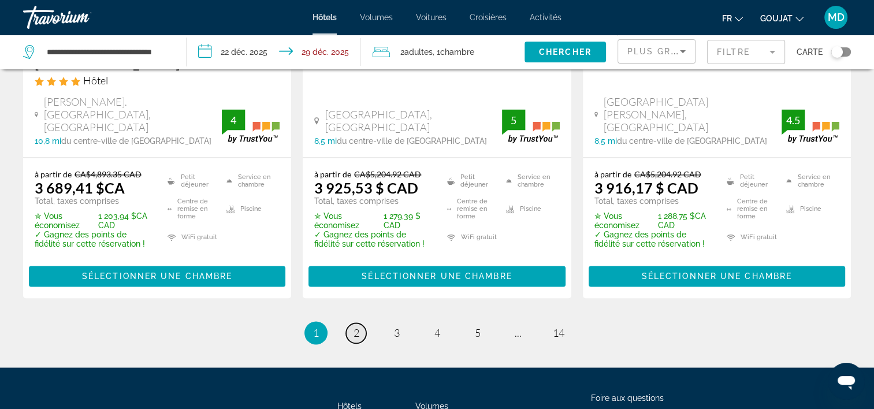
click at [362, 323] on link "page 2" at bounding box center [356, 333] width 20 height 20
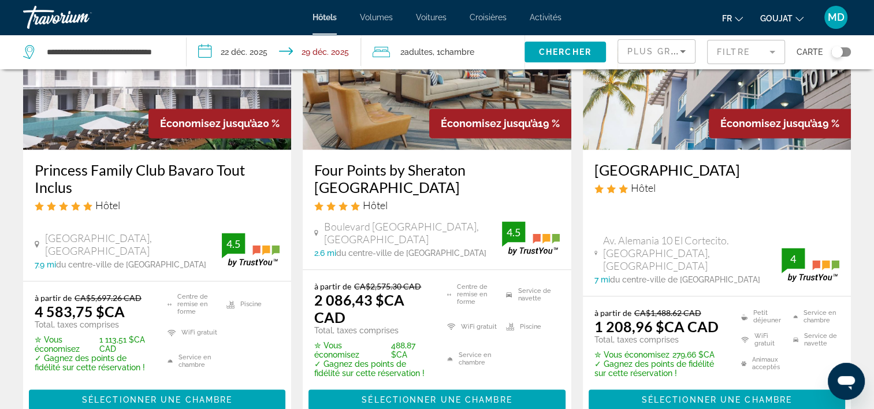
scroll to position [1733, 0]
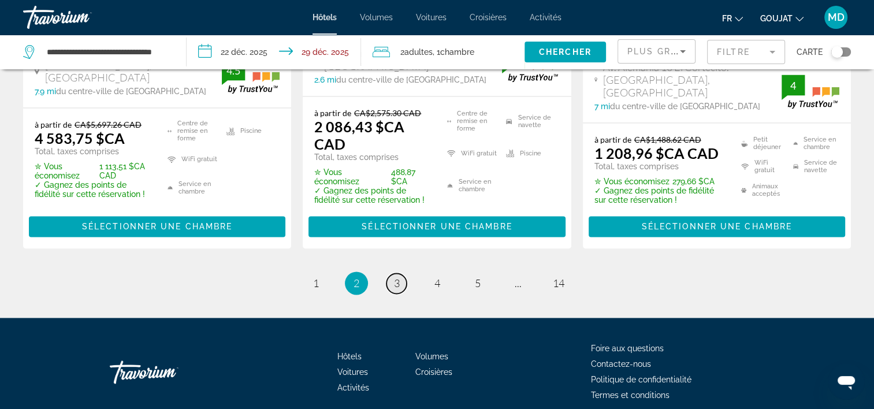
click at [397, 277] on span "3" at bounding box center [397, 283] width 6 height 13
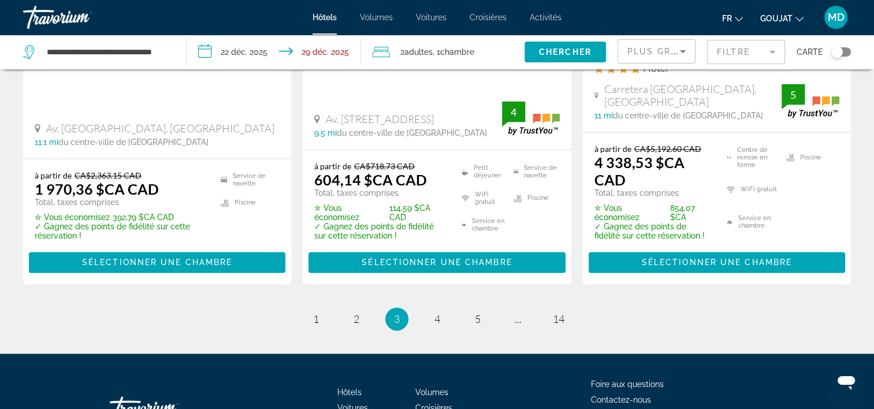
scroll to position [1790, 0]
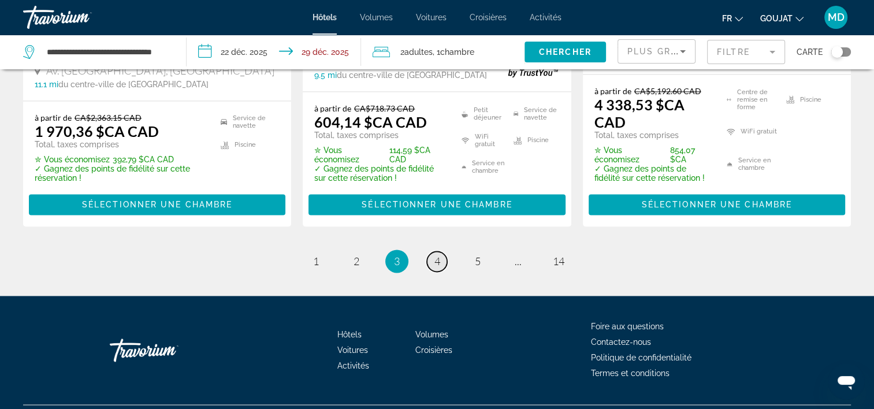
click at [436, 255] on span "4" at bounding box center [437, 261] width 6 height 13
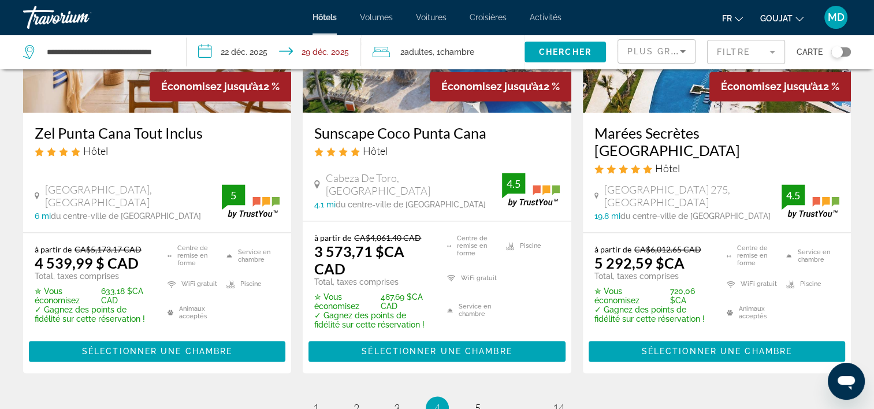
scroll to position [1733, 0]
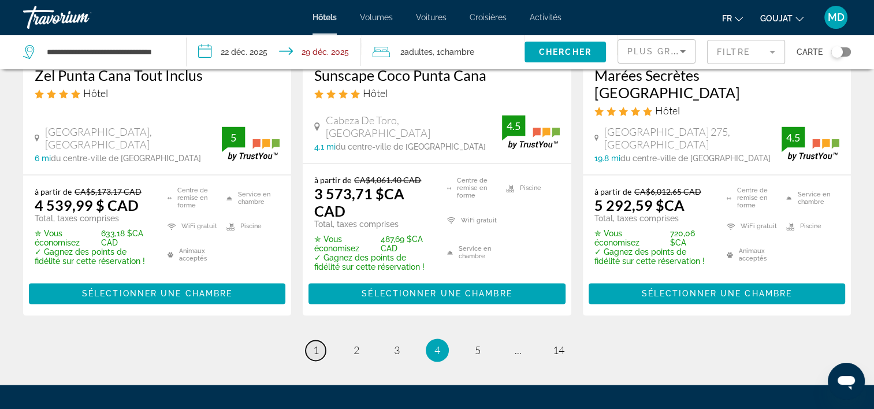
click at [314, 344] on span "1" at bounding box center [316, 350] width 6 height 13
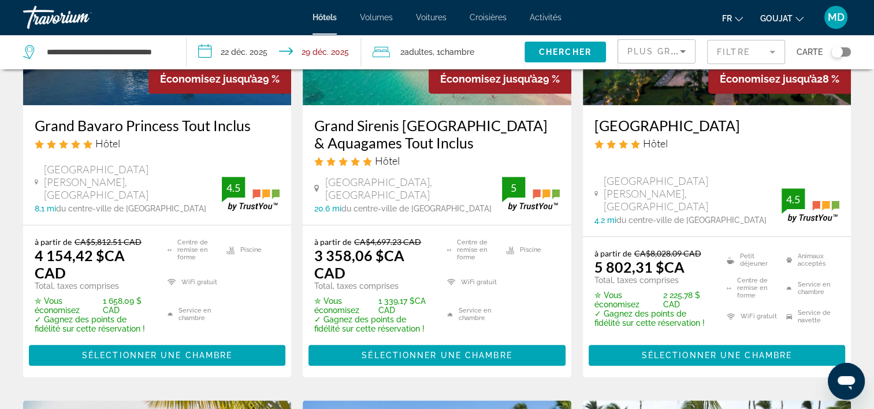
scroll to position [1040, 0]
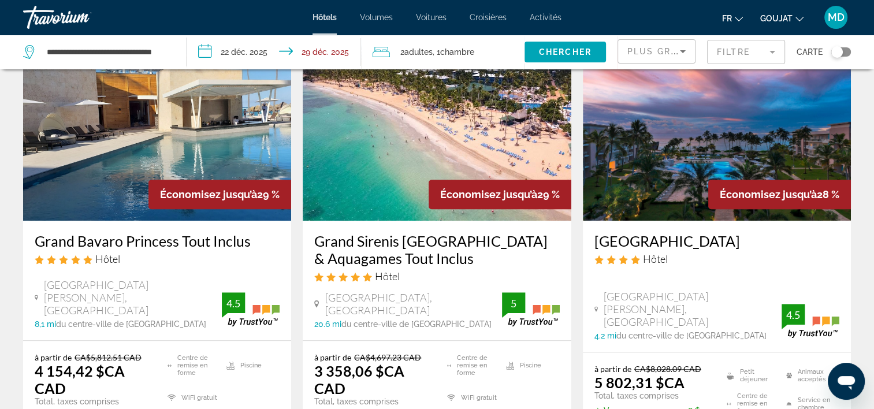
click at [642, 44] on div "Plus grandes économies" at bounding box center [653, 51] width 53 height 14
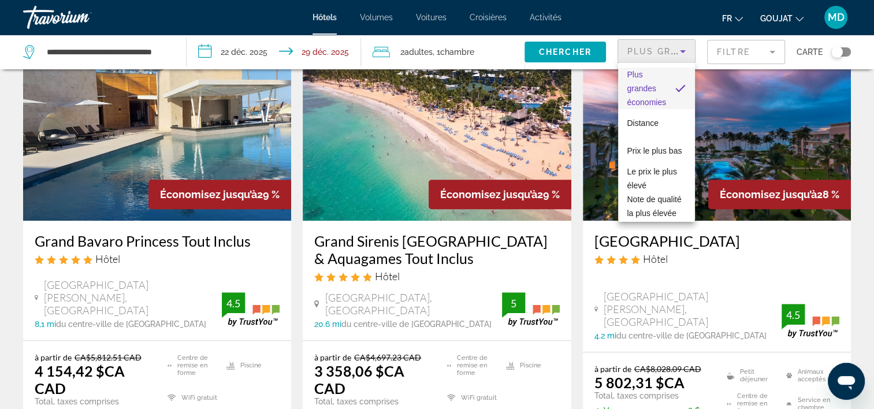
click at [386, 174] on div at bounding box center [437, 204] width 874 height 409
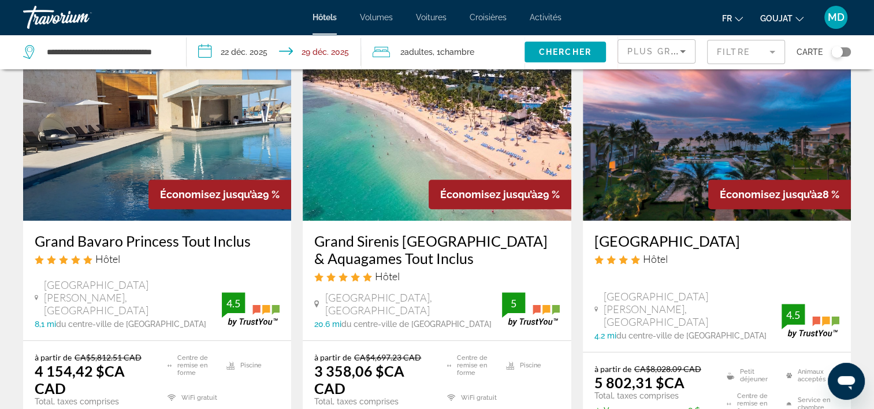
click at [245, 58] on input "**********" at bounding box center [277, 54] width 180 height 38
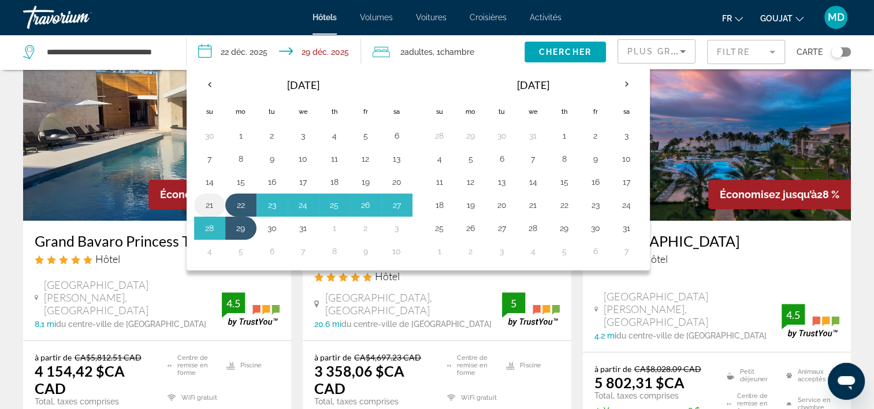
click at [210, 201] on button "21" at bounding box center [209, 205] width 18 height 16
click at [203, 225] on button "28" at bounding box center [209, 228] width 18 height 16
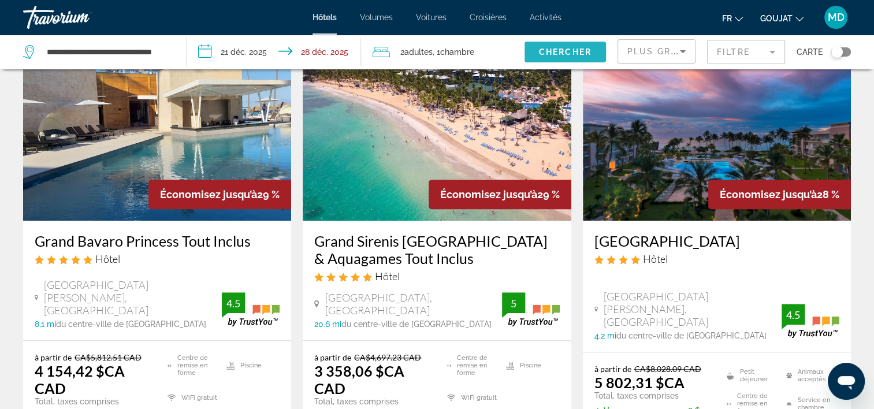
click at [572, 51] on span "Chercher" at bounding box center [565, 51] width 53 height 9
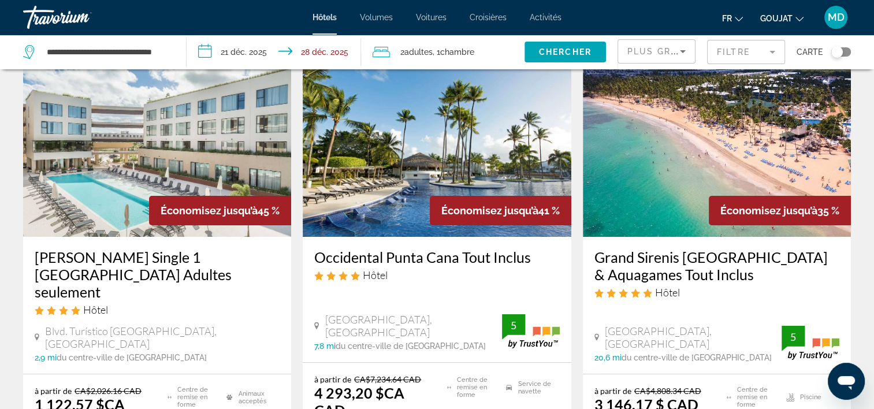
scroll to position [116, 0]
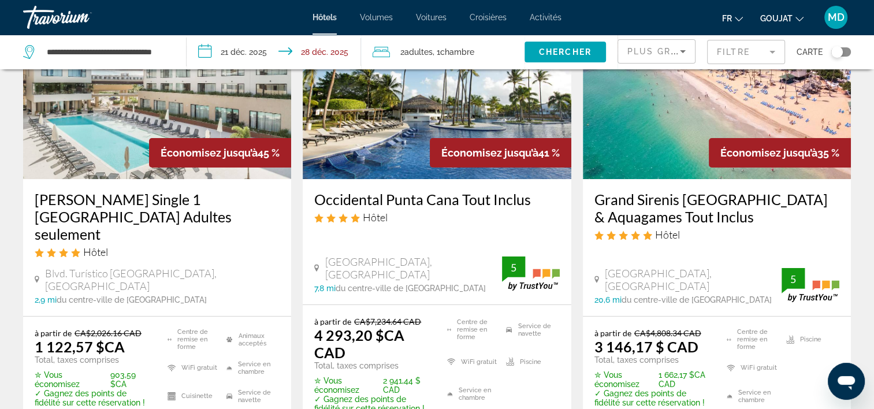
click at [259, 49] on input "**********" at bounding box center [277, 54] width 180 height 38
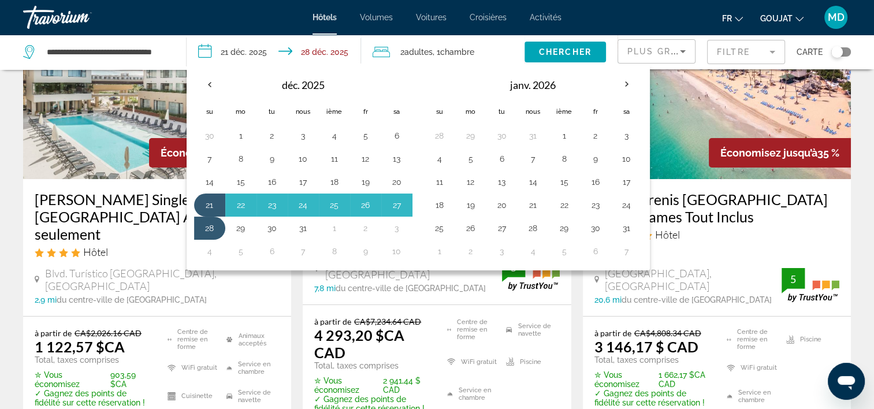
click at [259, 49] on input "**********" at bounding box center [277, 54] width 180 height 38
click at [392, 177] on button "20" at bounding box center [397, 182] width 18 height 16
click at [388, 197] on button "27" at bounding box center [397, 205] width 18 height 16
type input "**********"
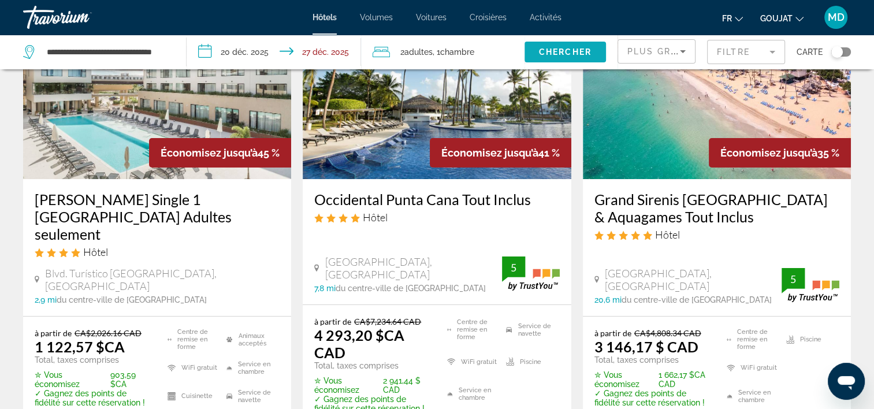
click at [570, 54] on span "Chercher" at bounding box center [565, 51] width 53 height 9
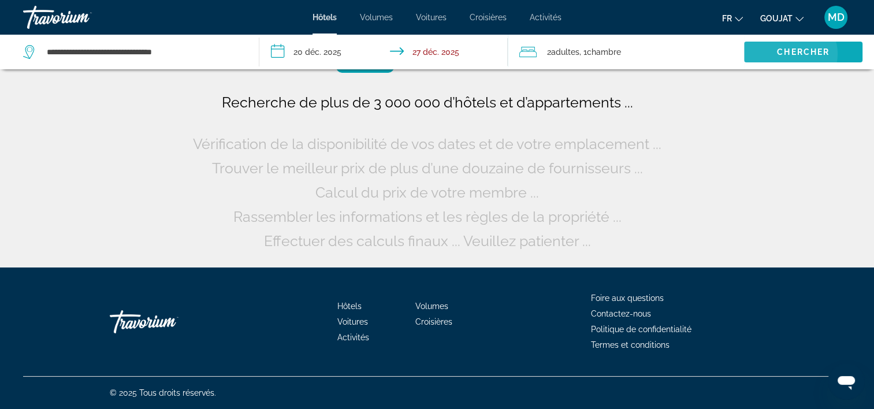
scroll to position [0, 0]
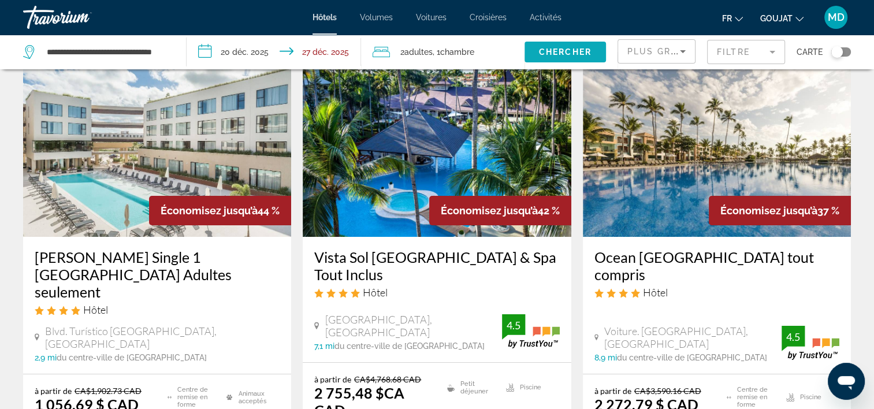
scroll to position [116, 0]
